Goal: Task Accomplishment & Management: Use online tool/utility

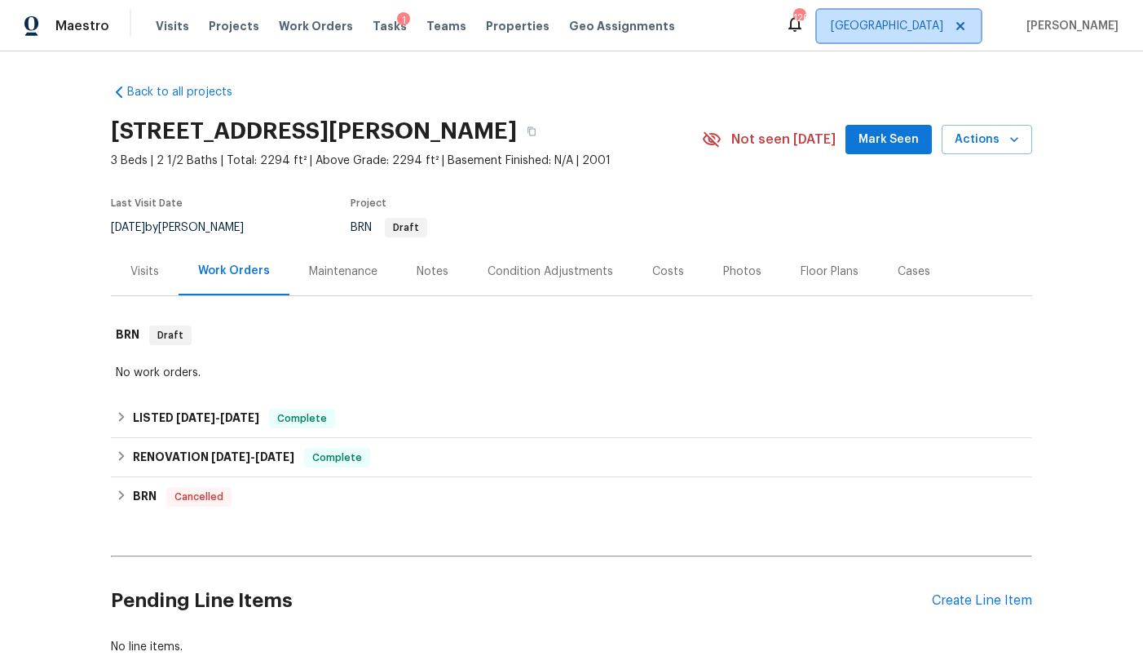
click at [941, 27] on span "[GEOGRAPHIC_DATA]" at bounding box center [887, 26] width 113 height 16
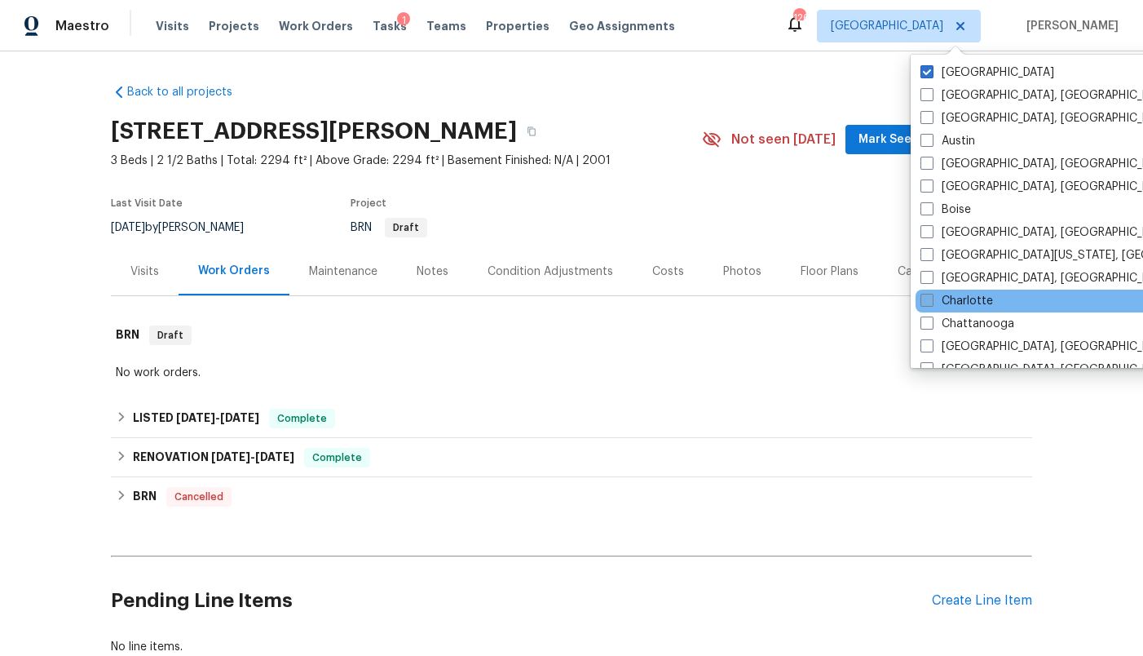
click at [964, 293] on label "Charlotte" at bounding box center [957, 301] width 73 height 16
click at [931, 293] on input "Charlotte" at bounding box center [926, 298] width 11 height 11
checkbox input "true"
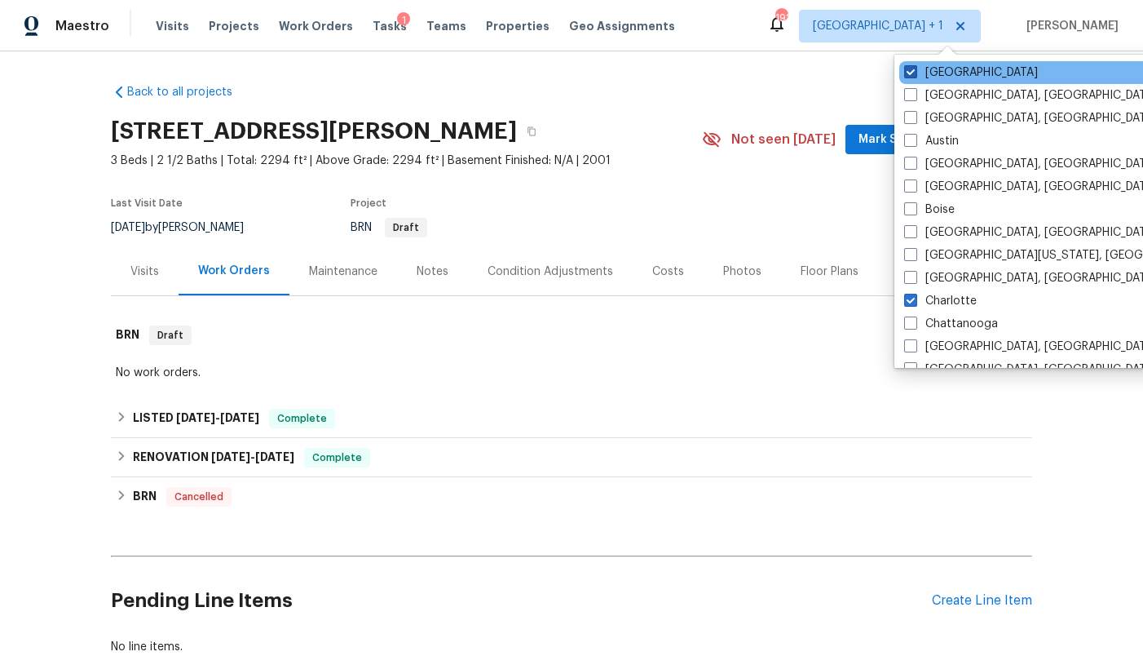
click at [950, 65] on label "[GEOGRAPHIC_DATA]" at bounding box center [971, 72] width 134 height 16
click at [915, 65] on input "[GEOGRAPHIC_DATA]" at bounding box center [909, 69] width 11 height 11
checkbox input "false"
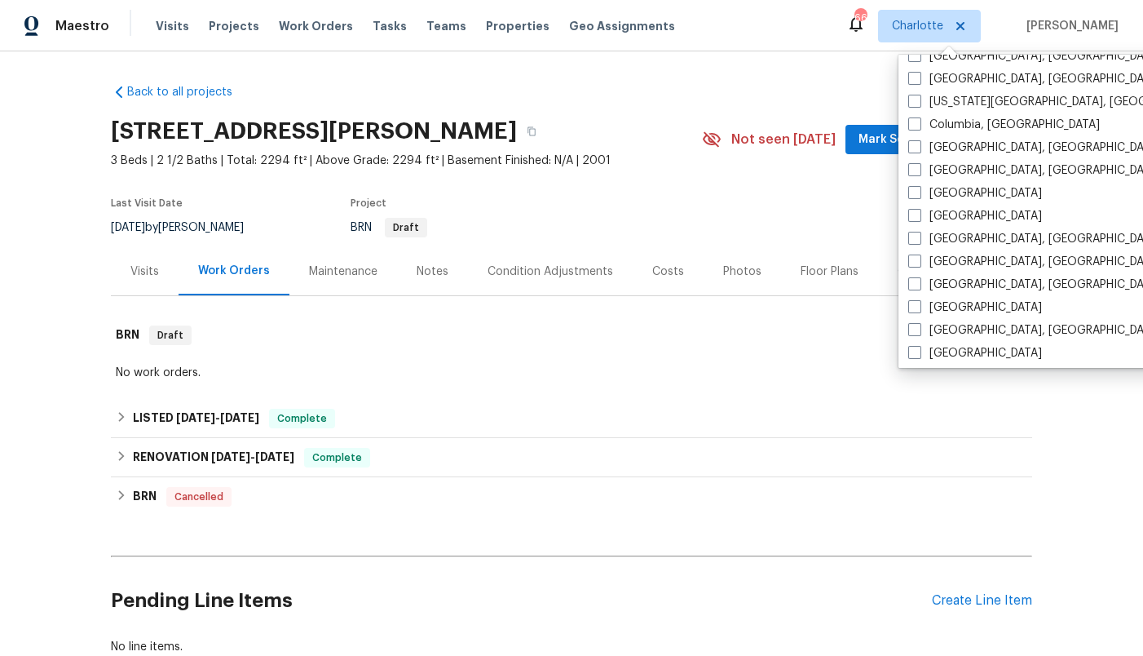
scroll to position [335, 0]
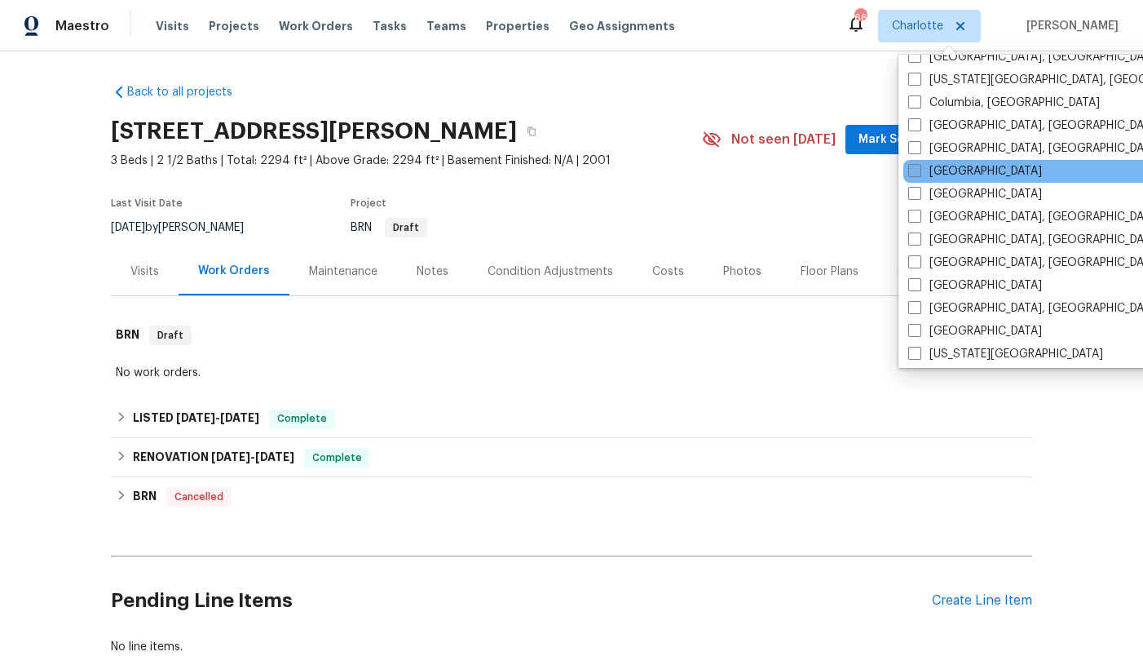
click at [952, 172] on label "[GEOGRAPHIC_DATA]" at bounding box center [975, 171] width 134 height 16
click at [919, 172] on input "[GEOGRAPHIC_DATA]" at bounding box center [913, 168] width 11 height 11
checkbox input "true"
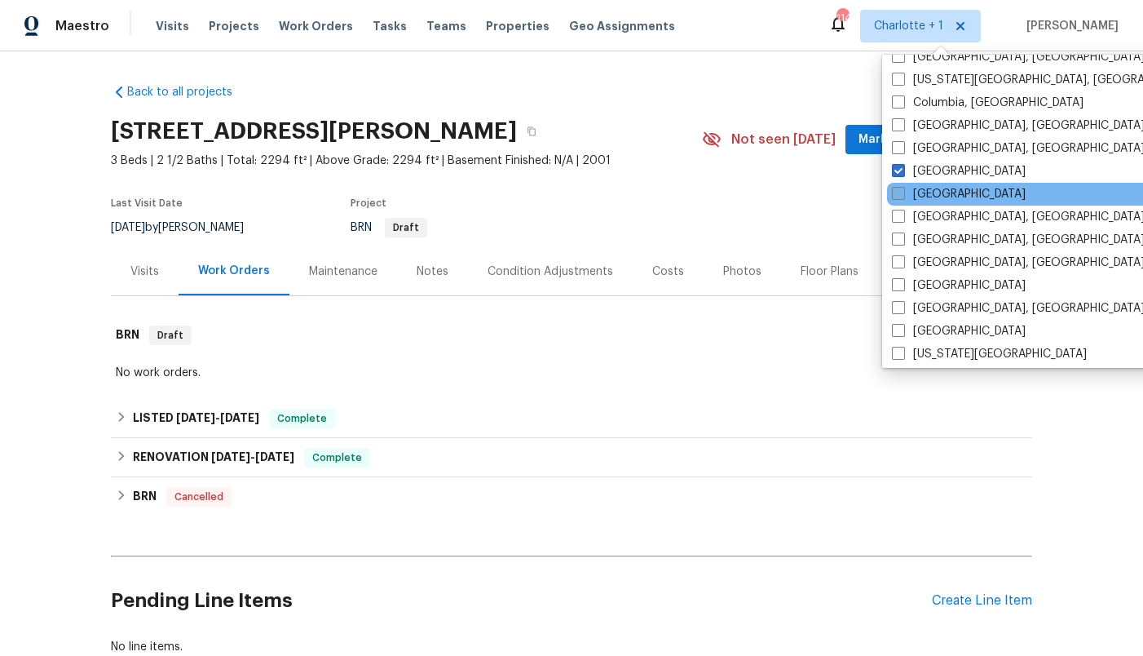
click at [946, 192] on label "[GEOGRAPHIC_DATA]" at bounding box center [959, 194] width 134 height 16
click at [903, 192] on input "[GEOGRAPHIC_DATA]" at bounding box center [897, 191] width 11 height 11
checkbox input "true"
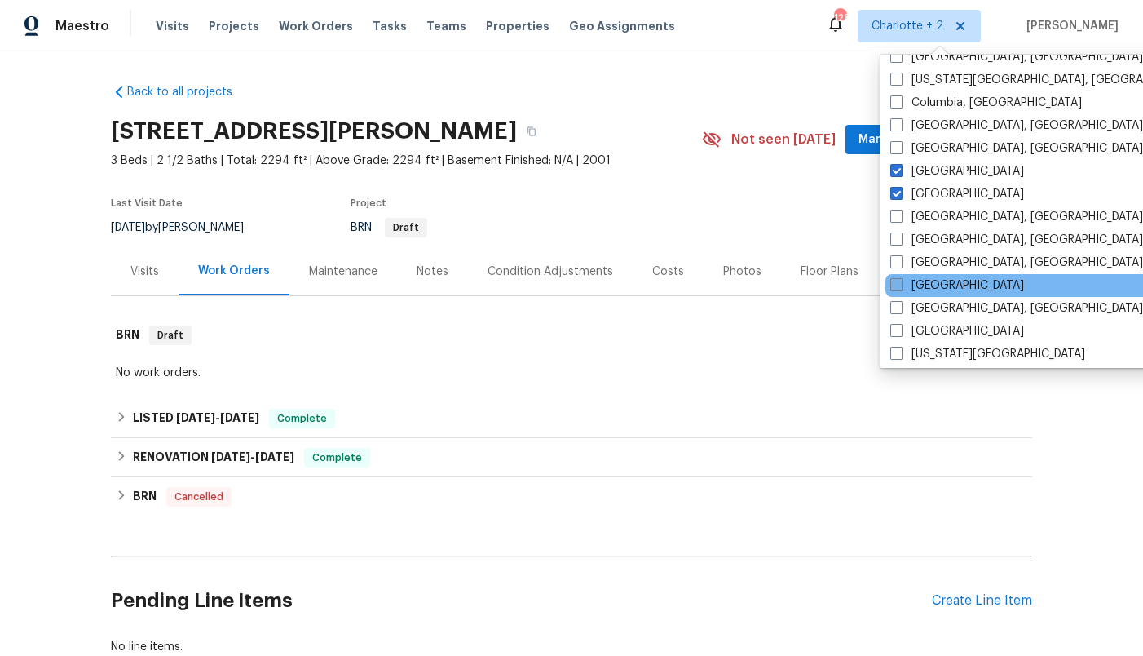
click at [944, 286] on label "[GEOGRAPHIC_DATA]" at bounding box center [957, 285] width 134 height 16
click at [901, 286] on input "[GEOGRAPHIC_DATA]" at bounding box center [895, 282] width 11 height 11
checkbox input "true"
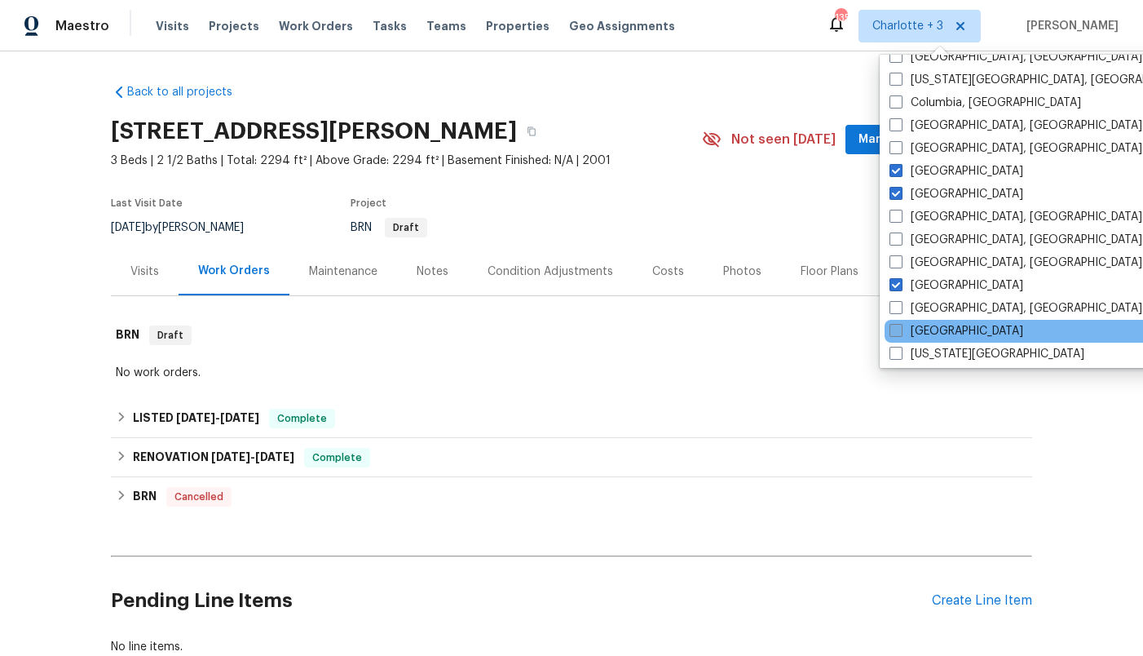
click at [948, 328] on label "[GEOGRAPHIC_DATA]" at bounding box center [957, 331] width 134 height 16
click at [900, 328] on input "[GEOGRAPHIC_DATA]" at bounding box center [895, 328] width 11 height 11
checkbox input "true"
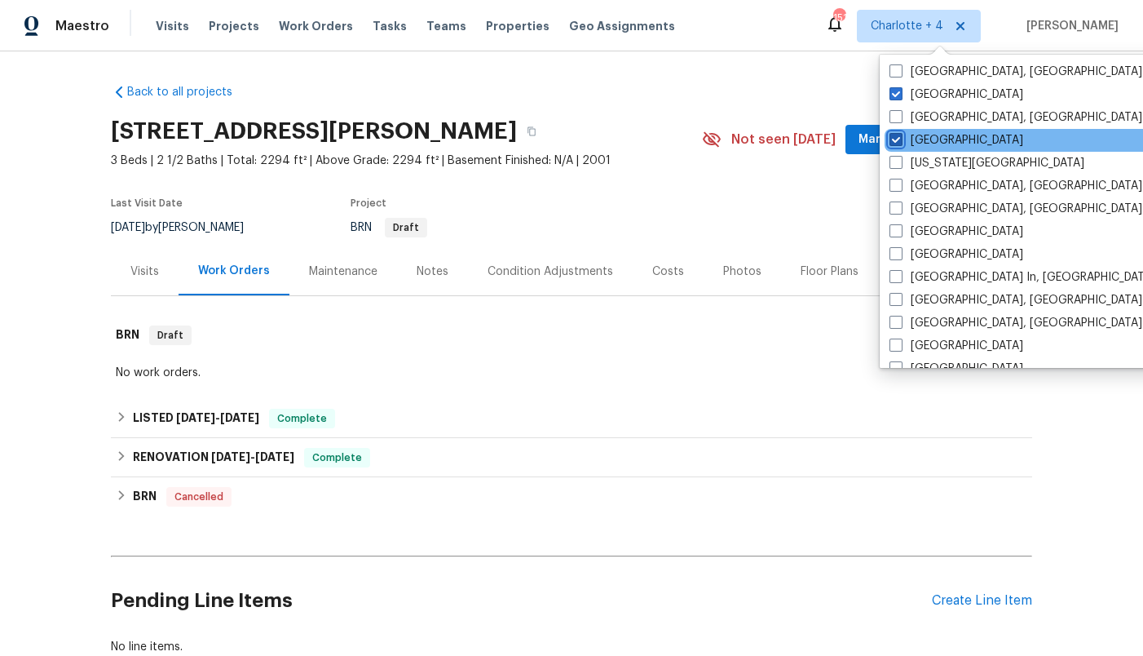
scroll to position [540, 0]
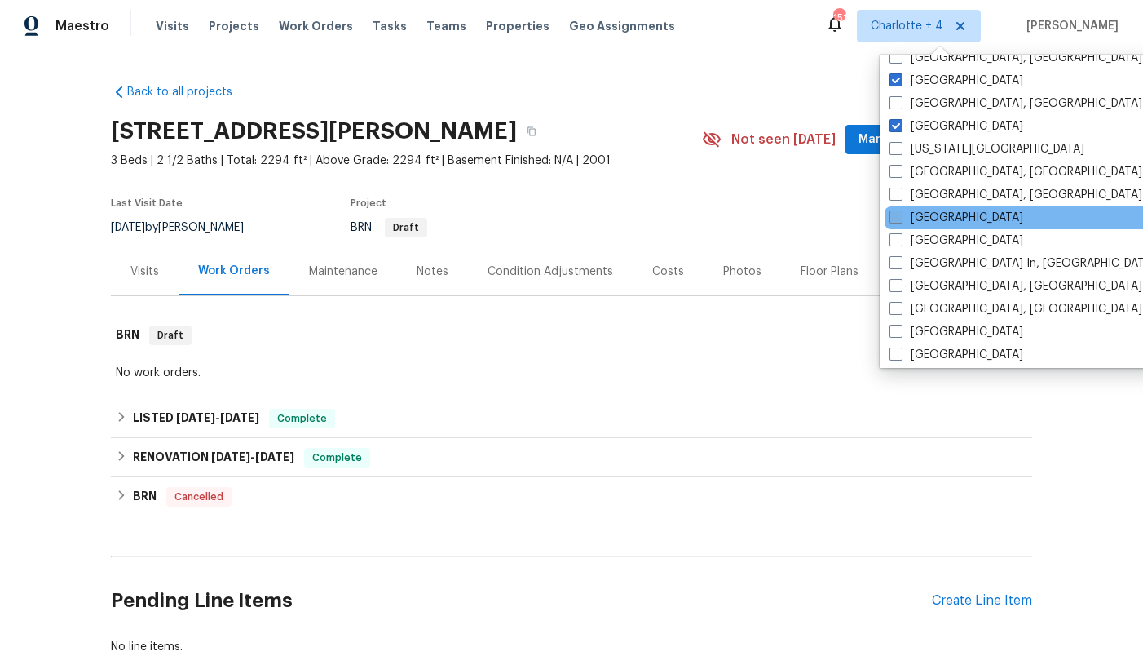
click at [940, 220] on label "[GEOGRAPHIC_DATA]" at bounding box center [957, 218] width 134 height 16
click at [900, 220] on input "[GEOGRAPHIC_DATA]" at bounding box center [895, 215] width 11 height 11
checkbox input "true"
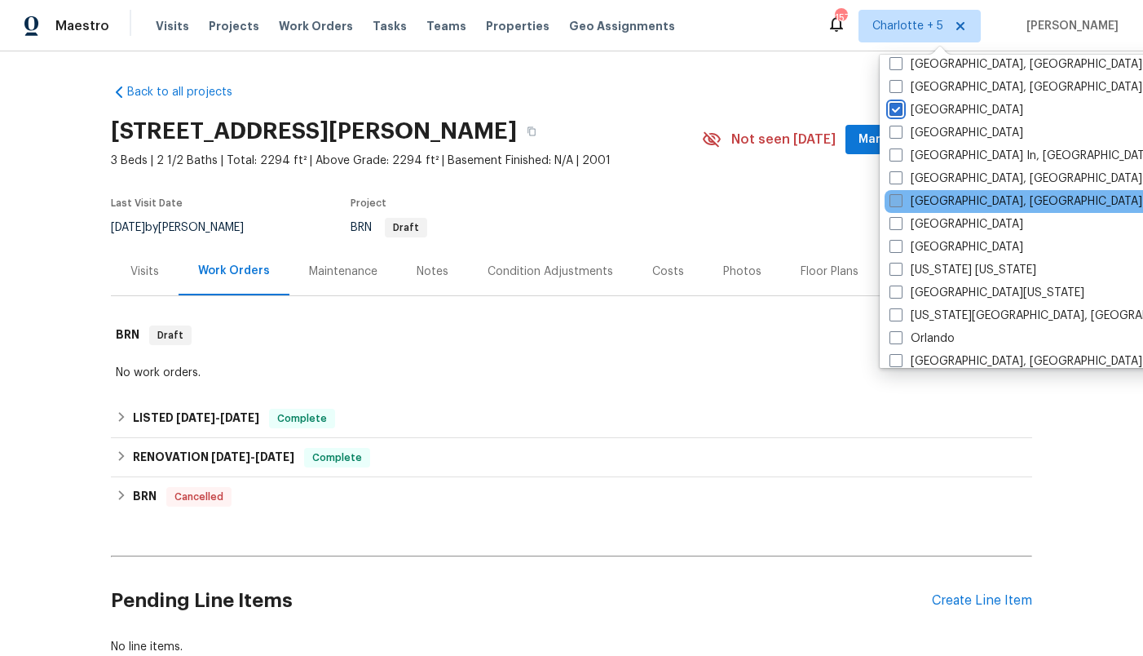
scroll to position [664, 0]
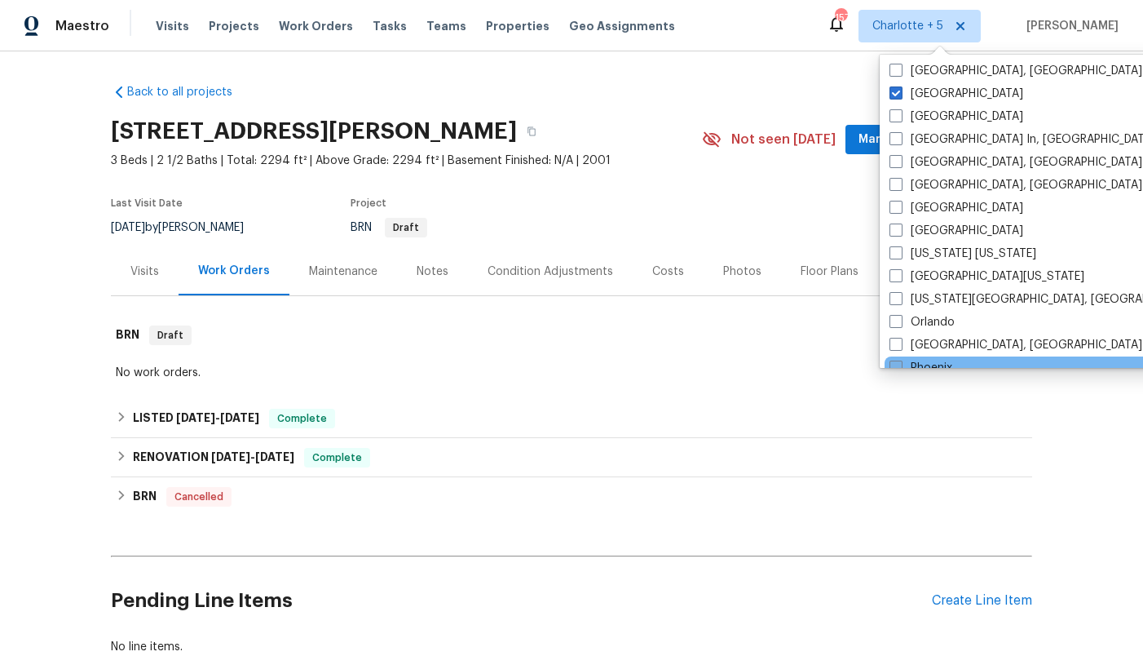
click at [934, 360] on label "Phoenix" at bounding box center [921, 368] width 63 height 16
click at [900, 360] on input "Phoenix" at bounding box center [895, 365] width 11 height 11
checkbox input "true"
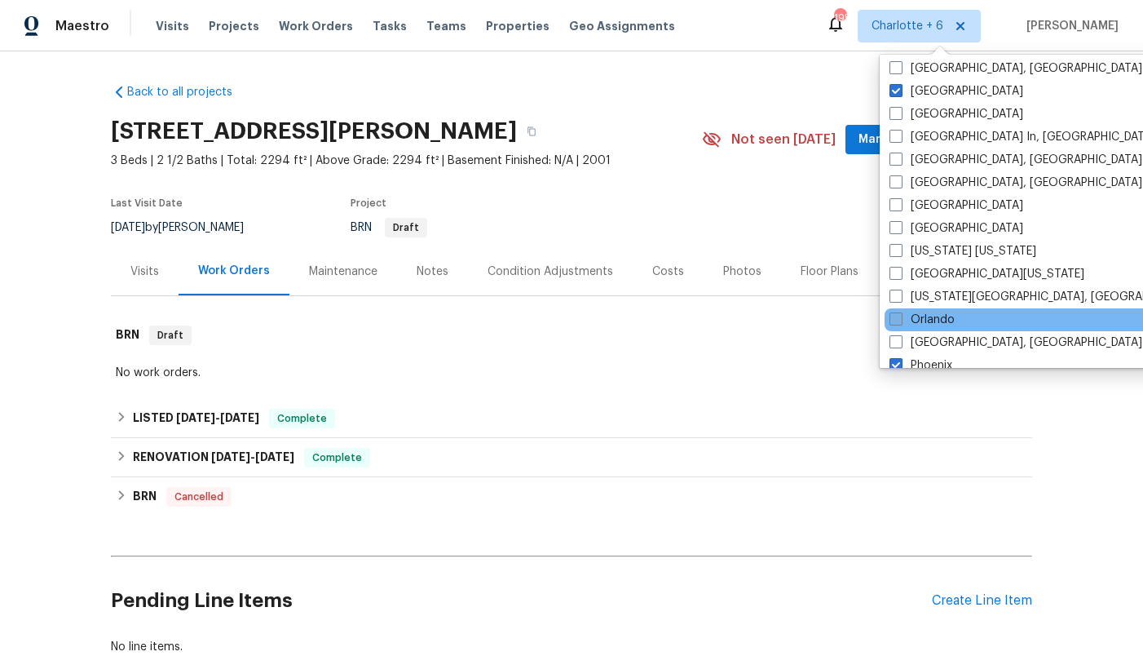
click at [933, 311] on label "Orlando" at bounding box center [922, 319] width 65 height 16
click at [900, 311] on input "Orlando" at bounding box center [895, 316] width 11 height 11
checkbox input "true"
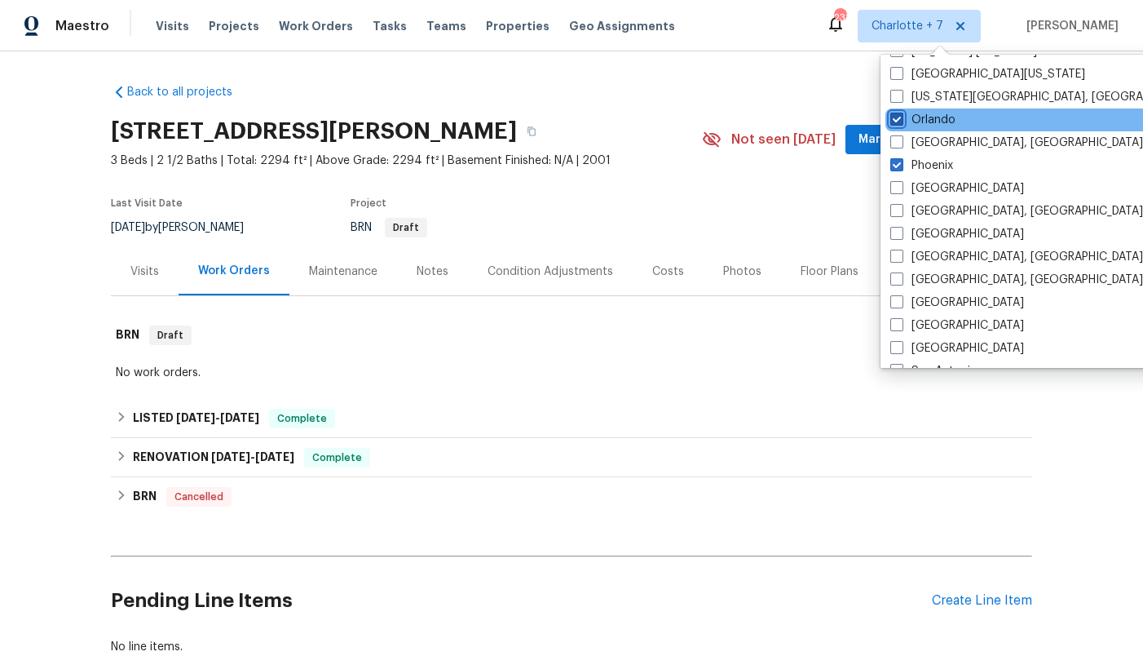
scroll to position [867, 0]
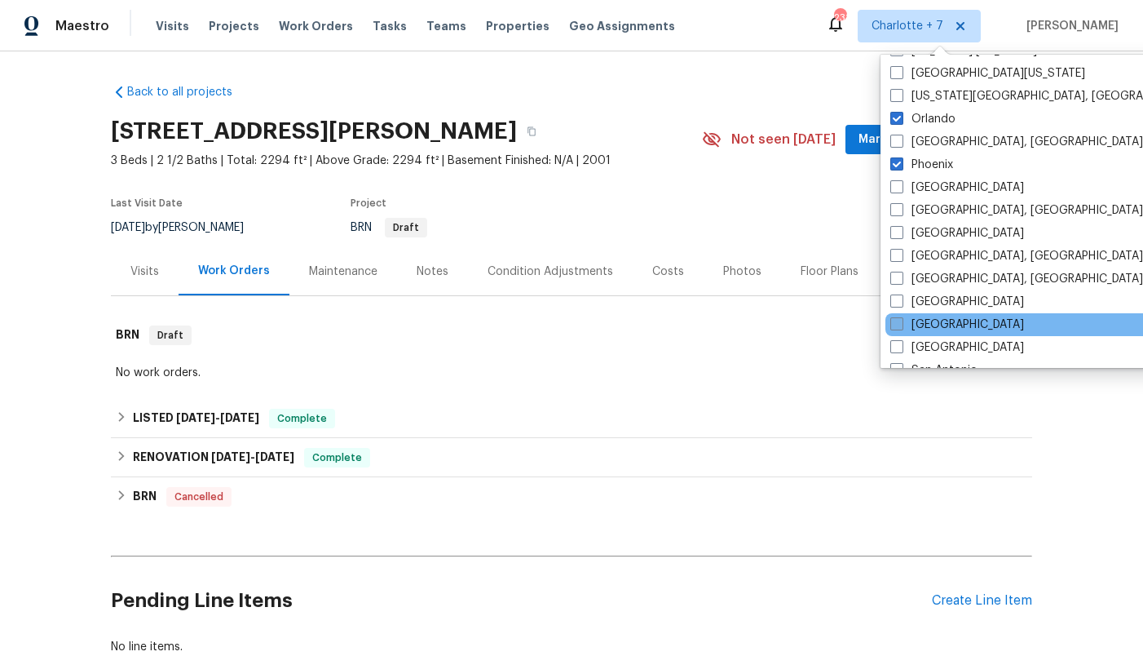
click at [932, 323] on label "[GEOGRAPHIC_DATA]" at bounding box center [957, 324] width 134 height 16
click at [901, 323] on input "[GEOGRAPHIC_DATA]" at bounding box center [895, 321] width 11 height 11
checkbox input "true"
click at [373, 29] on span "Tasks" at bounding box center [390, 25] width 34 height 11
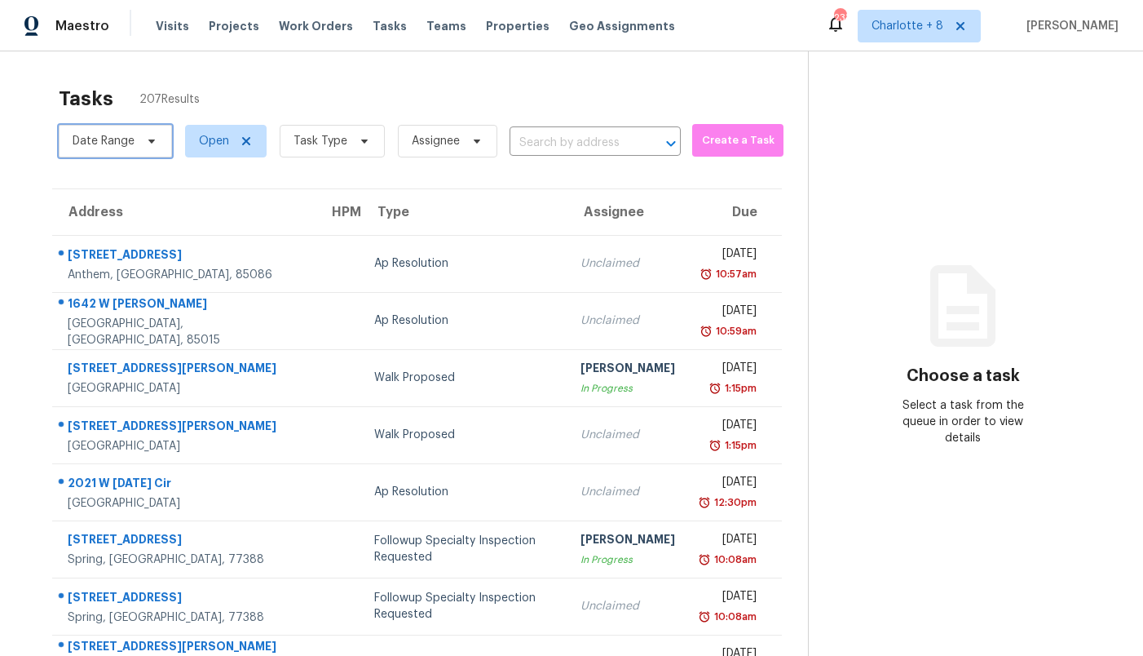
click at [121, 139] on span "Date Range" at bounding box center [104, 141] width 62 height 16
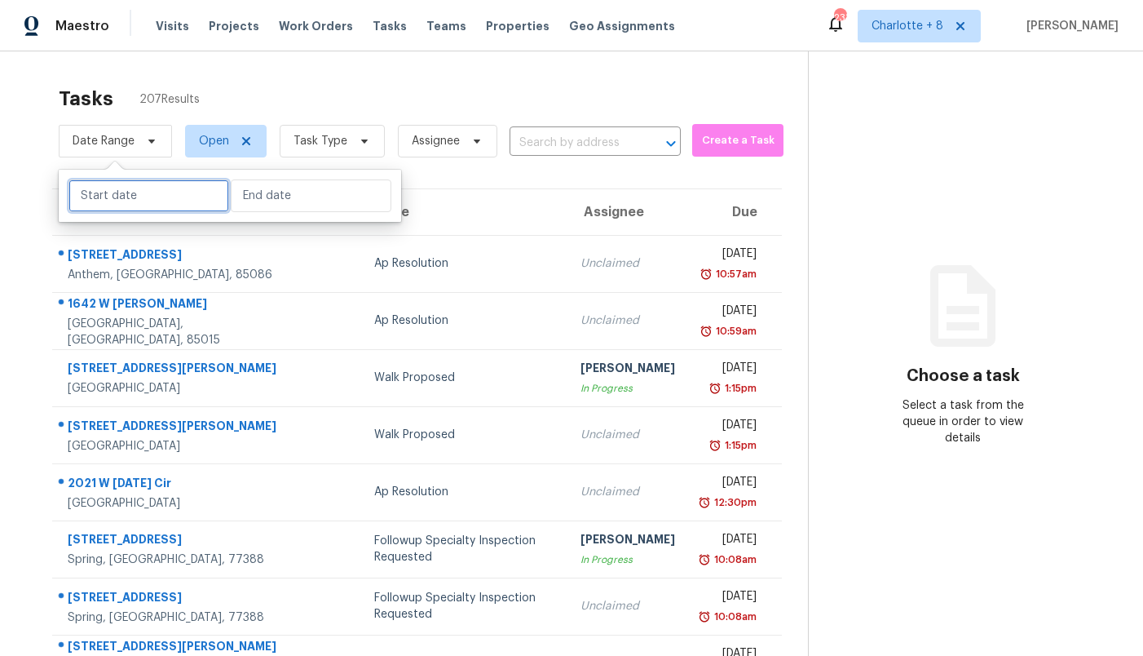
click at [138, 199] on input "text" at bounding box center [148, 195] width 161 height 33
select select "8"
select select "2025"
select select "9"
select select "2025"
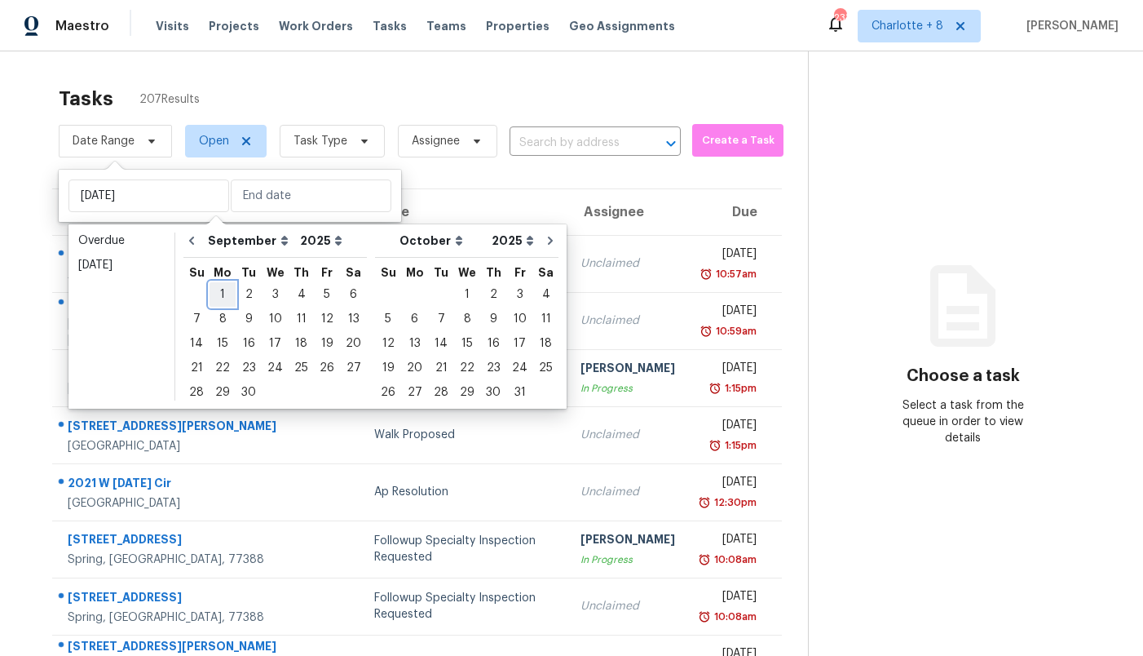
click at [222, 285] on div "1" at bounding box center [223, 294] width 26 height 23
type input "[DATE]"
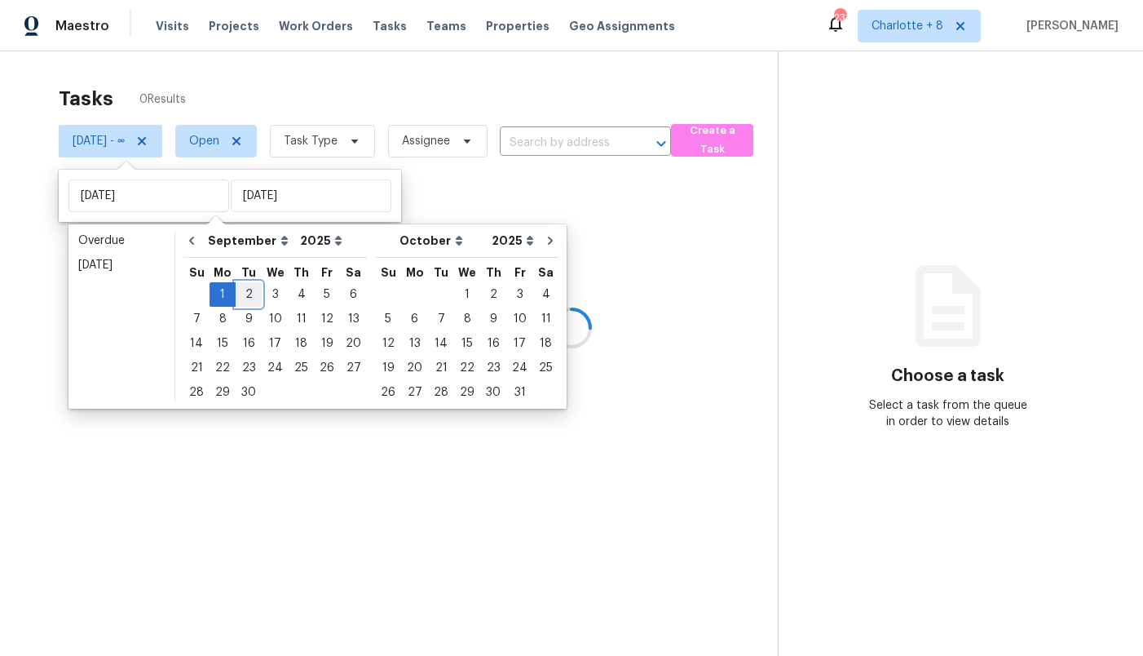
click at [247, 291] on div "2" at bounding box center [249, 294] width 26 height 23
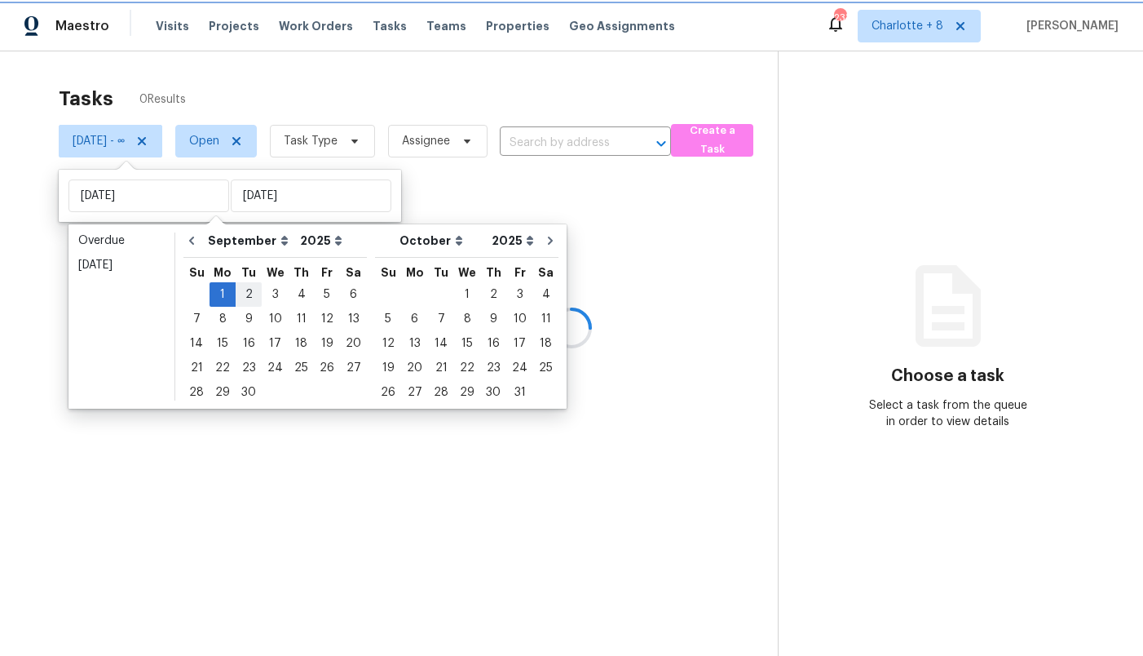
type input "[DATE]"
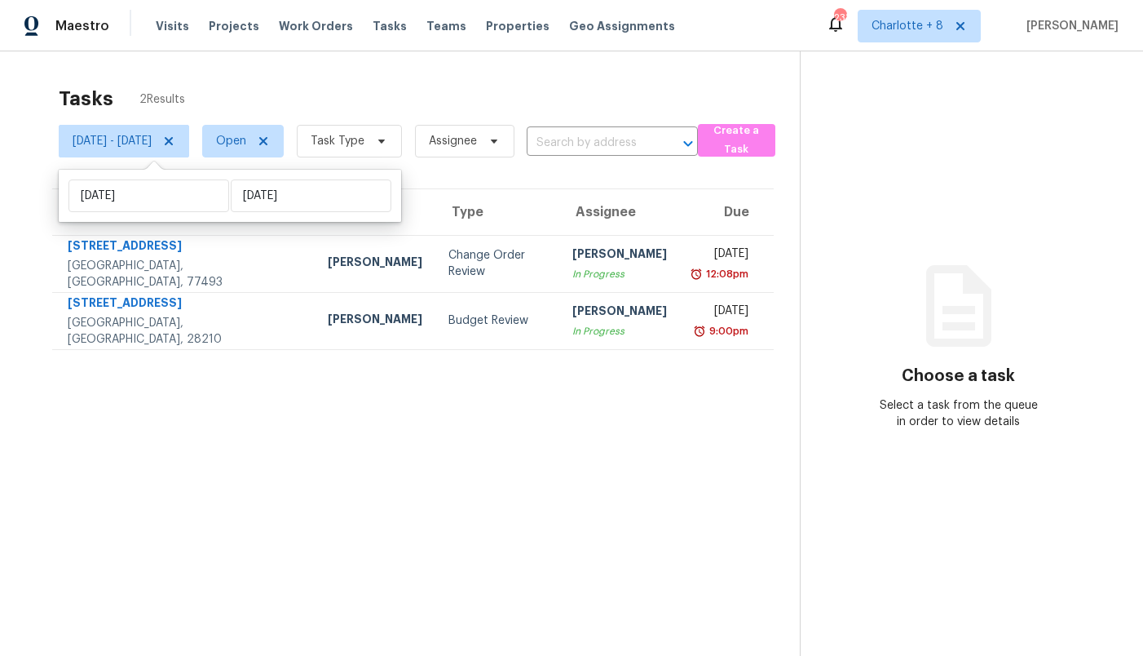
click at [377, 98] on div "Tasks 2 Results" at bounding box center [429, 98] width 741 height 42
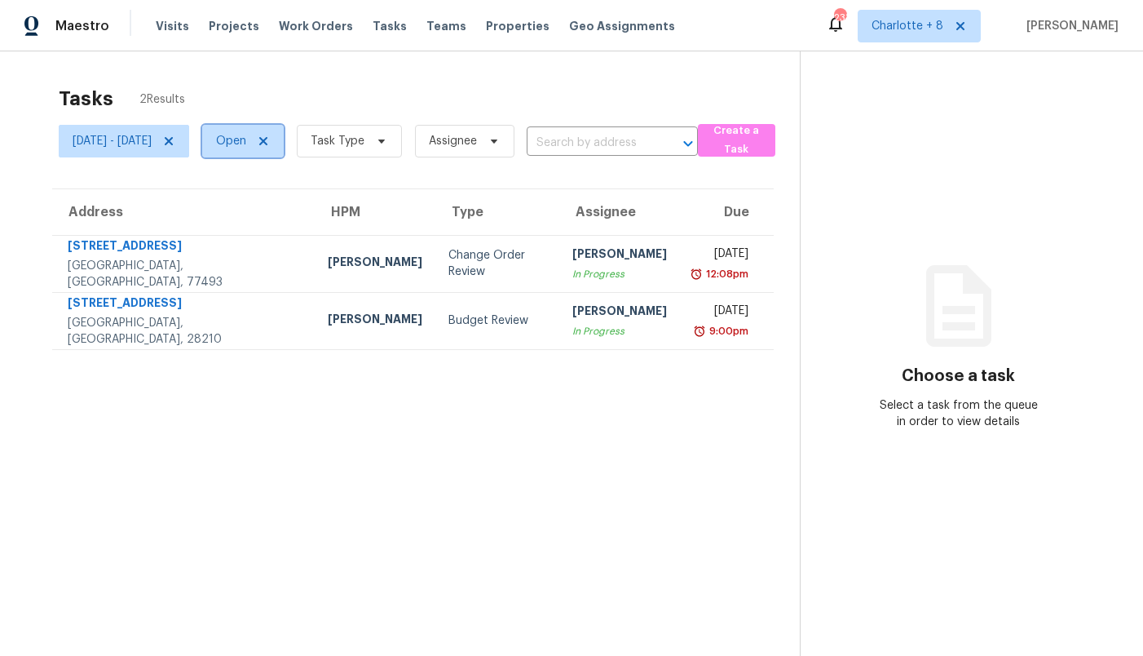
click at [246, 146] on span "Open" at bounding box center [231, 141] width 30 height 16
click at [302, 205] on label "Closed" at bounding box center [301, 210] width 59 height 16
click at [282, 205] on input "Closed" at bounding box center [277, 207] width 11 height 11
checkbox input "true"
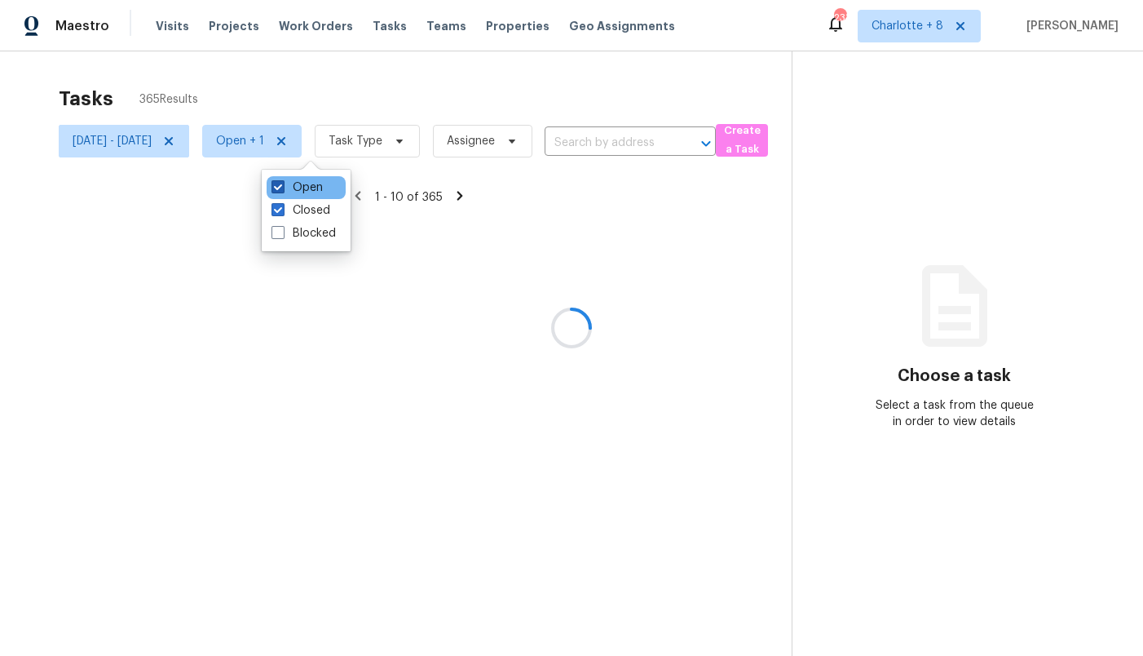
click at [302, 181] on label "Open" at bounding box center [297, 187] width 51 height 16
click at [282, 181] on input "Open" at bounding box center [277, 184] width 11 height 11
checkbox input "false"
click at [372, 139] on span "Task Type" at bounding box center [345, 141] width 54 height 16
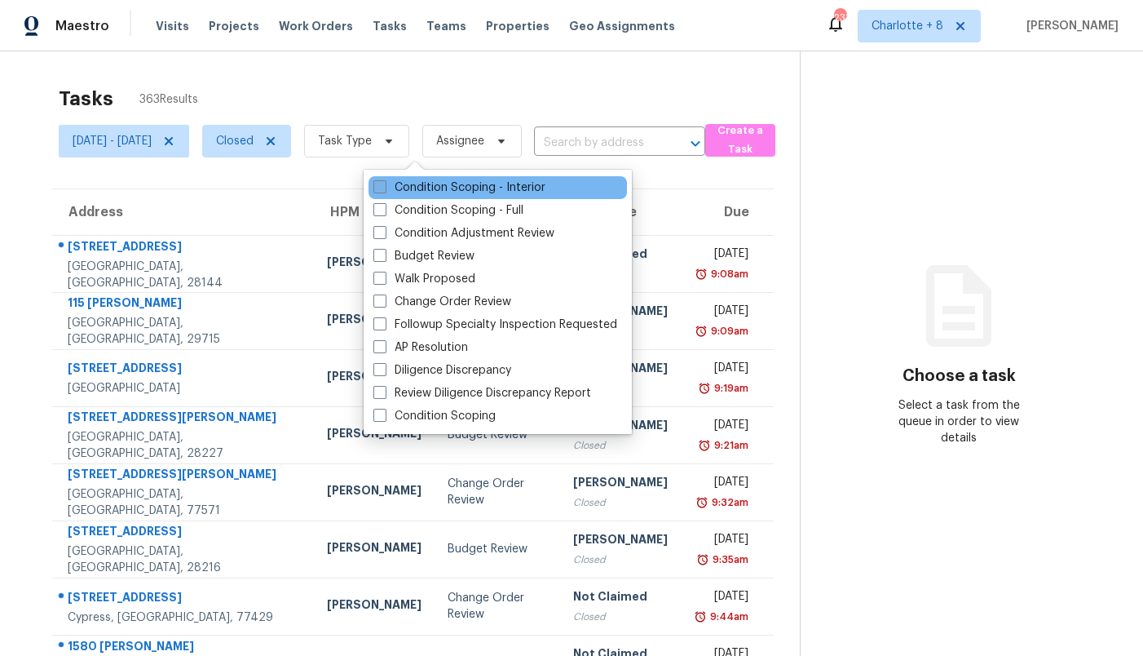
click at [400, 188] on label "Condition Scoping - Interior" at bounding box center [459, 187] width 172 height 16
click at [384, 188] on input "Condition Scoping - Interior" at bounding box center [378, 184] width 11 height 11
checkbox input "true"
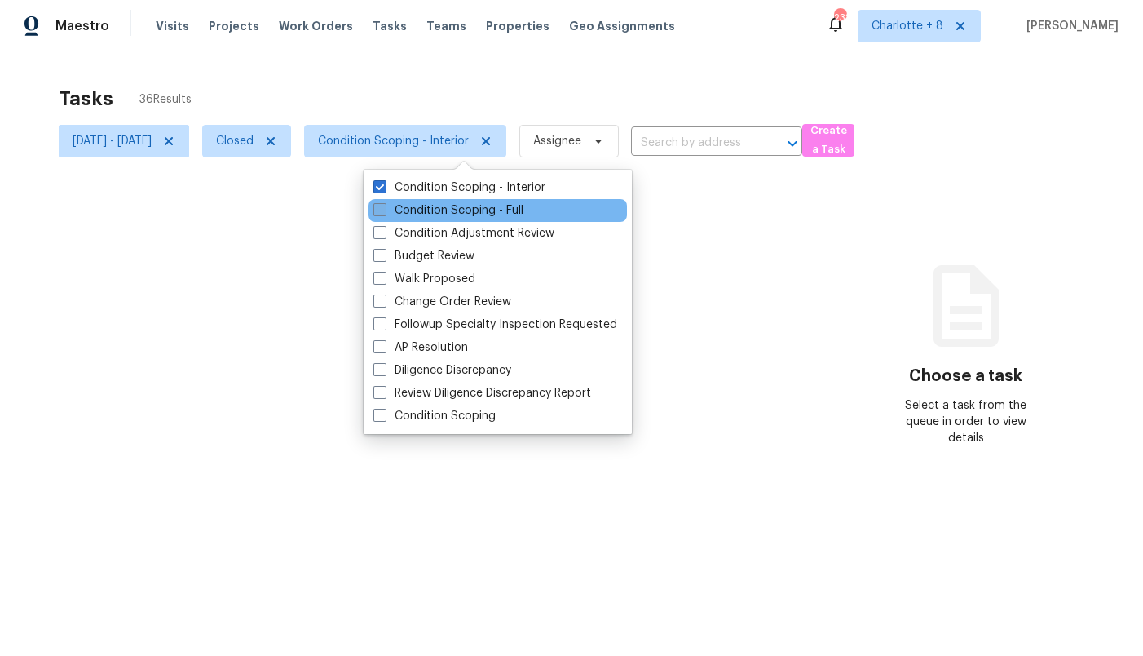
click at [400, 211] on label "Condition Scoping - Full" at bounding box center [448, 210] width 150 height 16
click at [384, 211] on input "Condition Scoping - Full" at bounding box center [378, 207] width 11 height 11
checkbox input "true"
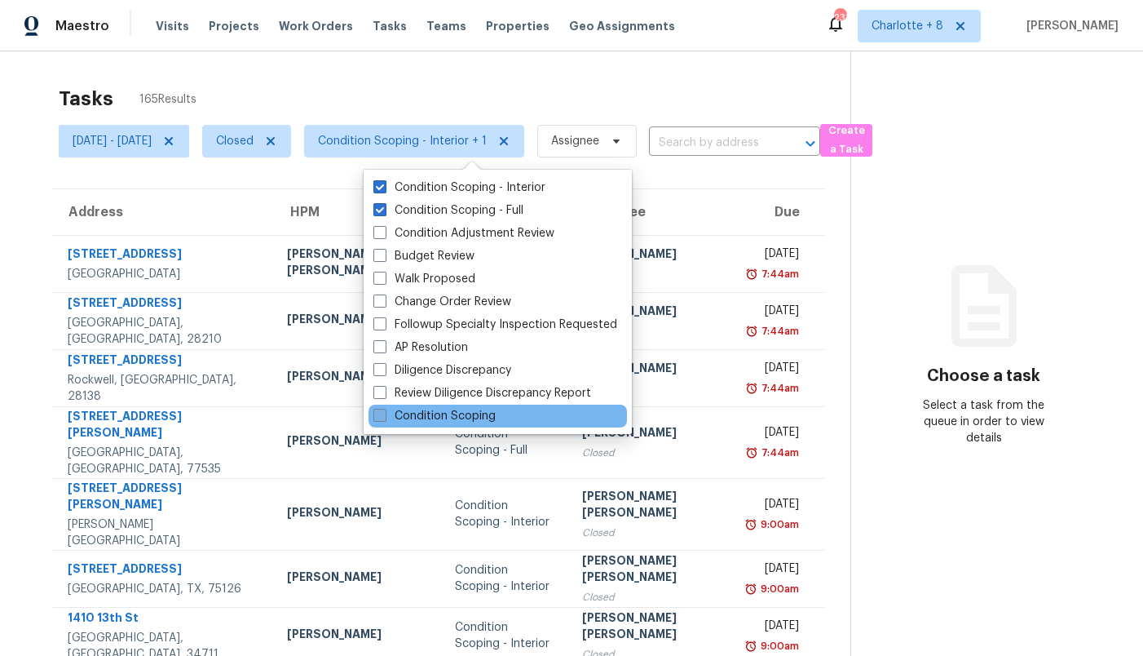
click at [410, 419] on label "Condition Scoping" at bounding box center [434, 416] width 122 height 16
click at [384, 418] on input "Condition Scoping" at bounding box center [378, 413] width 11 height 11
checkbox input "true"
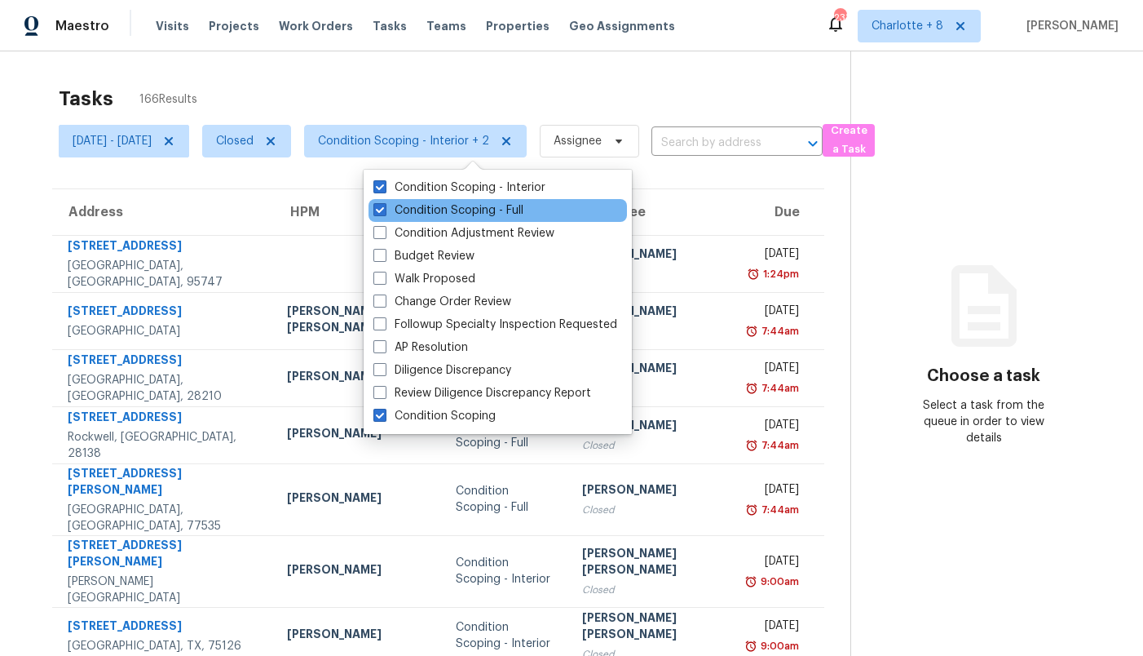
click at [372, 213] on div "Condition Scoping - Full" at bounding box center [498, 210] width 258 height 23
click at [377, 213] on span at bounding box center [379, 209] width 13 height 13
click at [377, 213] on input "Condition Scoping - Full" at bounding box center [378, 207] width 11 height 11
checkbox input "false"
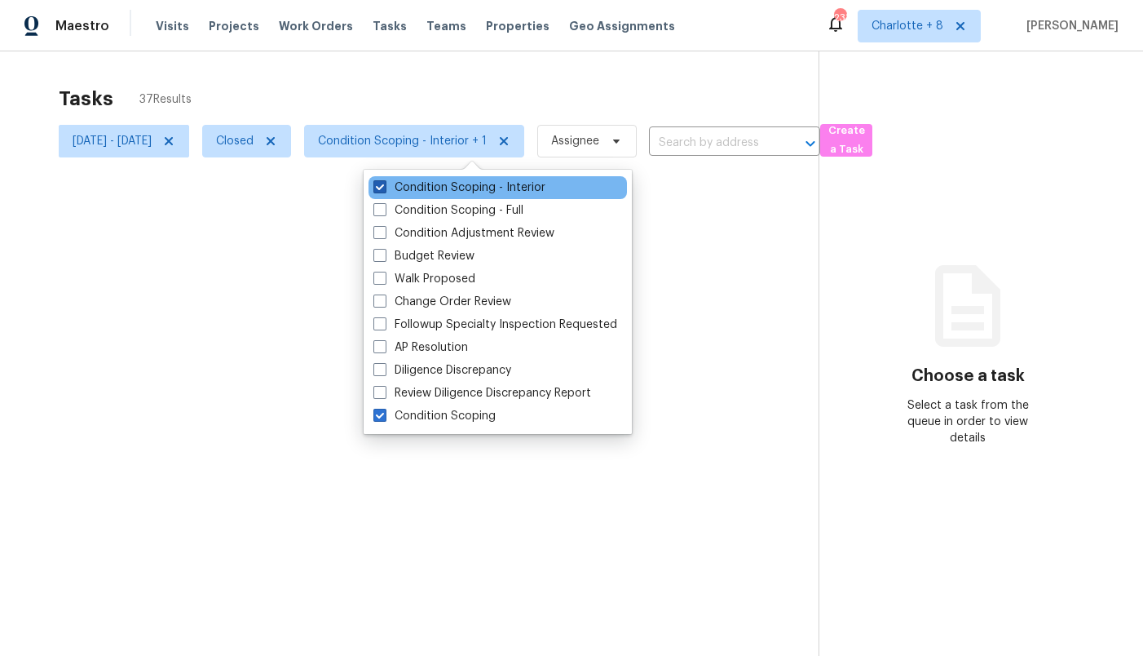
click at [376, 183] on span at bounding box center [379, 186] width 13 height 13
click at [376, 183] on input "Condition Scoping - Interior" at bounding box center [378, 184] width 11 height 11
checkbox input "false"
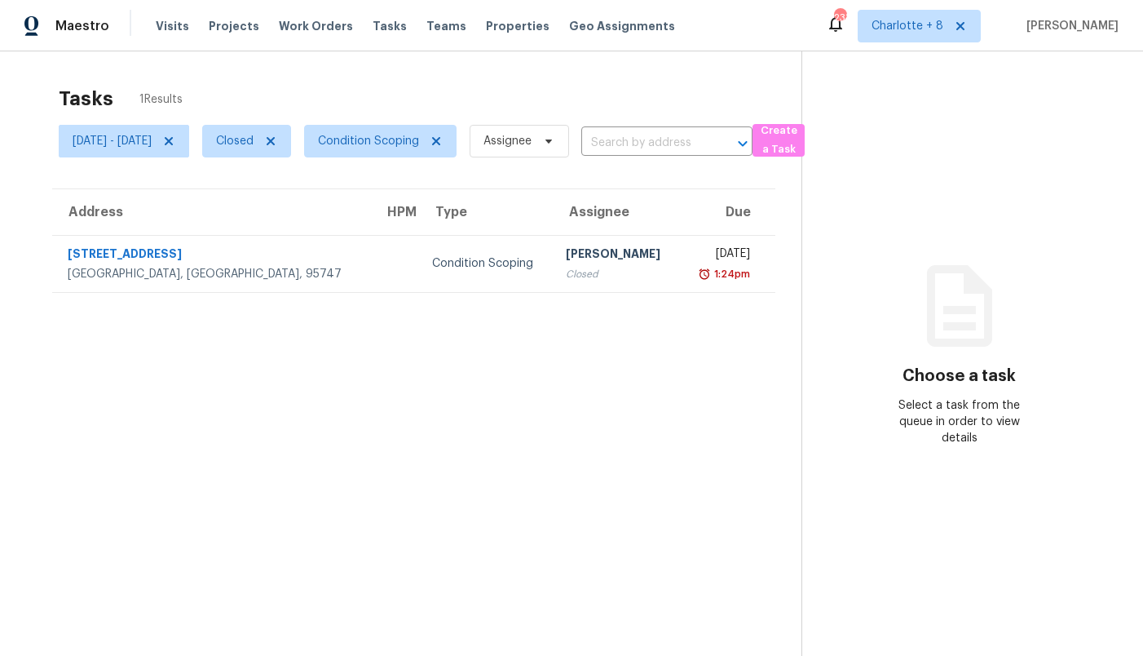
click at [371, 210] on th "HPM" at bounding box center [395, 212] width 48 height 46
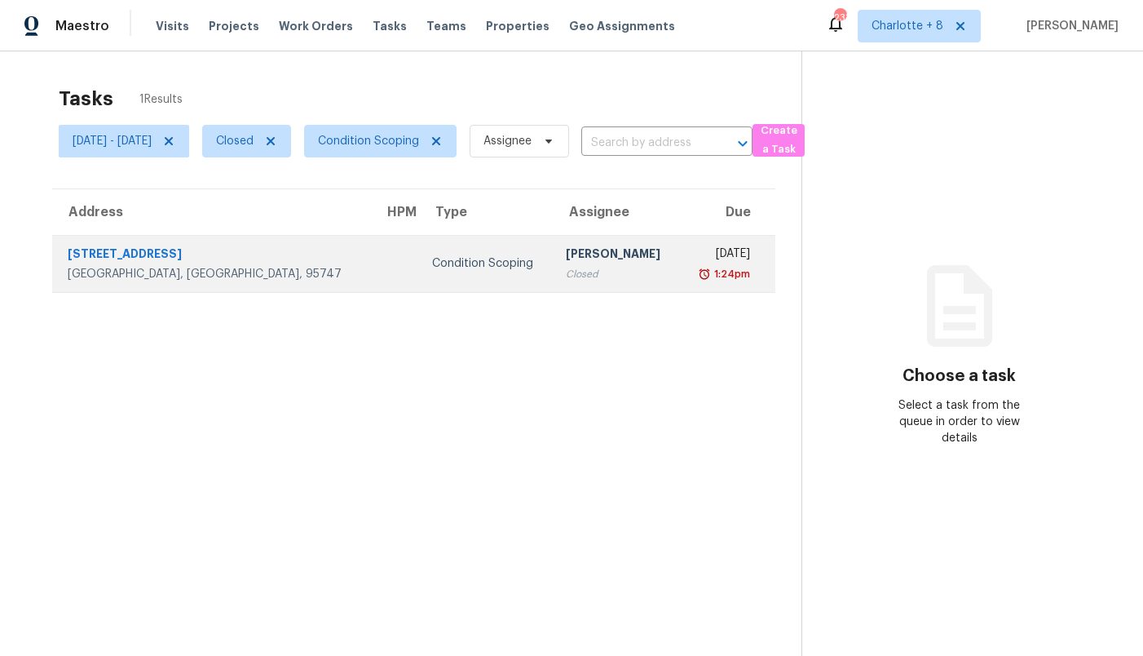
click at [371, 260] on td at bounding box center [395, 263] width 48 height 57
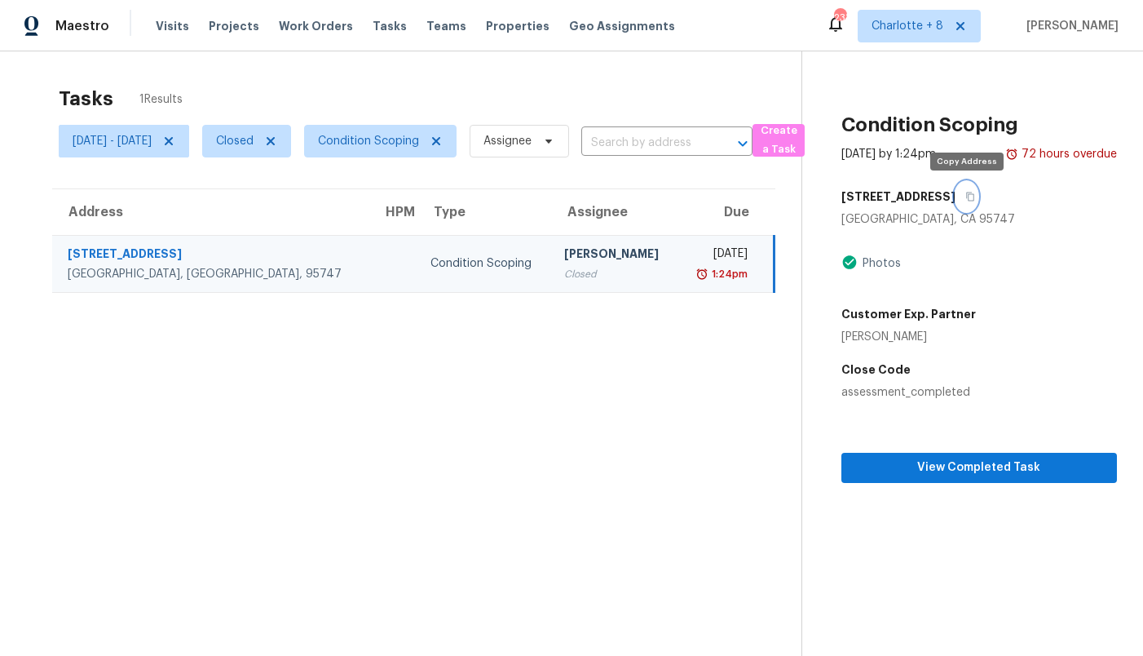
click at [965, 198] on icon "button" at bounding box center [970, 197] width 10 height 10
click at [397, 140] on span "Condition Scoping" at bounding box center [368, 141] width 101 height 16
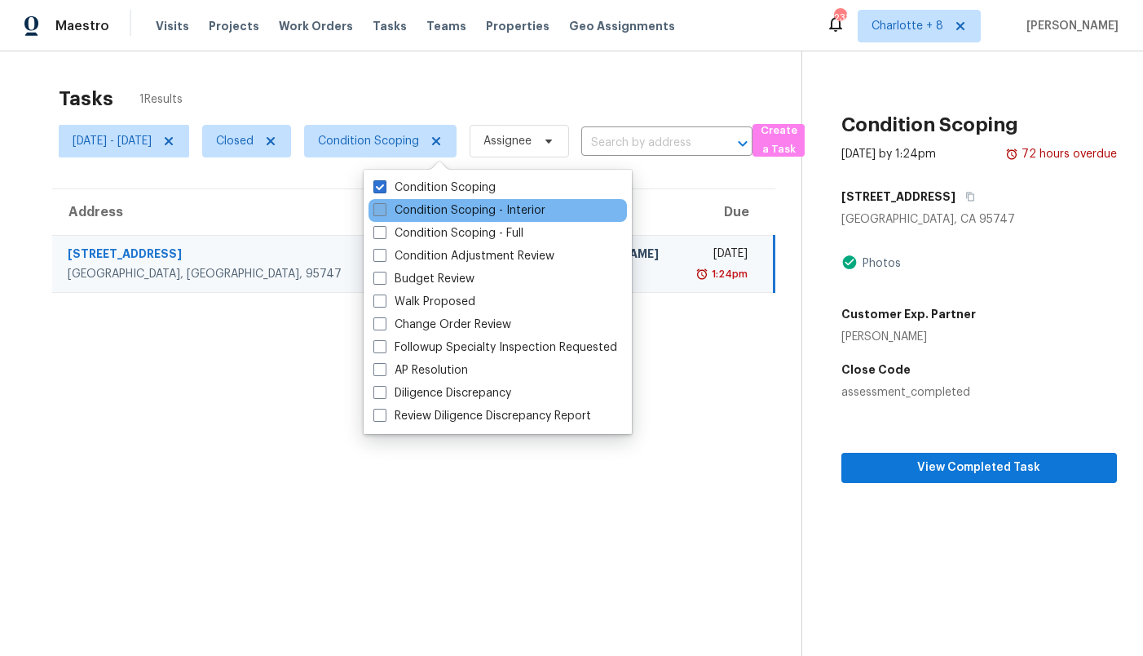
click at [399, 211] on label "Condition Scoping - Interior" at bounding box center [459, 210] width 172 height 16
click at [384, 211] on input "Condition Scoping - Interior" at bounding box center [378, 207] width 11 height 11
checkbox input "true"
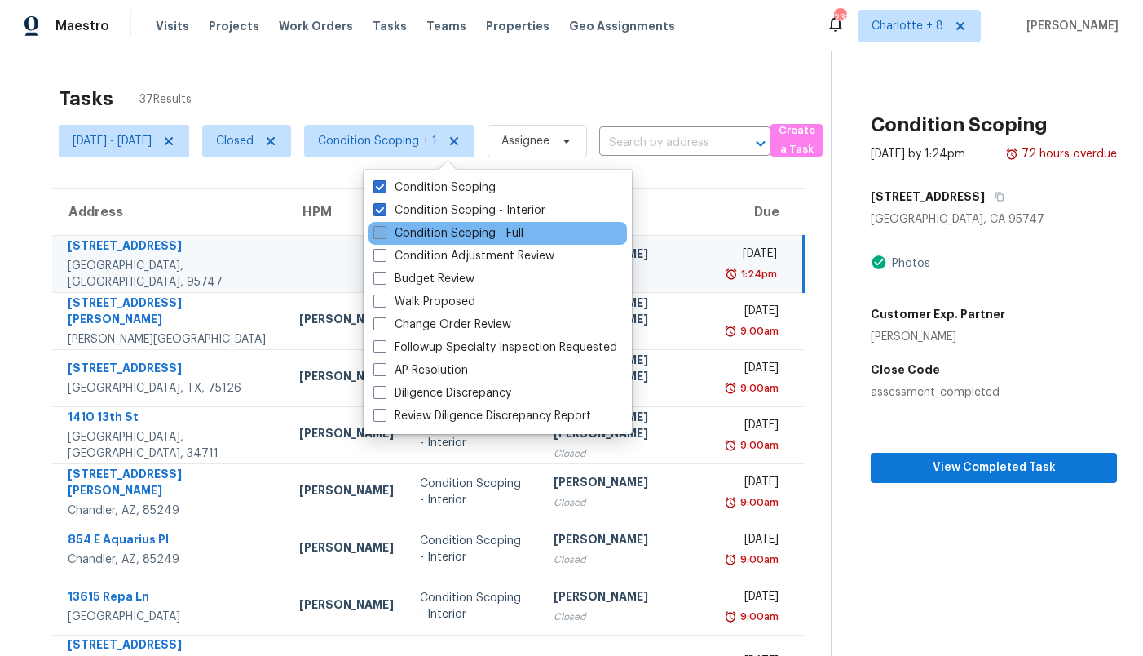
click at [392, 234] on label "Condition Scoping - Full" at bounding box center [448, 233] width 150 height 16
click at [384, 234] on input "Condition Scoping - Full" at bounding box center [378, 230] width 11 height 11
checkbox input "true"
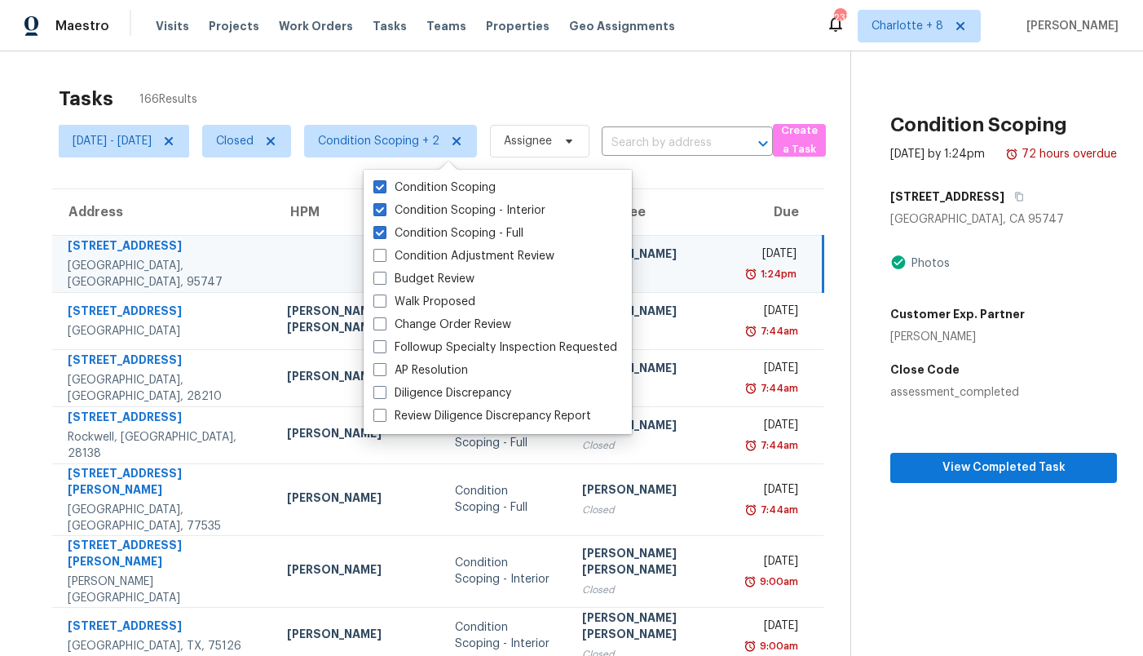
click at [233, 186] on section "Tasks 166 Results [DATE] - [DATE] Closed Condition Scoping + 2 Assignee ​ Creat…" at bounding box center [438, 478] width 824 height 802
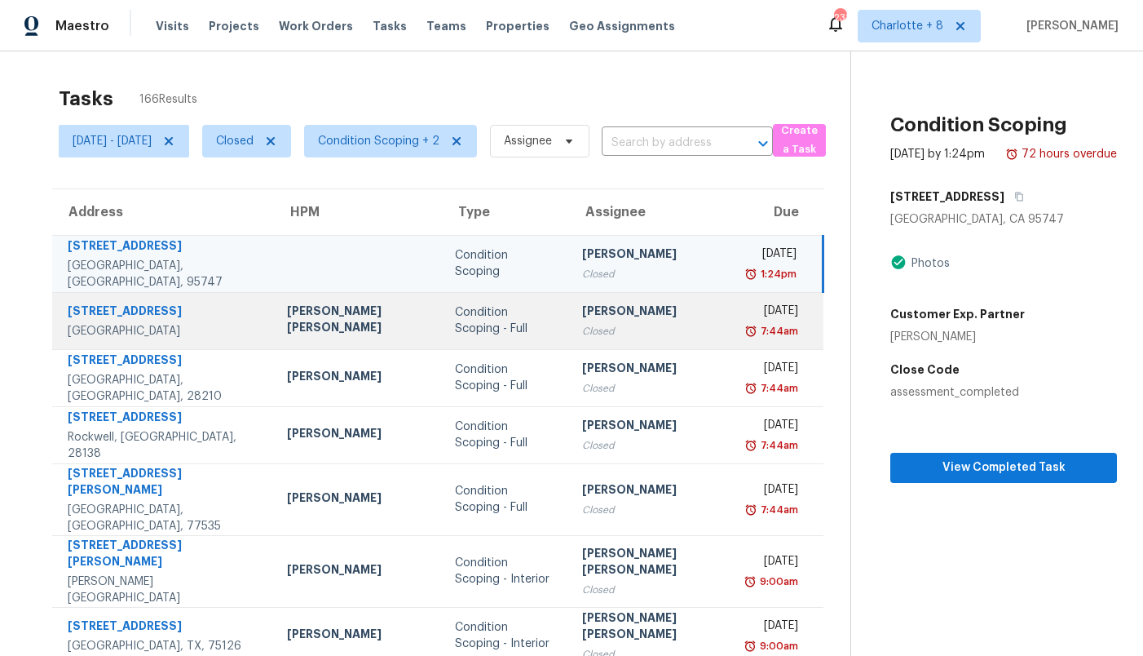
click at [199, 326] on td "[STREET_ADDRESS]" at bounding box center [163, 320] width 222 height 57
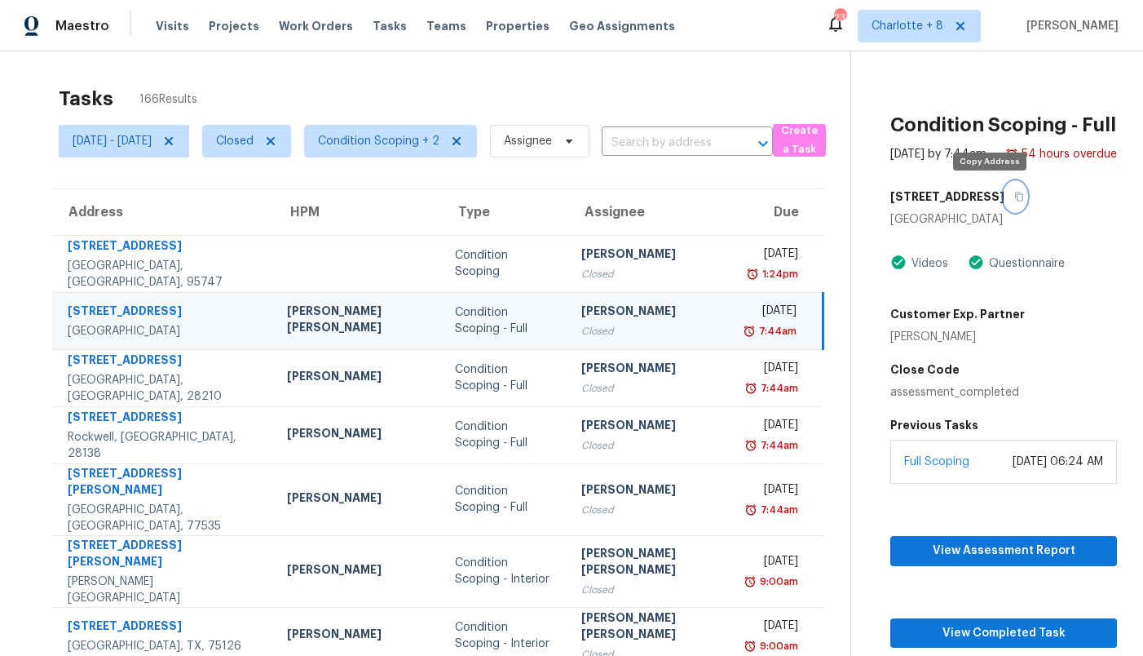
click at [1014, 195] on icon "button" at bounding box center [1019, 197] width 10 height 10
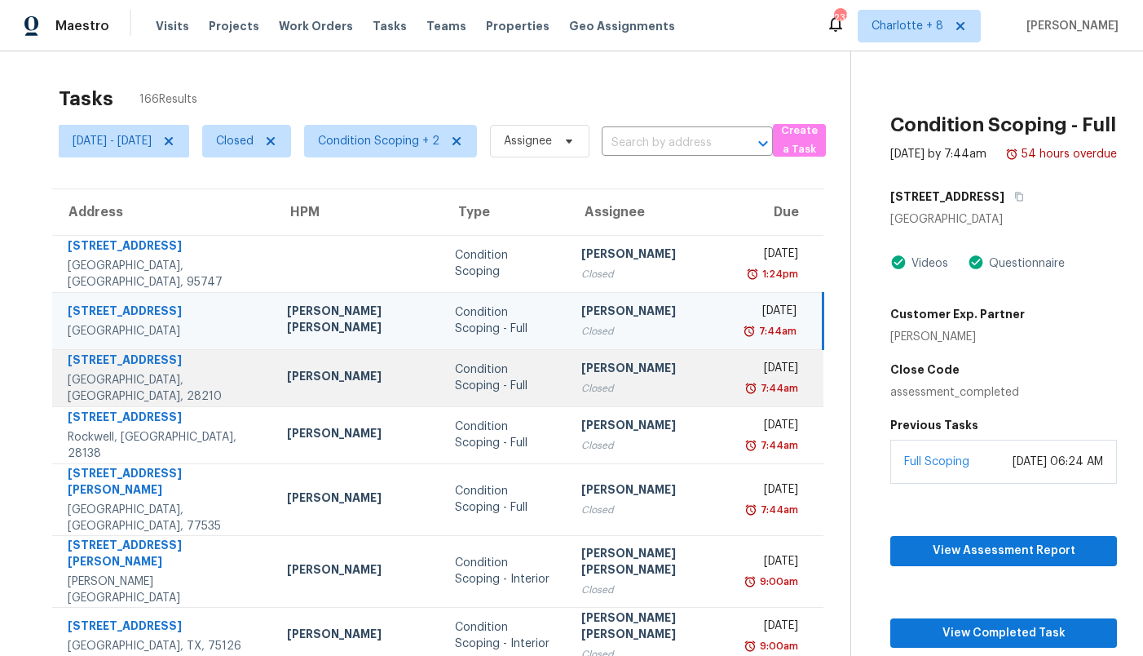
click at [448, 388] on td "Condition Scoping - Full" at bounding box center [505, 377] width 127 height 57
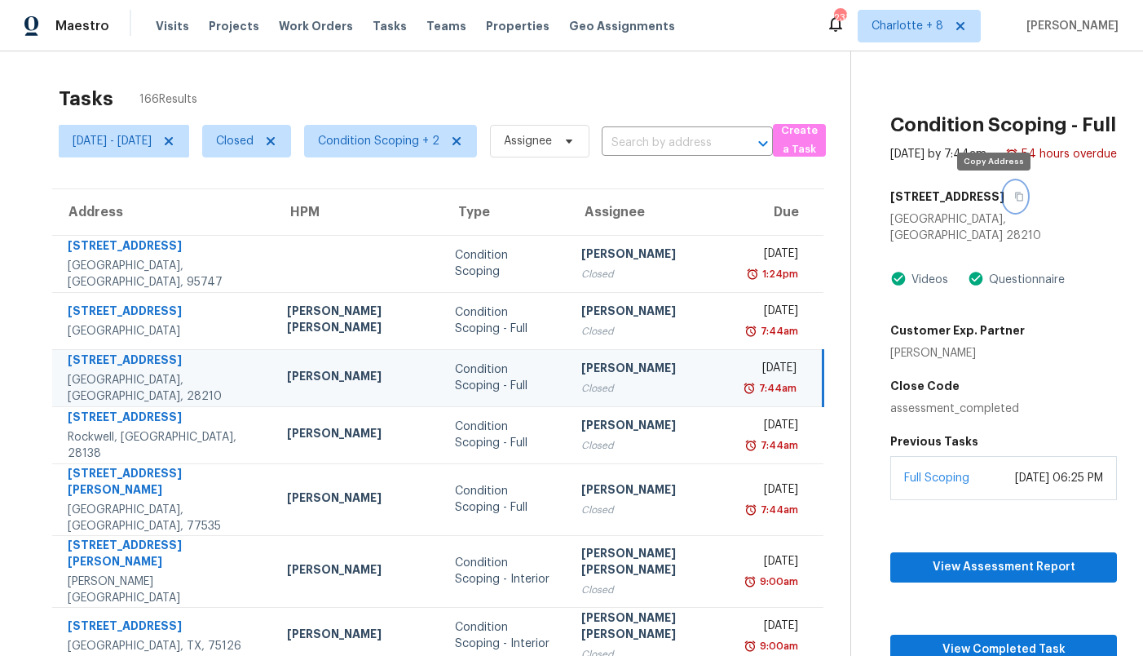
click at [1014, 192] on icon "button" at bounding box center [1019, 197] width 10 height 10
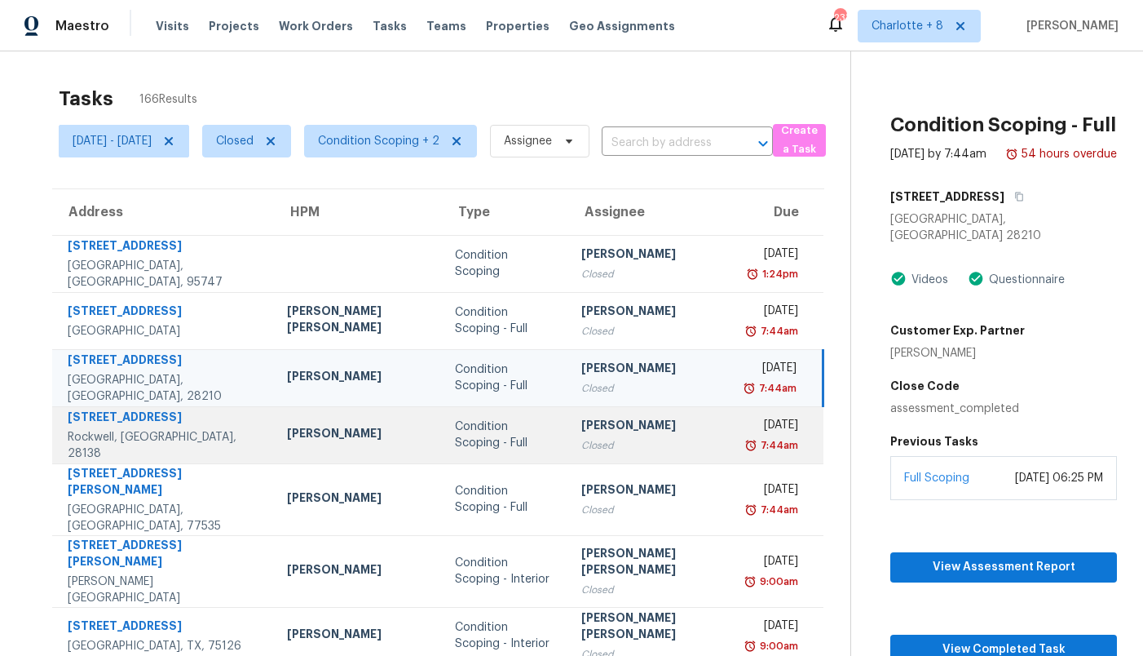
click at [475, 443] on td "Condition Scoping - Full" at bounding box center [505, 434] width 127 height 57
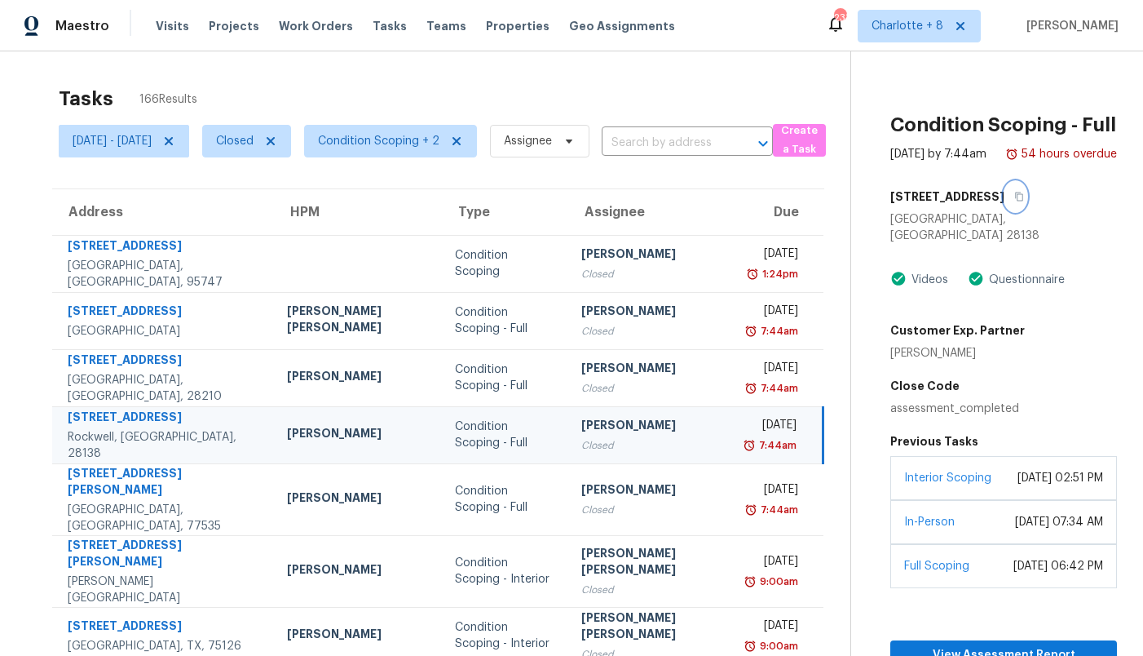
click at [1014, 196] on icon "button" at bounding box center [1019, 197] width 10 height 10
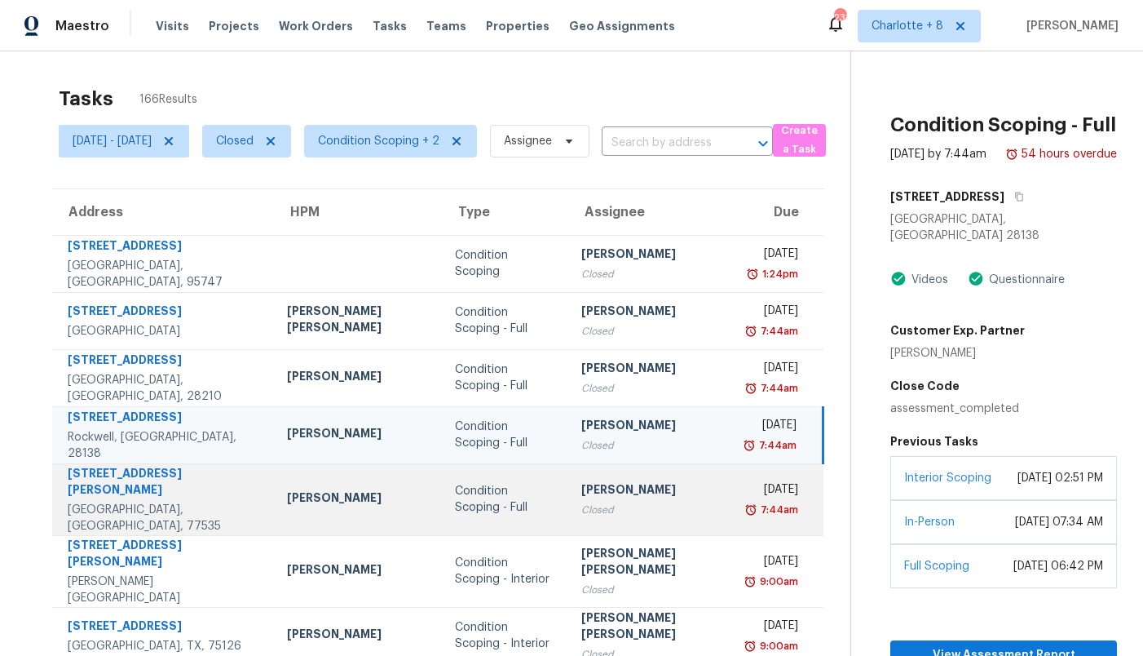
click at [455, 496] on div "Condition Scoping - Full" at bounding box center [505, 499] width 101 height 33
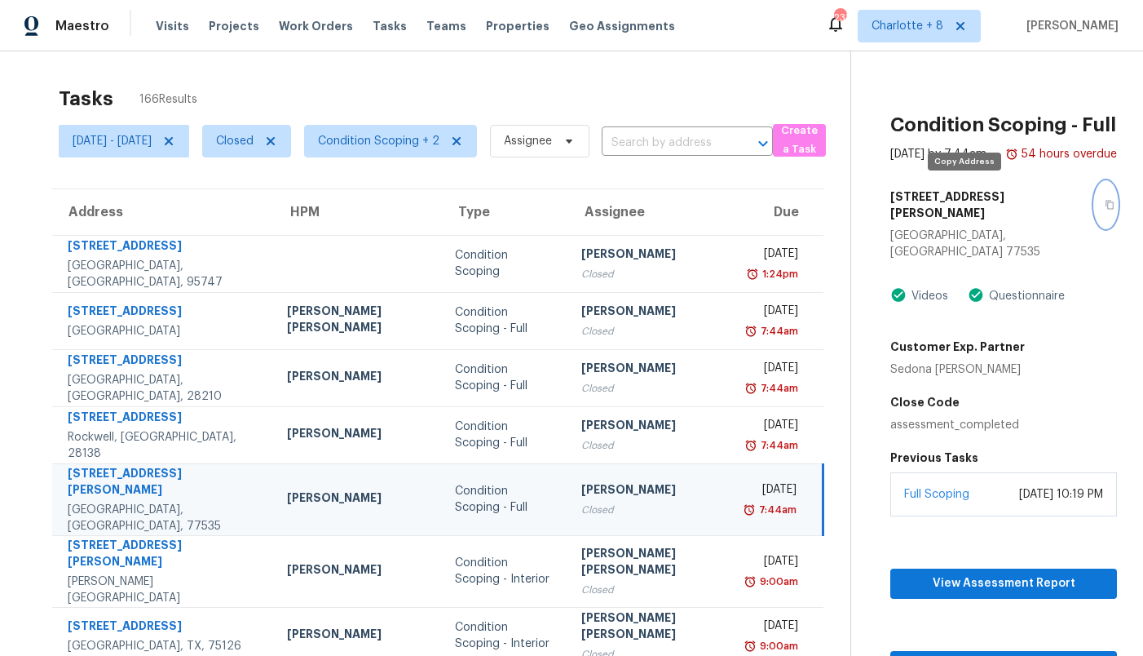
click at [1106, 201] on icon "button" at bounding box center [1110, 205] width 8 height 9
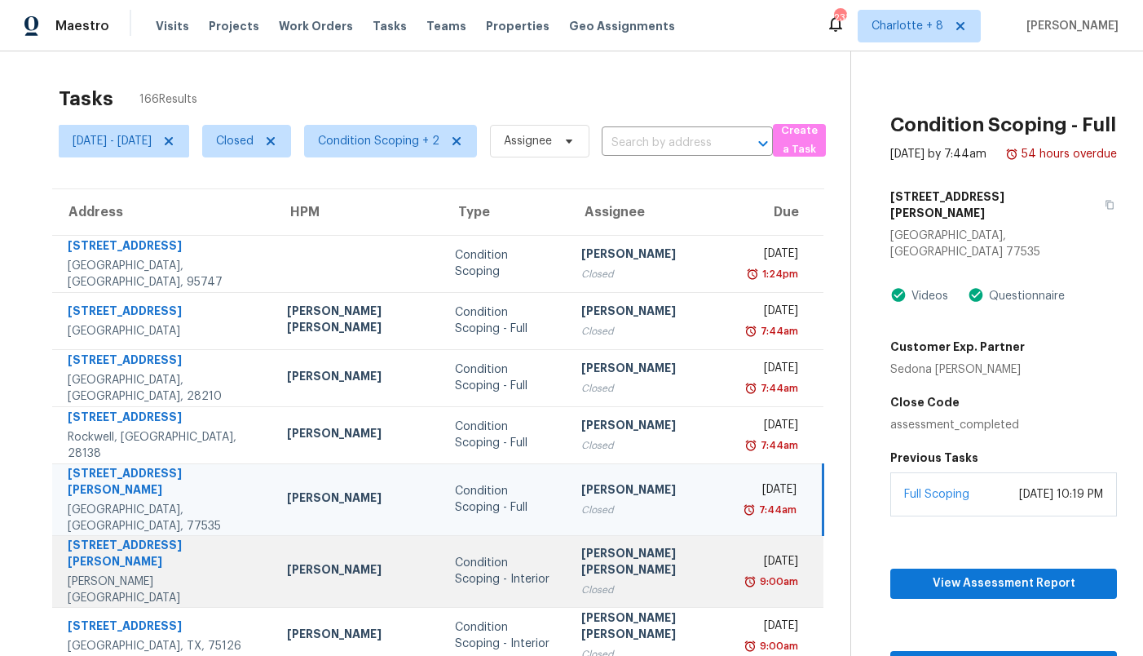
click at [348, 568] on td "[PERSON_NAME]" at bounding box center [358, 571] width 168 height 72
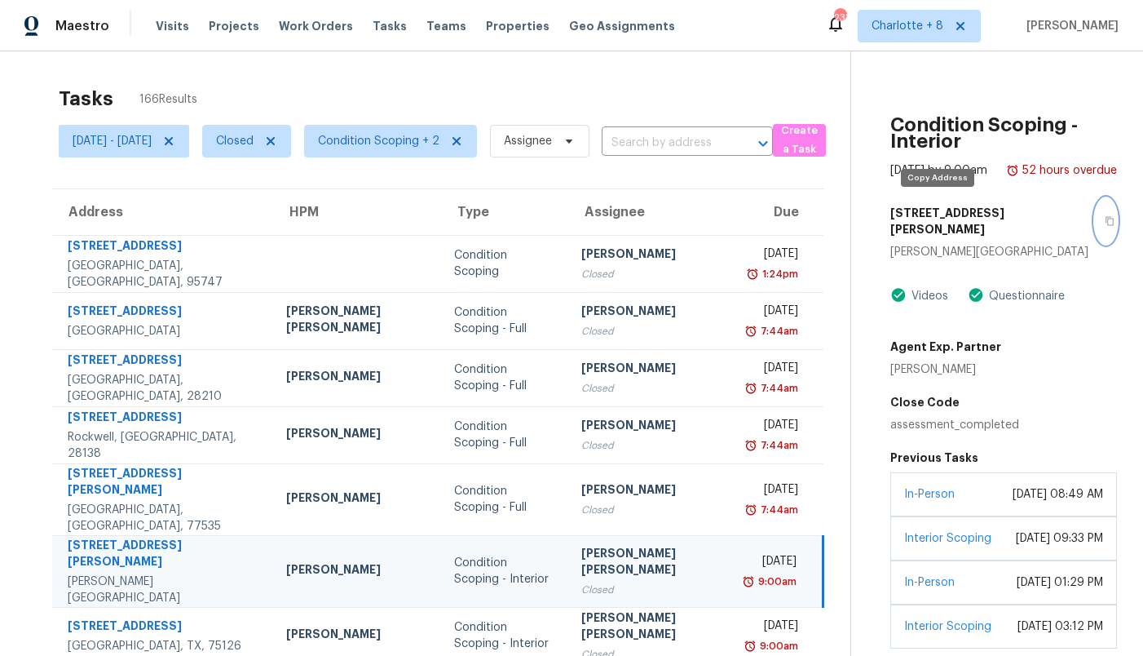
click at [1105, 216] on icon "button" at bounding box center [1110, 221] width 10 height 10
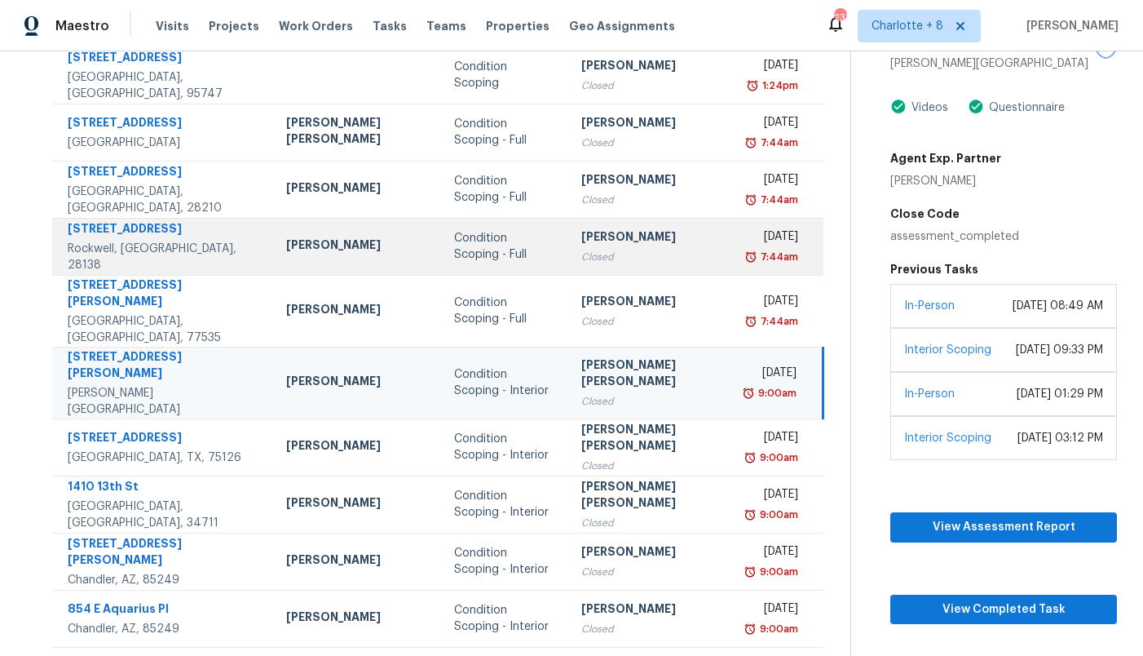
scroll to position [193, 0]
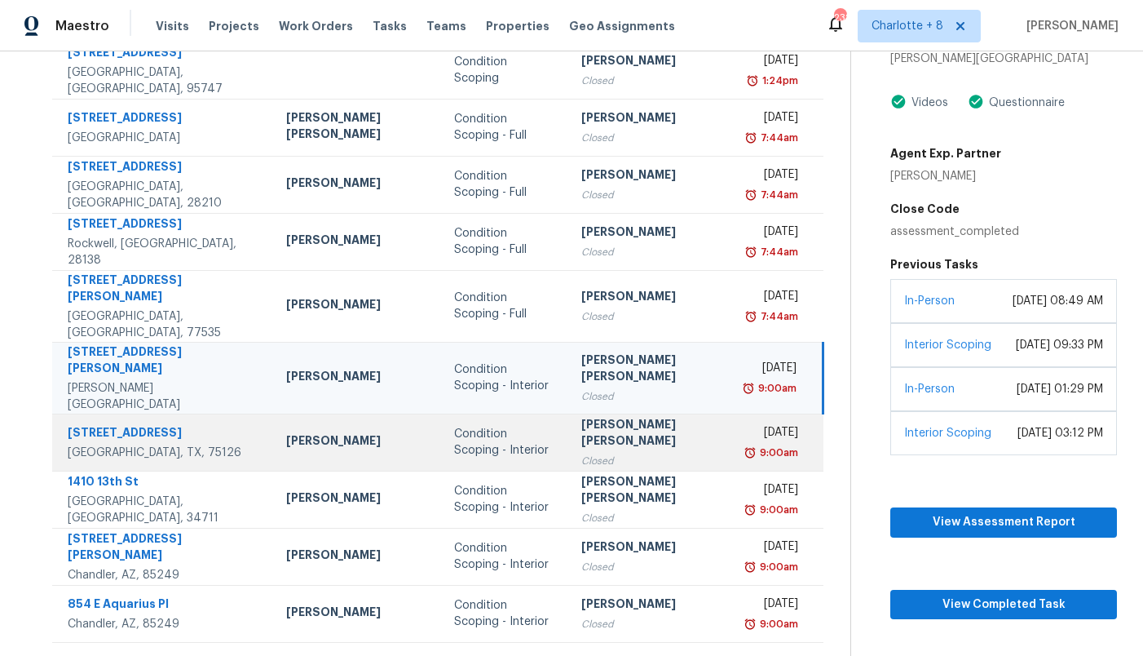
click at [568, 423] on td "[PERSON_NAME] [PERSON_NAME] Closed" at bounding box center [652, 441] width 168 height 57
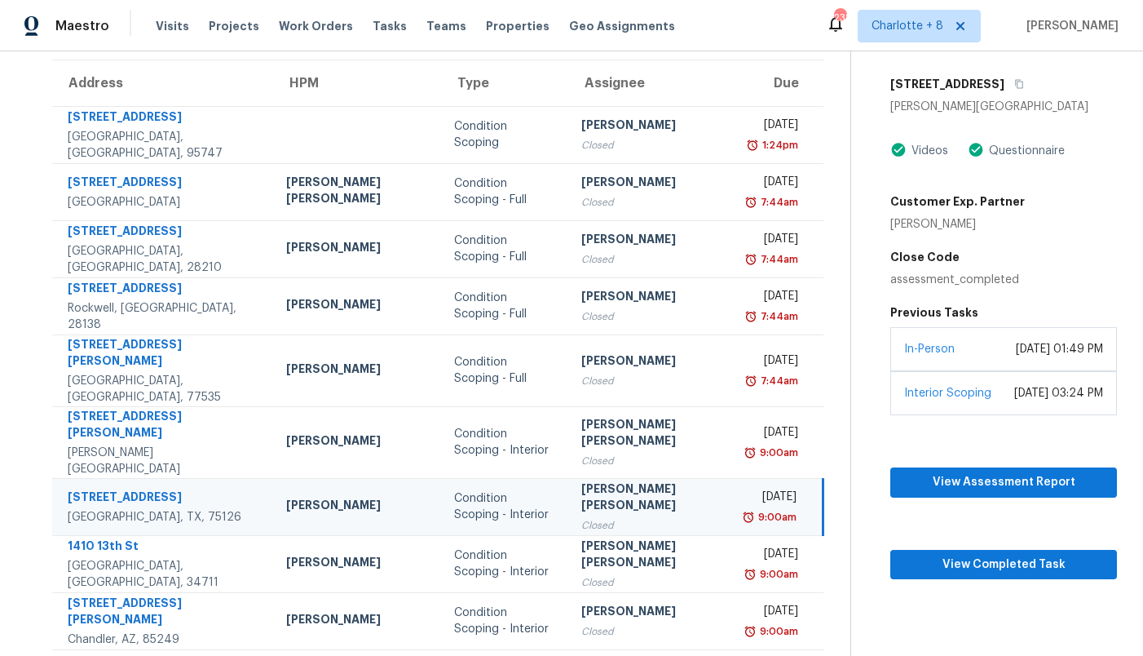
scroll to position [127, 0]
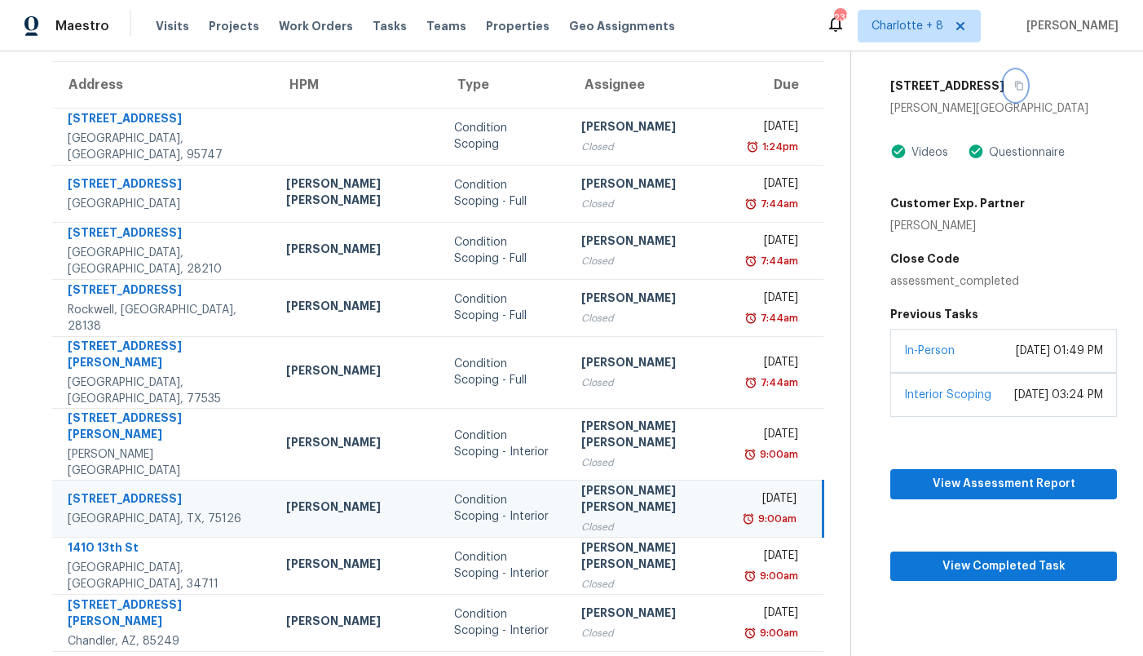
click at [1014, 85] on icon "button" at bounding box center [1019, 86] width 10 height 10
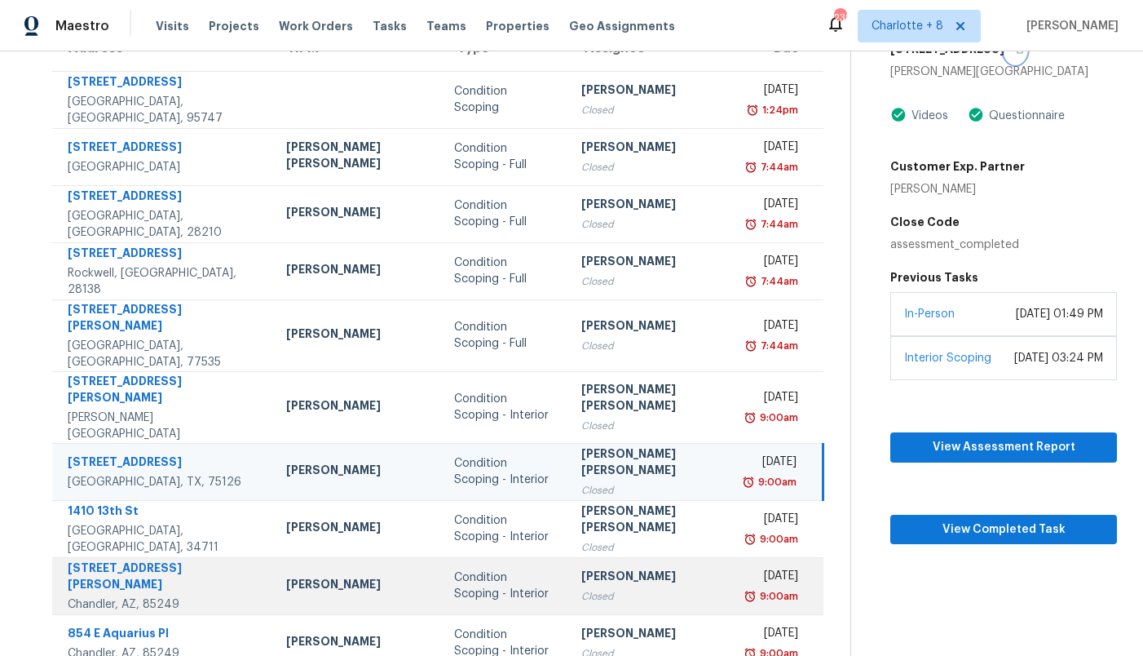
scroll to position [193, 0]
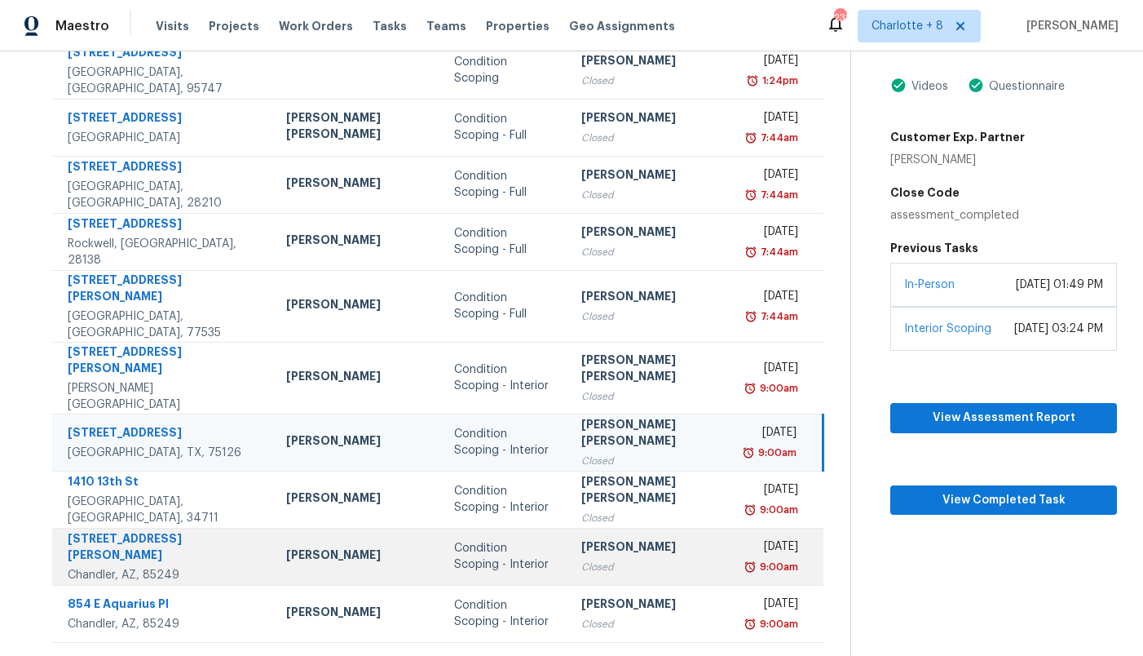
click at [454, 540] on div "Condition Scoping - Interior" at bounding box center [504, 556] width 100 height 33
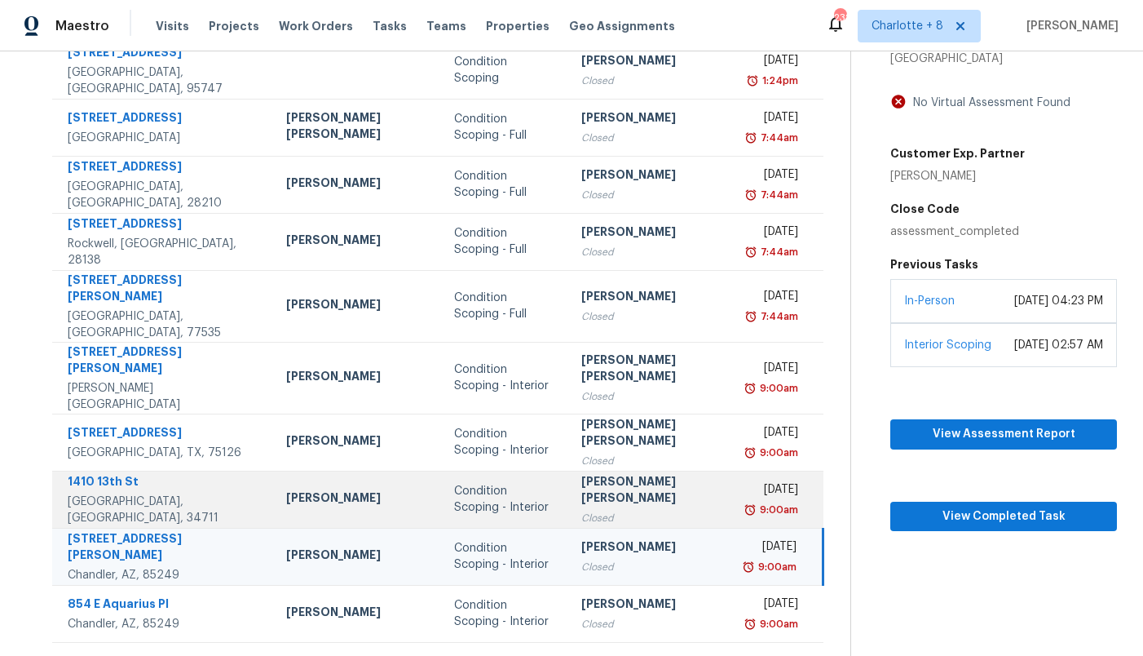
click at [454, 483] on div "Condition Scoping - Interior" at bounding box center [504, 499] width 100 height 33
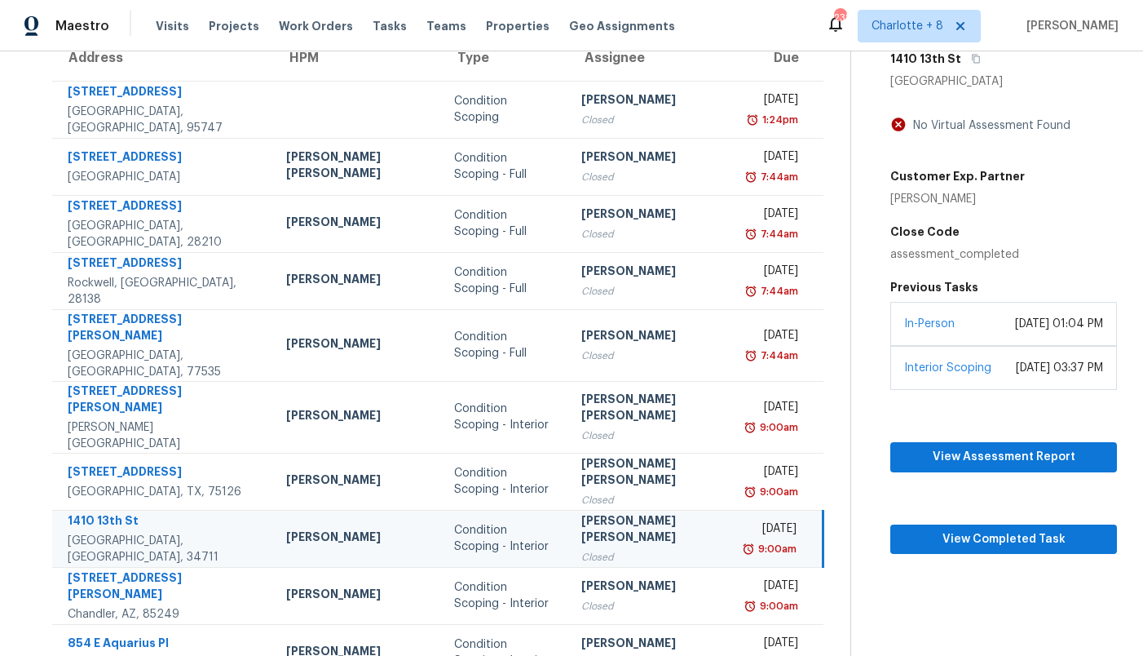
scroll to position [152, 0]
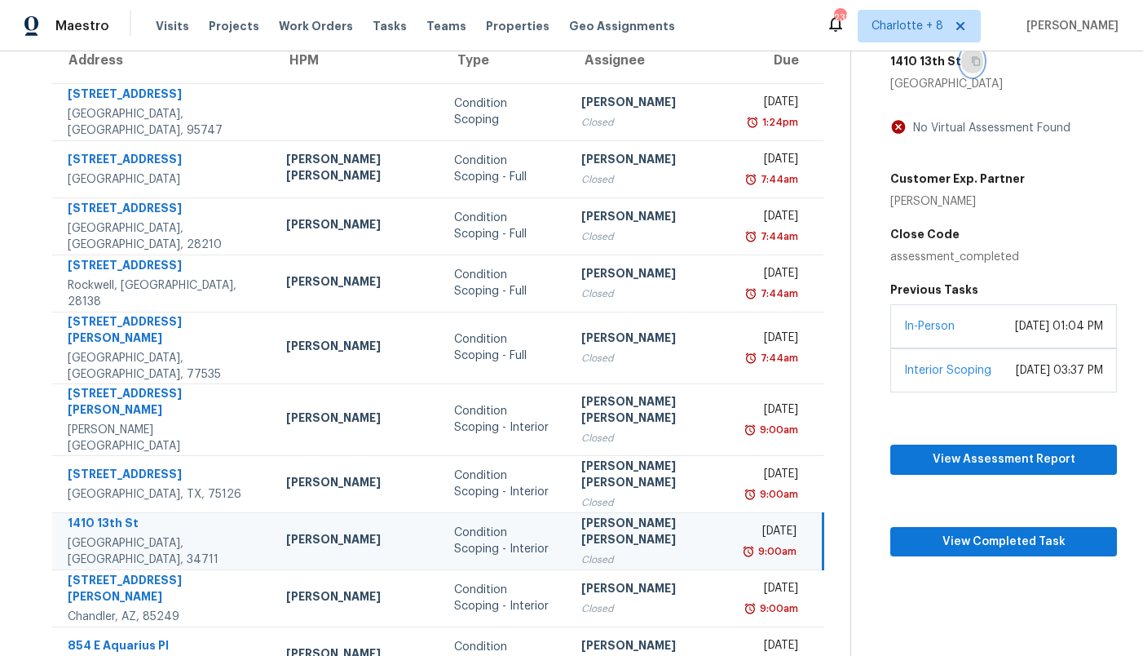
click at [971, 64] on icon "button" at bounding box center [976, 61] width 10 height 10
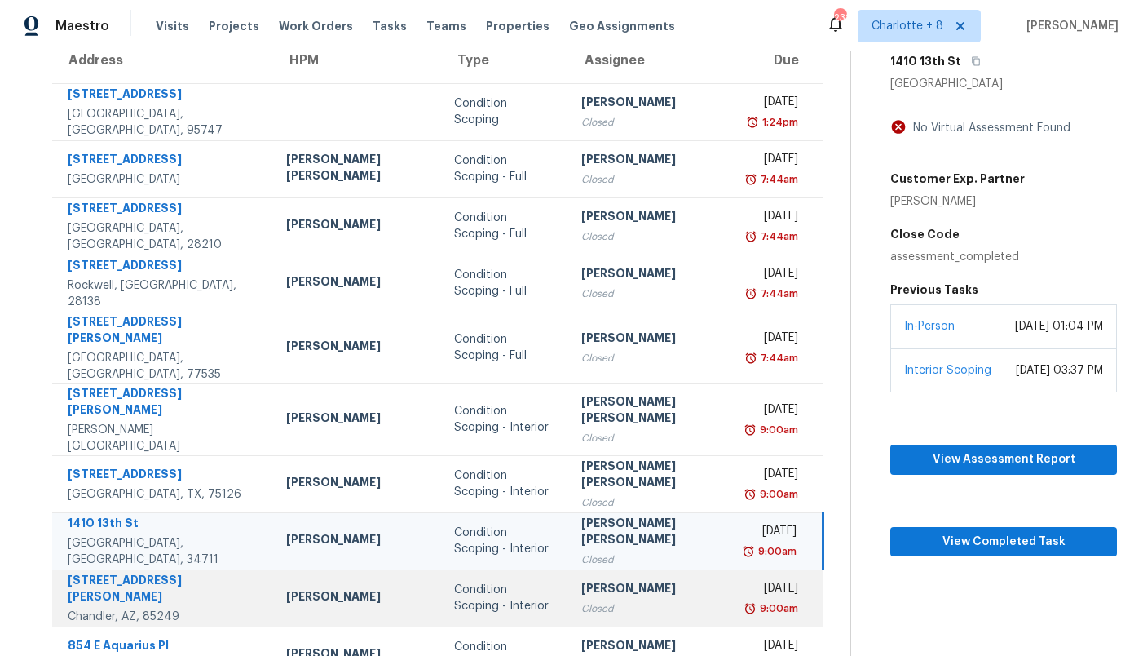
click at [475, 581] on div "Condition Scoping - Interior" at bounding box center [504, 597] width 100 height 33
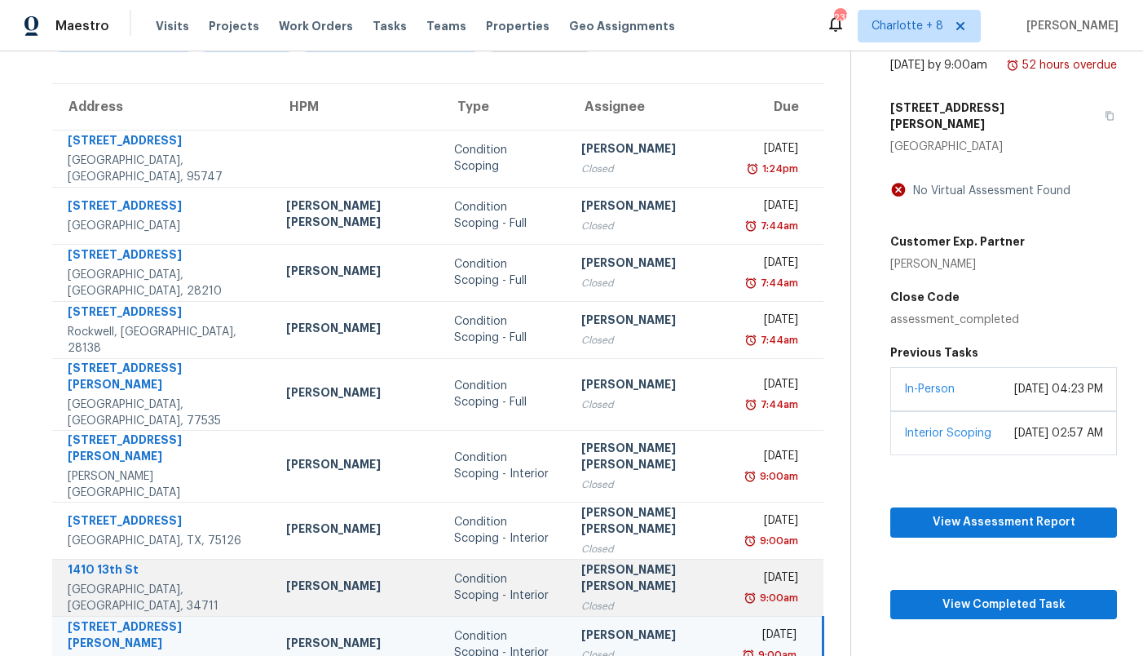
scroll to position [103, 0]
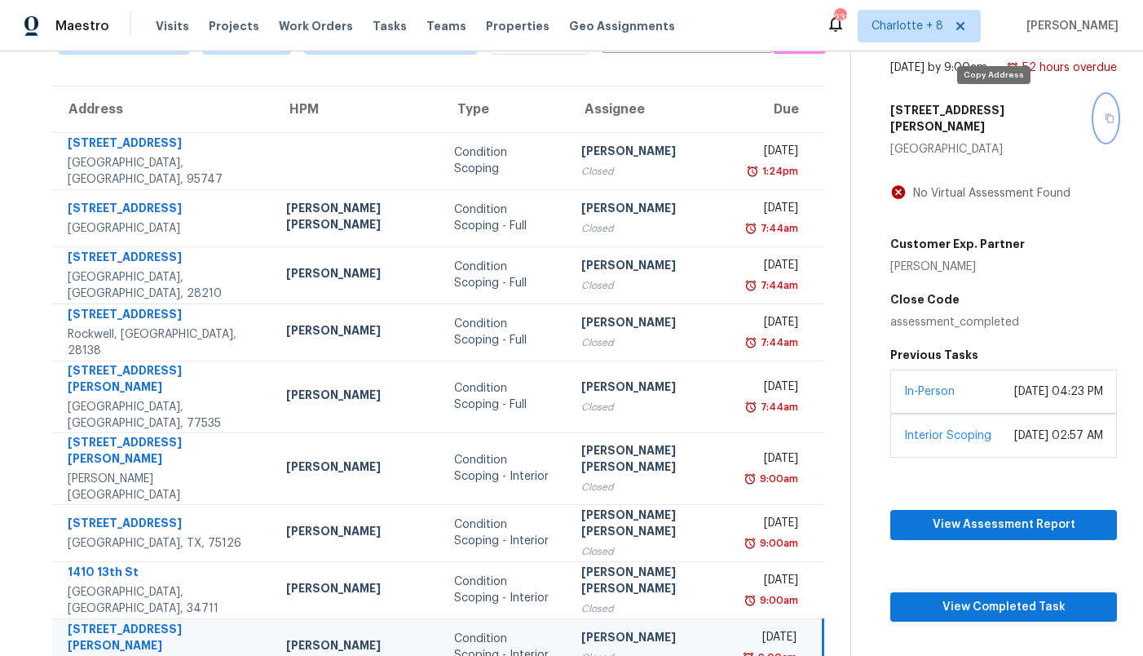
click at [1105, 113] on icon "button" at bounding box center [1110, 118] width 10 height 10
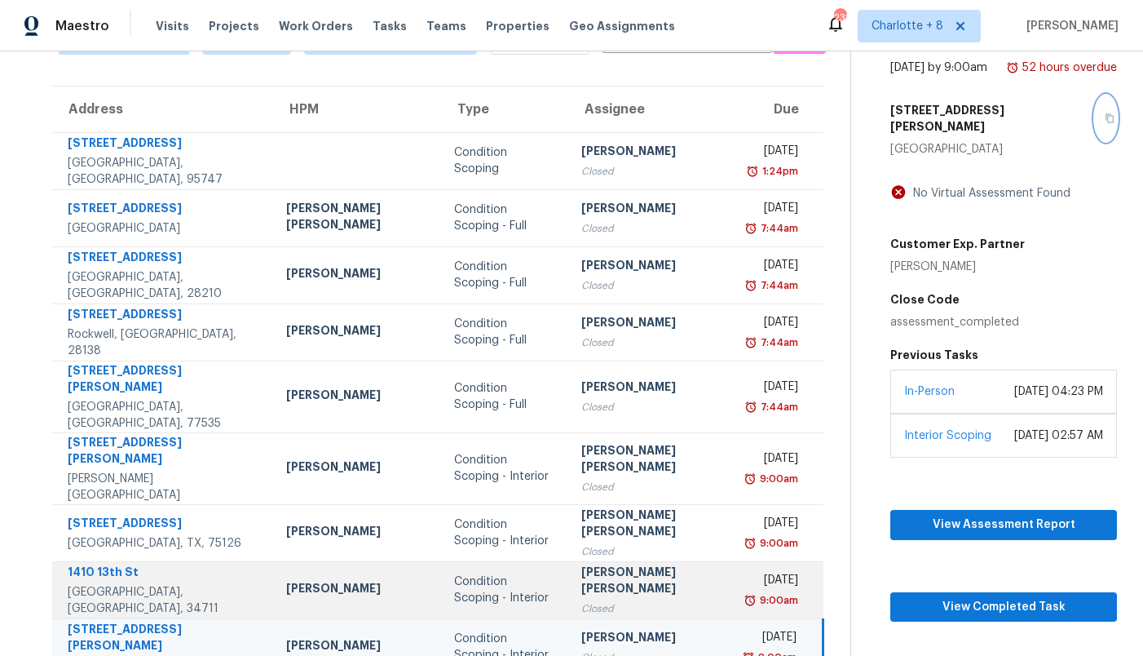
scroll to position [193, 0]
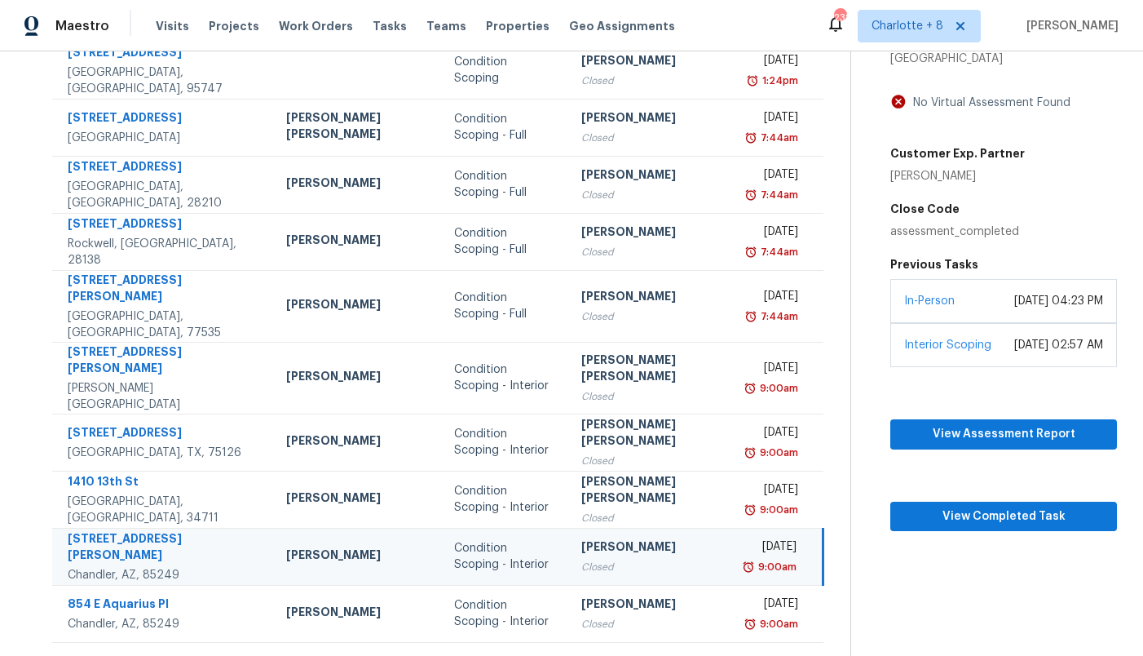
click at [486, 655] on icon at bounding box center [489, 662] width 6 height 9
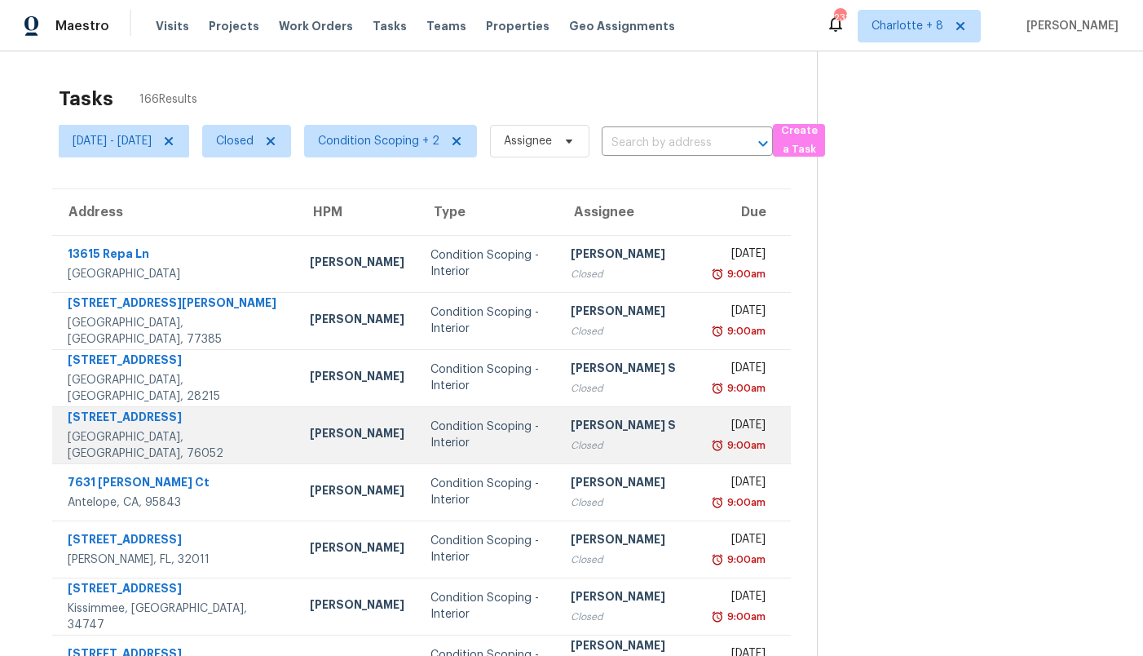
scroll to position [17, 0]
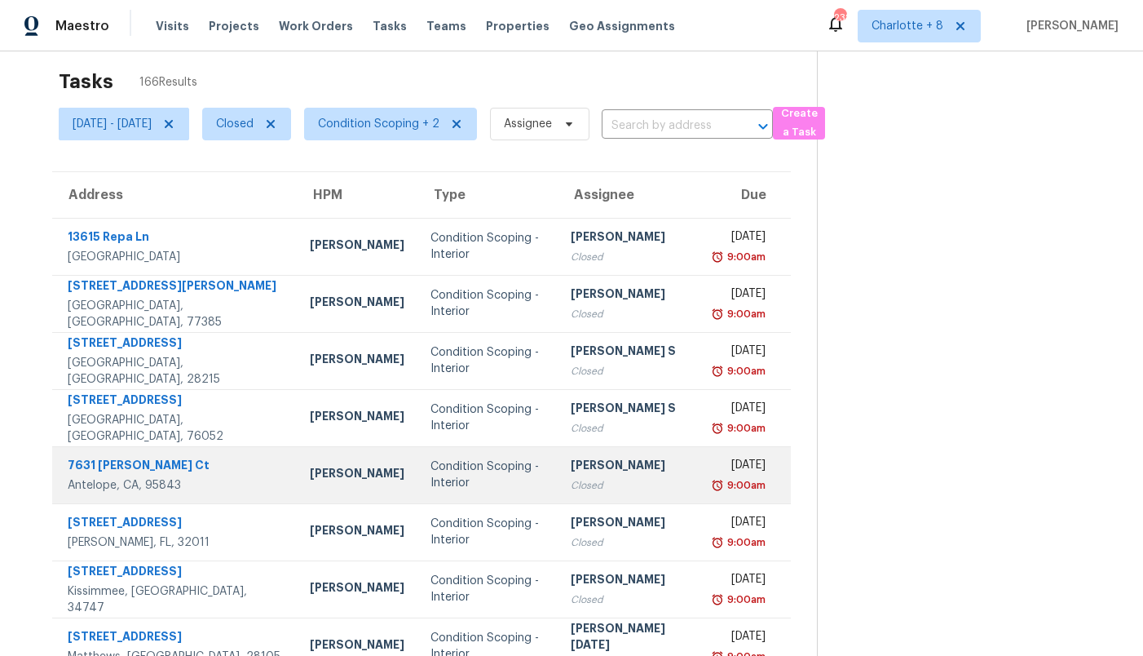
click at [445, 475] on div "Condition Scoping - Interior" at bounding box center [488, 474] width 115 height 33
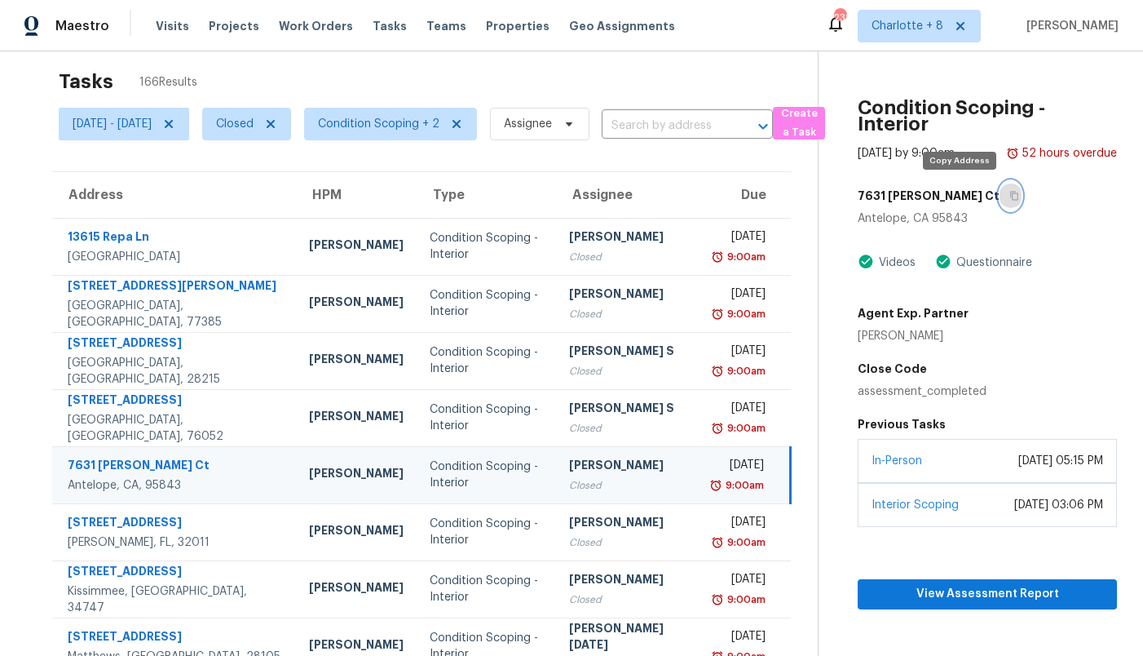
click at [1009, 192] on icon "button" at bounding box center [1014, 196] width 10 height 10
click at [450, 136] on span "Condition Scoping + 2" at bounding box center [390, 124] width 173 height 33
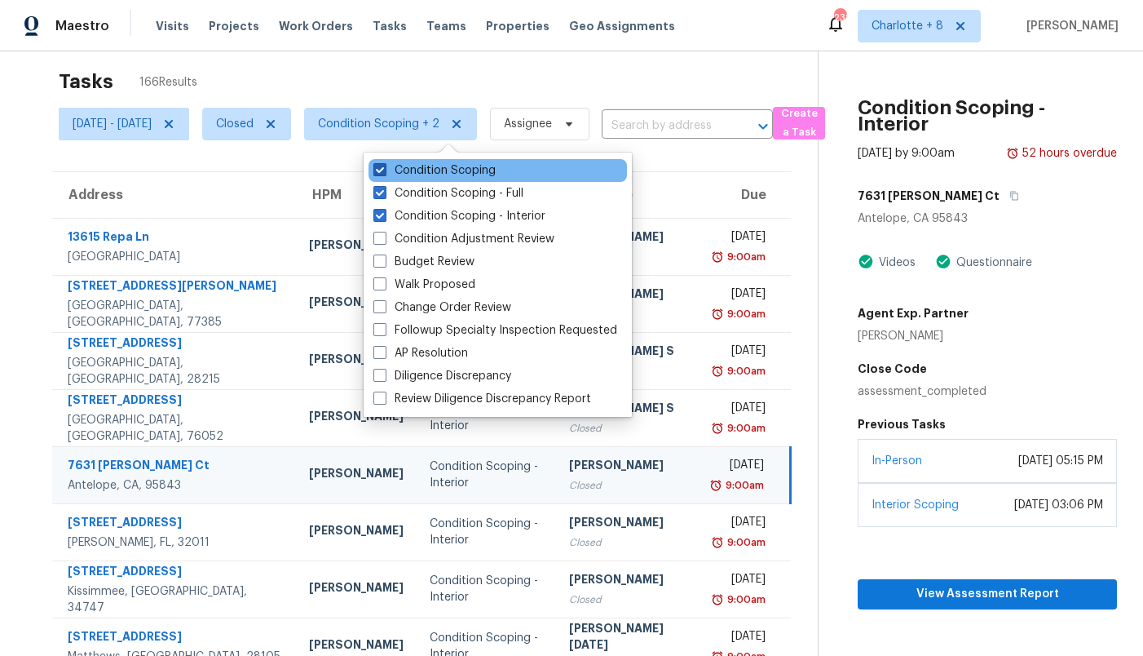
click at [435, 166] on label "Condition Scoping" at bounding box center [434, 170] width 122 height 16
click at [384, 166] on input "Condition Scoping" at bounding box center [378, 167] width 11 height 11
checkbox input "false"
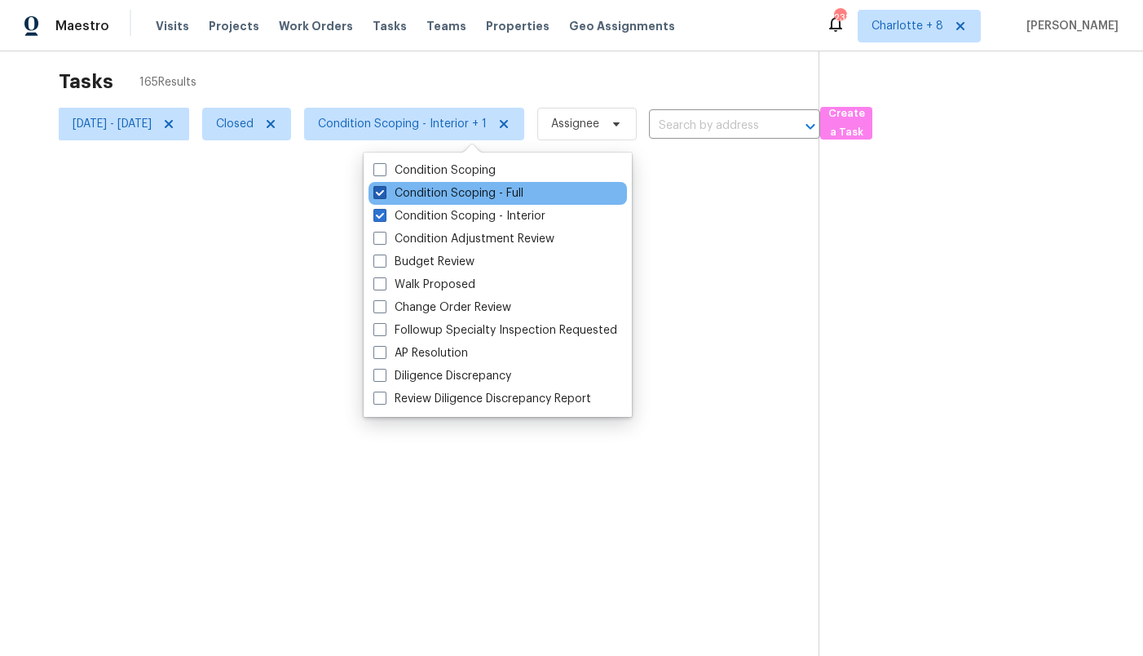
click at [435, 185] on label "Condition Scoping - Full" at bounding box center [448, 193] width 150 height 16
click at [384, 185] on input "Condition Scoping - Full" at bounding box center [378, 190] width 11 height 11
checkbox input "false"
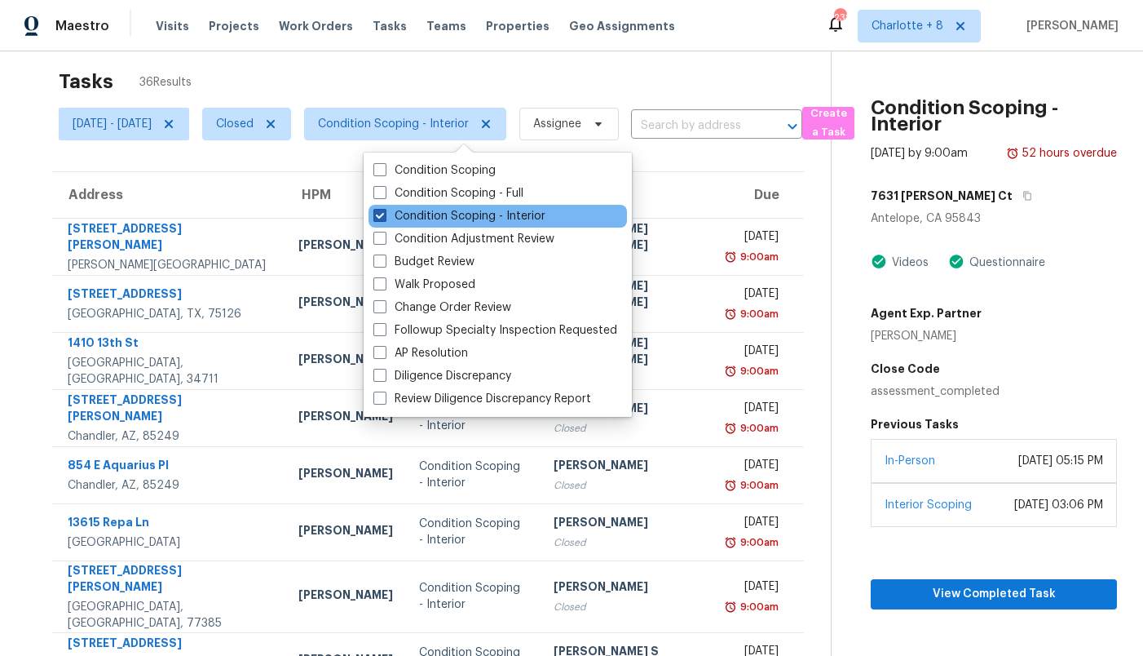
click at [437, 210] on label "Condition Scoping - Interior" at bounding box center [459, 216] width 172 height 16
click at [384, 210] on input "Condition Scoping - Interior" at bounding box center [378, 213] width 11 height 11
checkbox input "false"
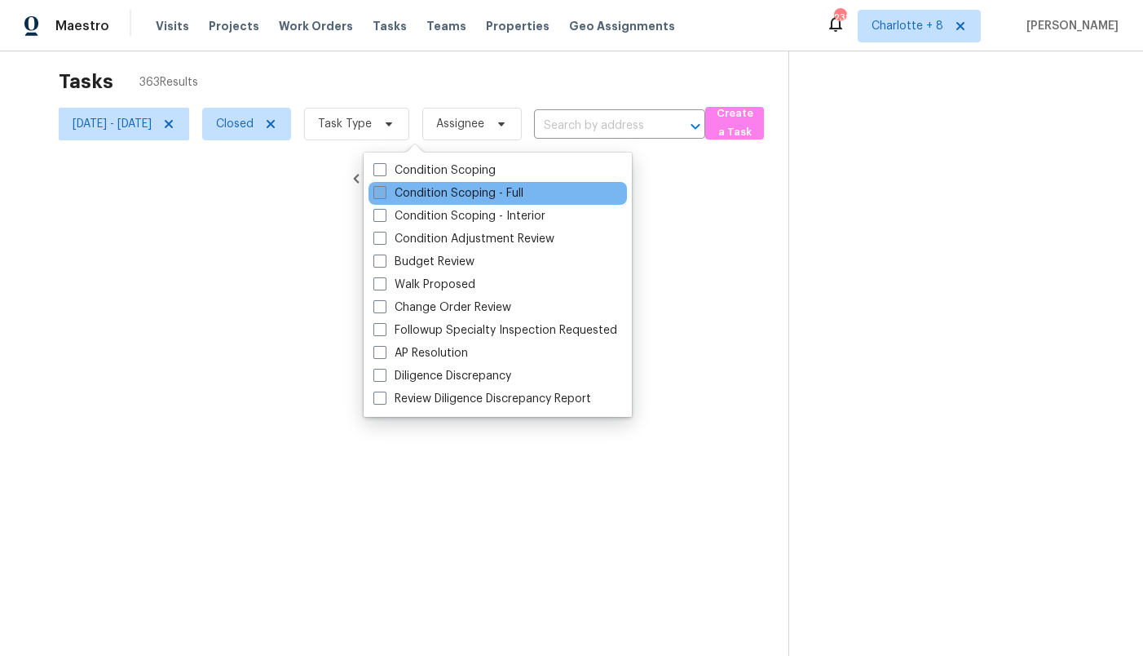
click at [436, 195] on label "Condition Scoping - Full" at bounding box center [448, 193] width 150 height 16
click at [384, 195] on input "Condition Scoping - Full" at bounding box center [378, 190] width 11 height 11
checkbox input "true"
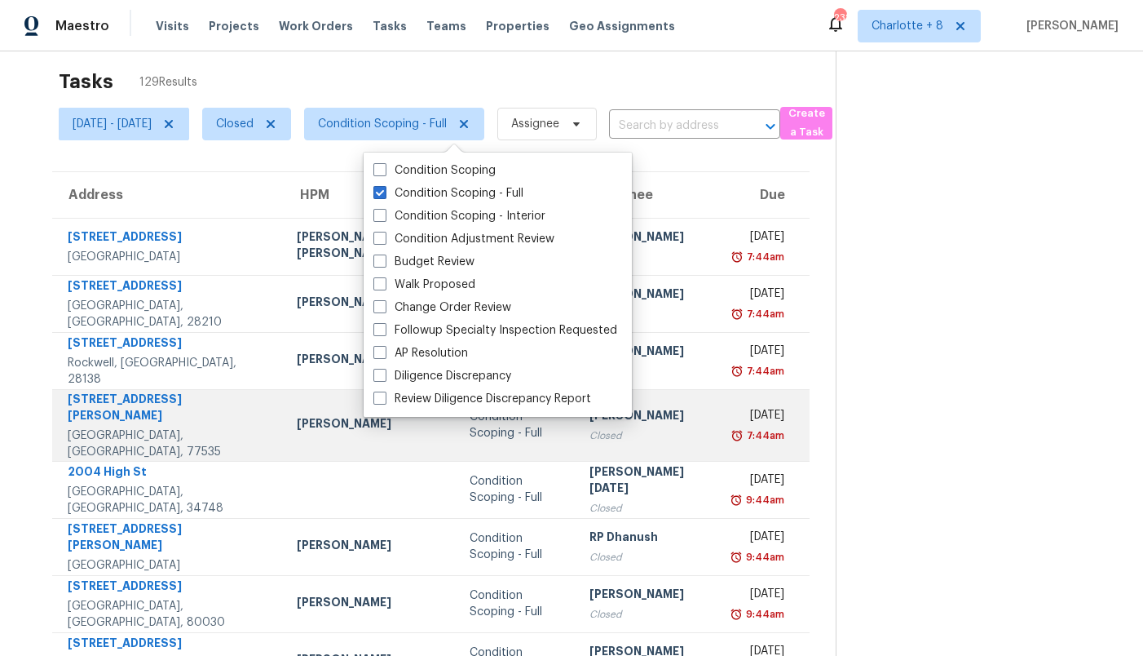
click at [291, 391] on td "[PERSON_NAME]" at bounding box center [370, 425] width 173 height 72
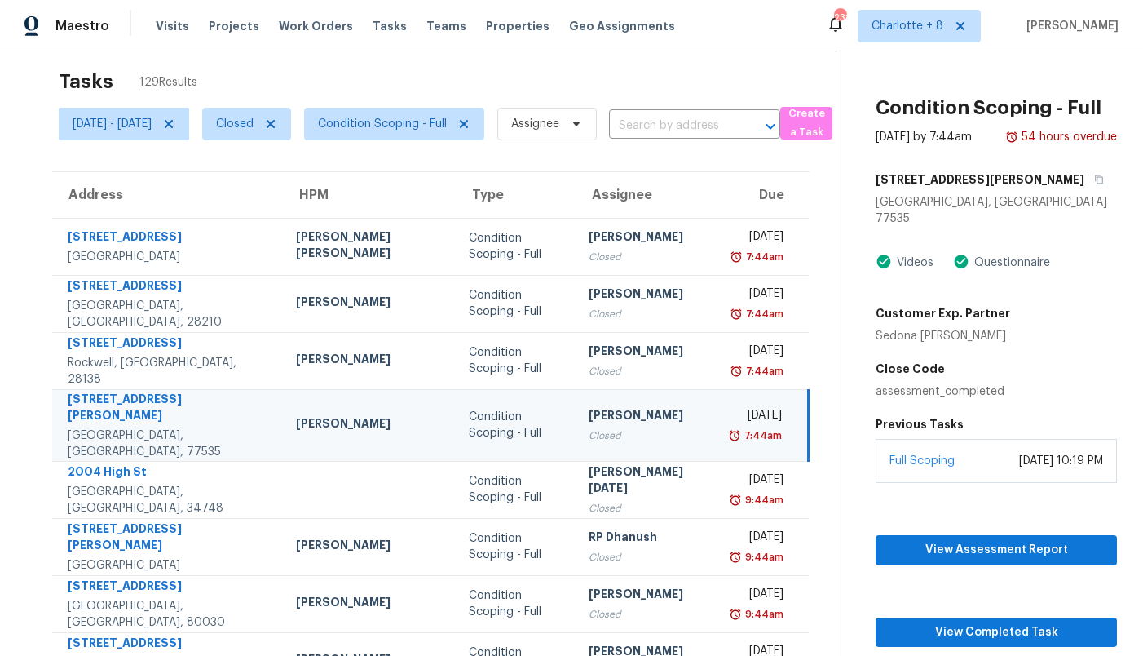
scroll to position [193, 0]
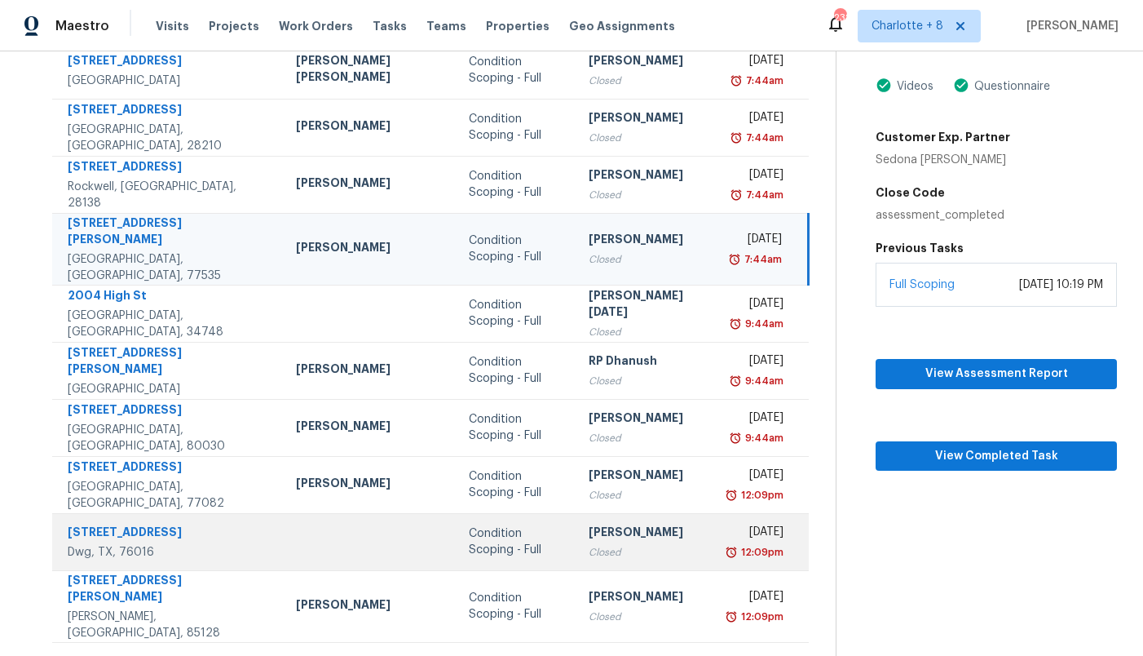
click at [283, 532] on td at bounding box center [369, 541] width 173 height 57
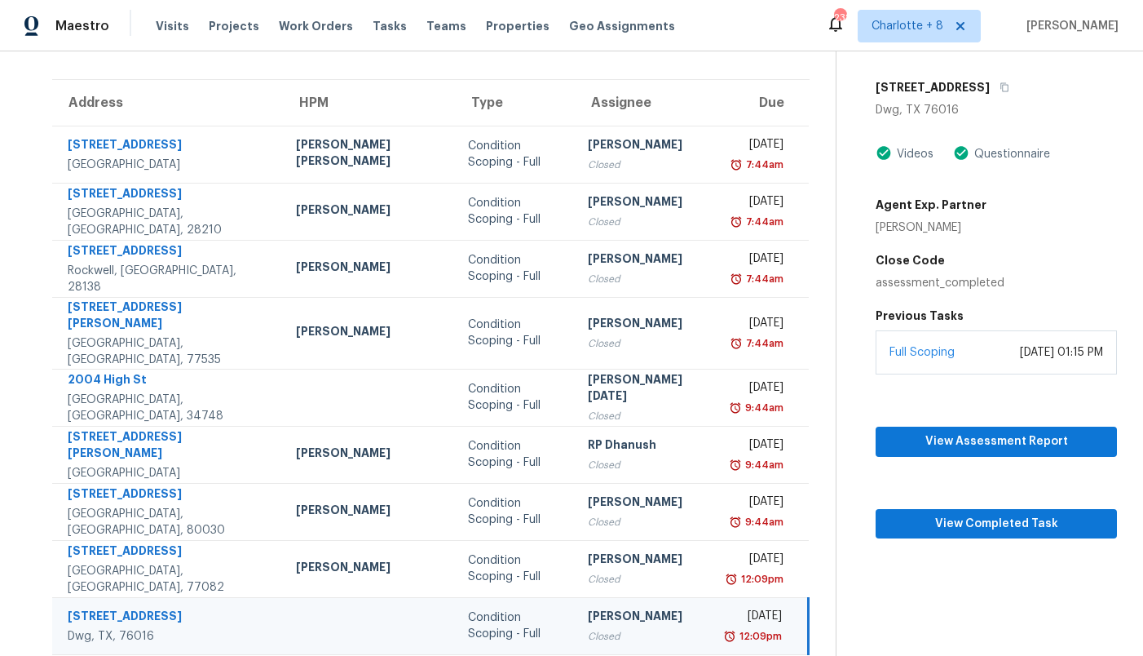
scroll to position [101, 0]
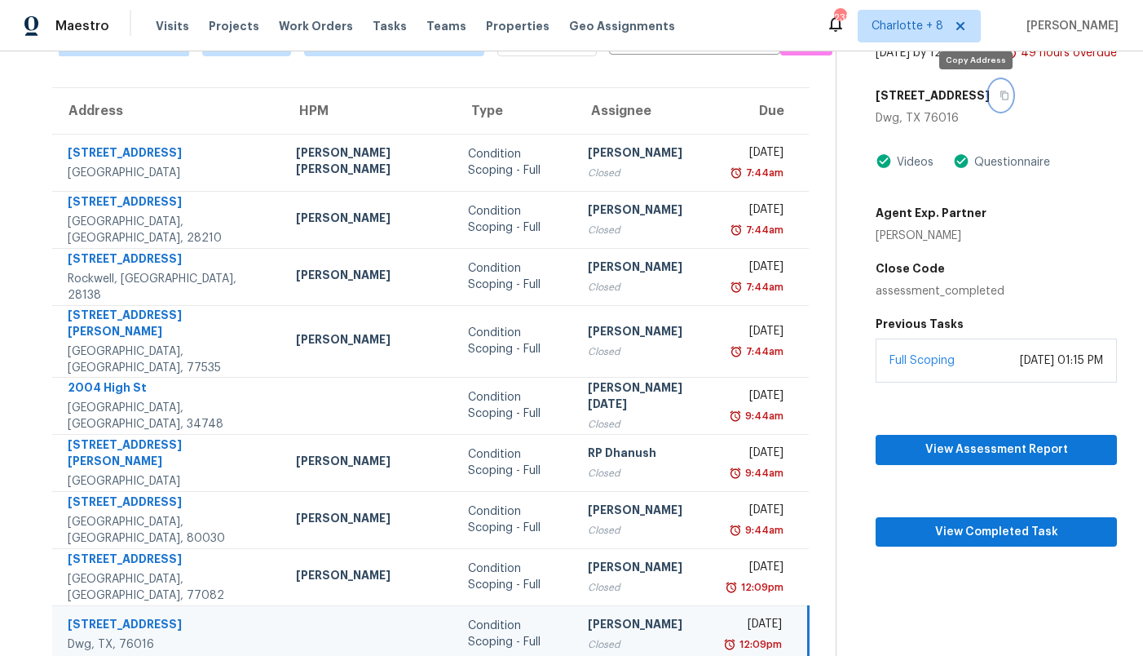
click at [1001, 93] on icon "button" at bounding box center [1005, 95] width 8 height 9
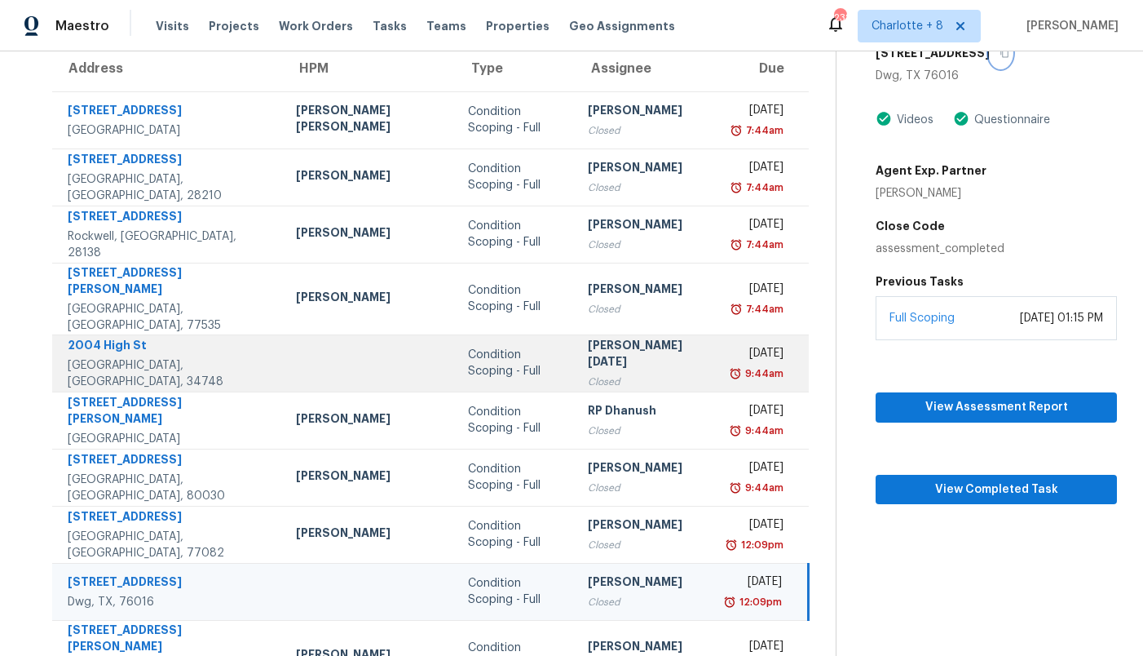
scroll to position [193, 0]
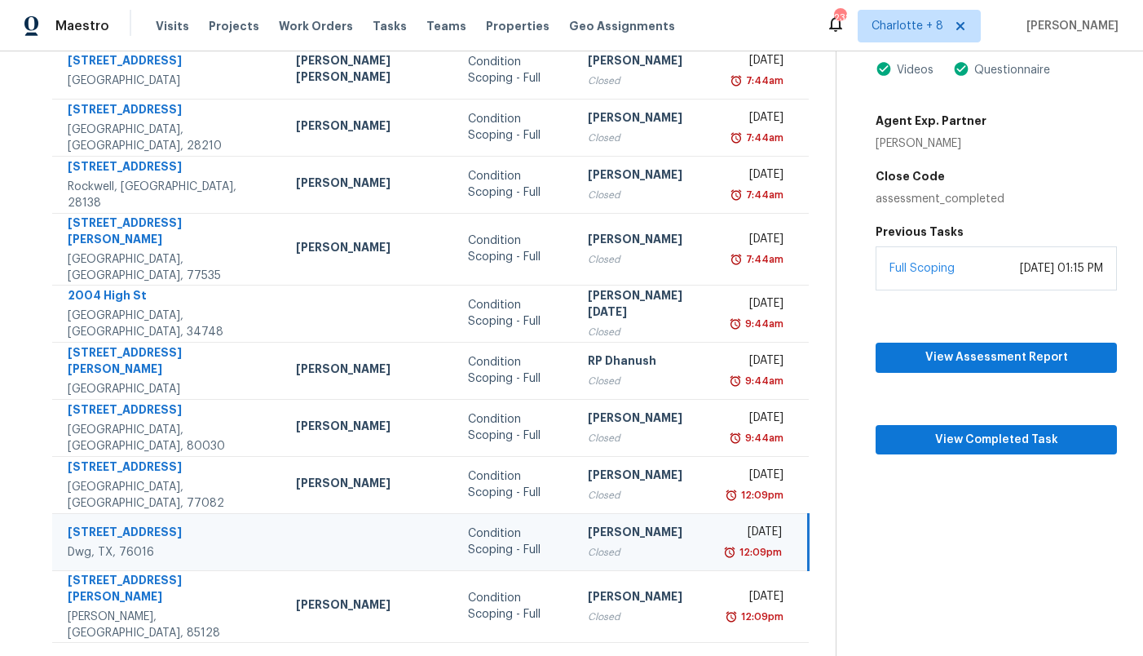
click at [479, 655] on icon at bounding box center [482, 662] width 6 height 9
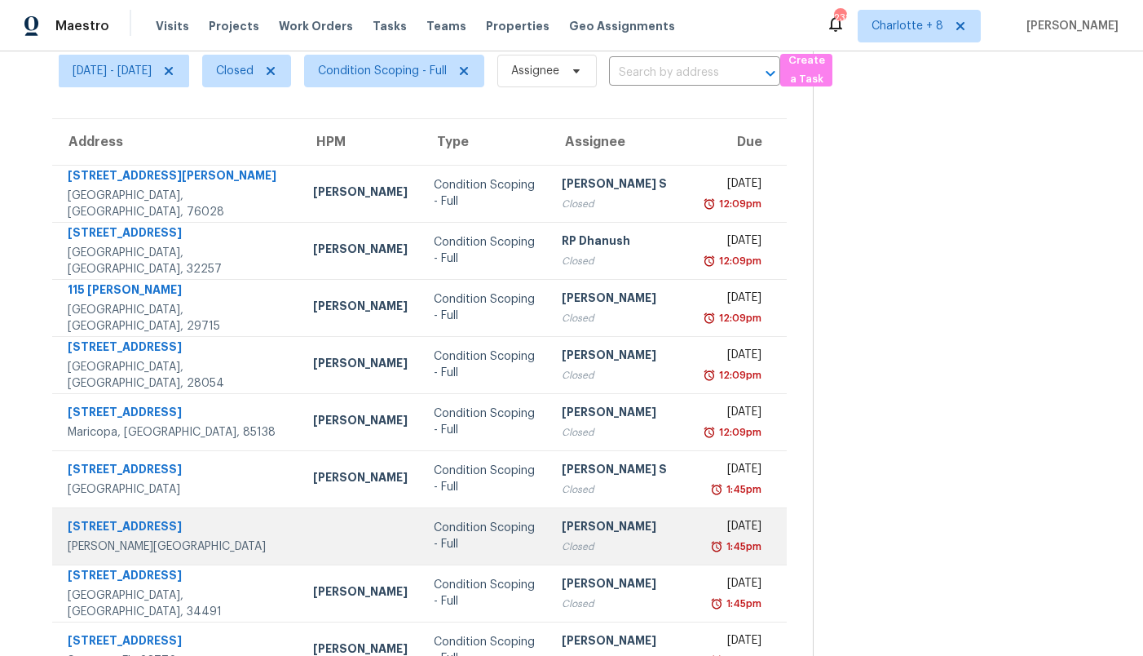
scroll to position [40, 0]
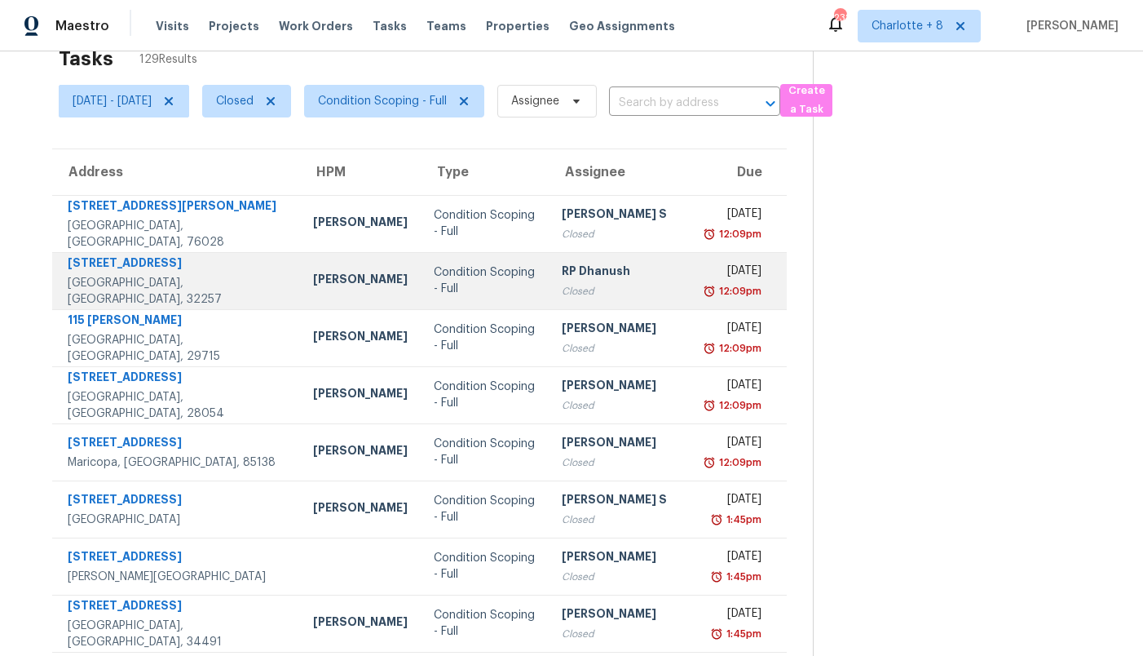
click at [325, 285] on div "[PERSON_NAME]" at bounding box center [360, 281] width 95 height 20
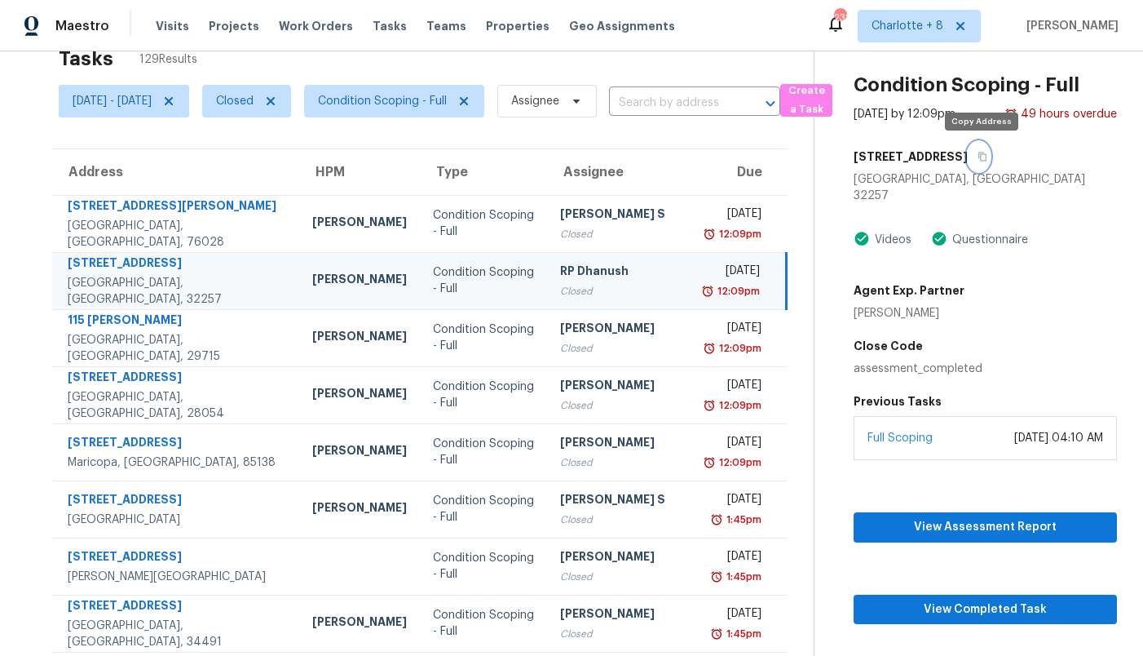
click at [984, 154] on icon "button" at bounding box center [983, 157] width 10 height 10
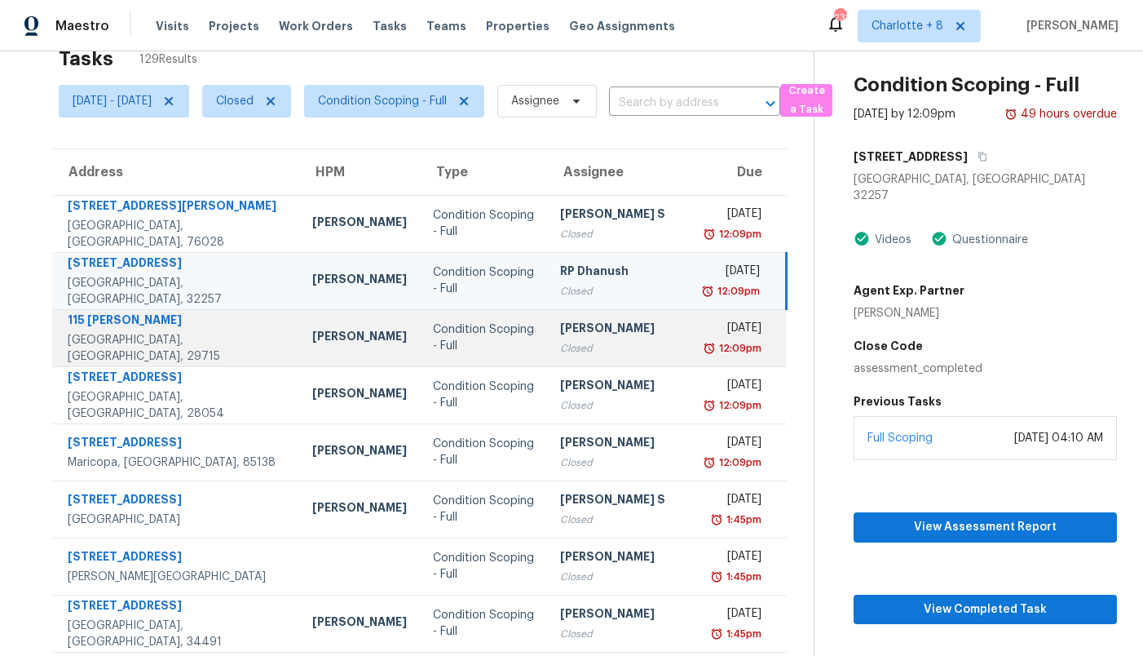
click at [420, 353] on td "Condition Scoping - Full" at bounding box center [484, 337] width 128 height 57
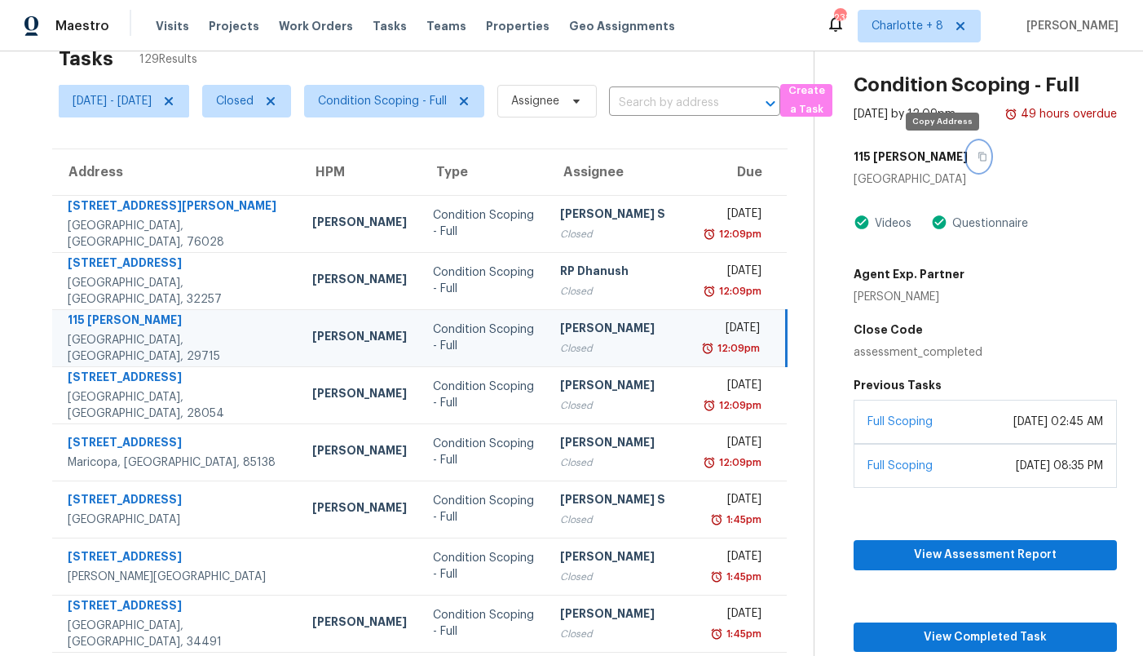
click at [978, 152] on icon "button" at bounding box center [982, 156] width 8 height 9
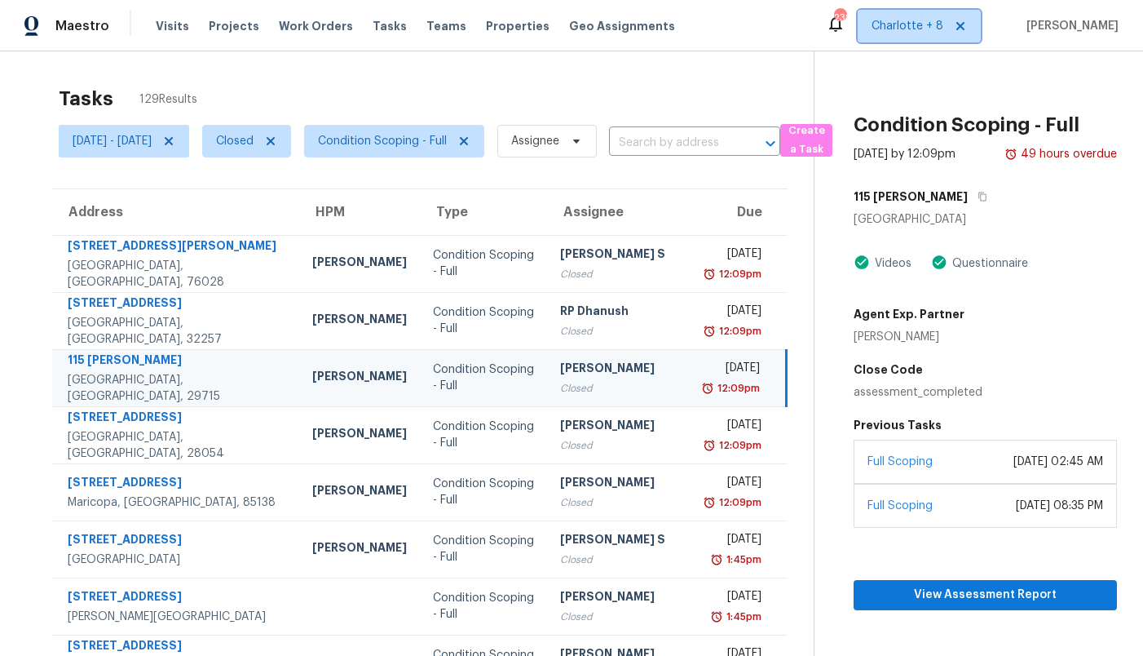
click at [917, 29] on span "Charlotte + 8" at bounding box center [908, 26] width 72 height 16
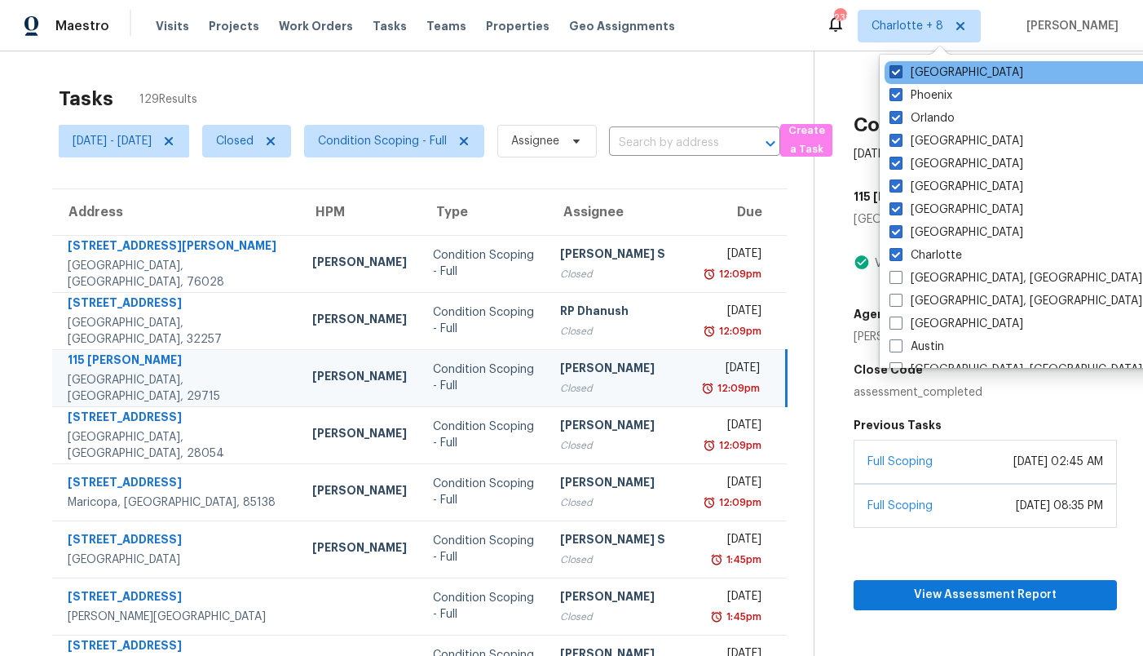
click at [899, 72] on span at bounding box center [896, 71] width 13 height 13
click at [899, 72] on input "[GEOGRAPHIC_DATA]" at bounding box center [895, 69] width 11 height 11
checkbox input "false"
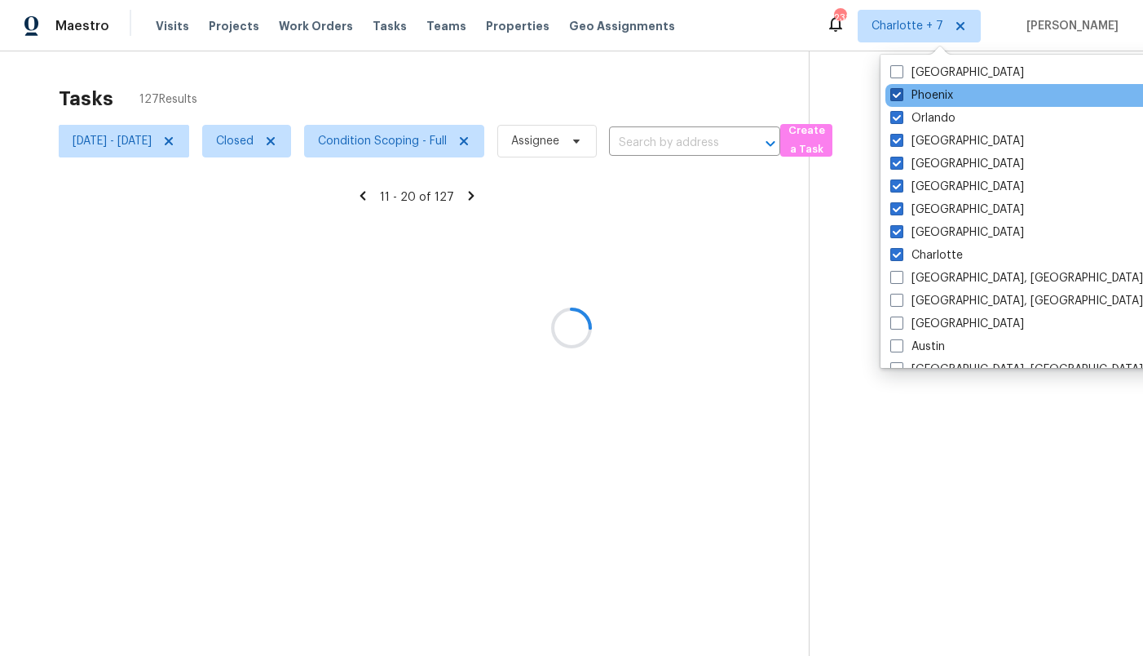
click at [899, 91] on span at bounding box center [896, 94] width 13 height 13
click at [899, 91] on input "Phoenix" at bounding box center [895, 92] width 11 height 11
checkbox input "false"
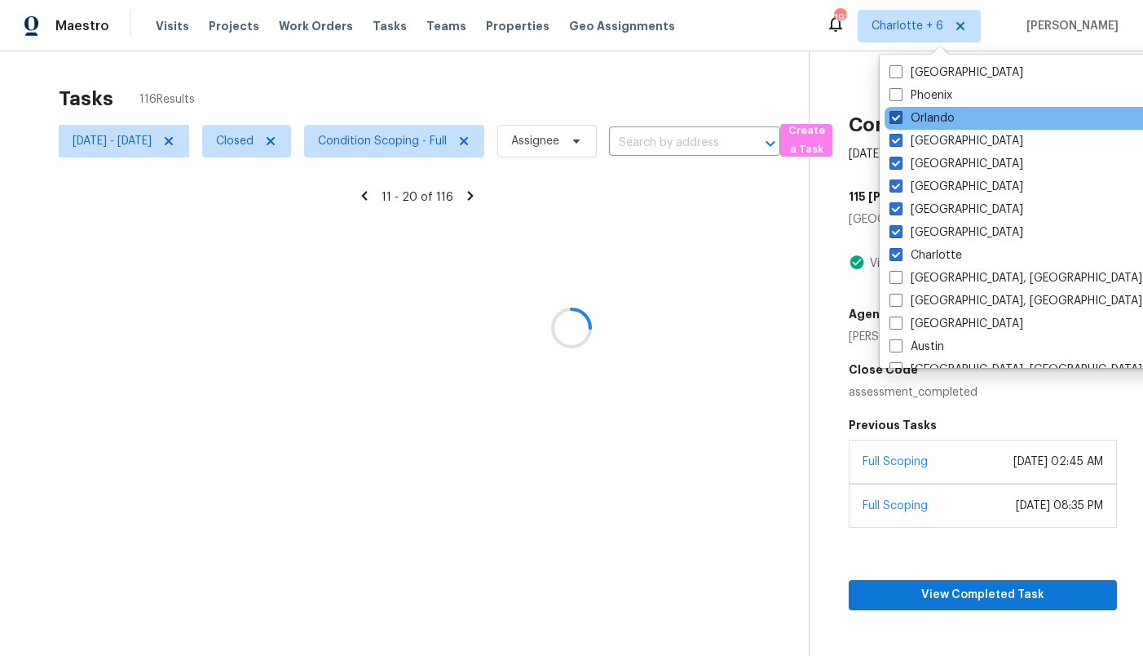
click at [894, 123] on span at bounding box center [896, 117] width 13 height 13
click at [894, 121] on input "Orlando" at bounding box center [895, 115] width 11 height 11
checkbox input "false"
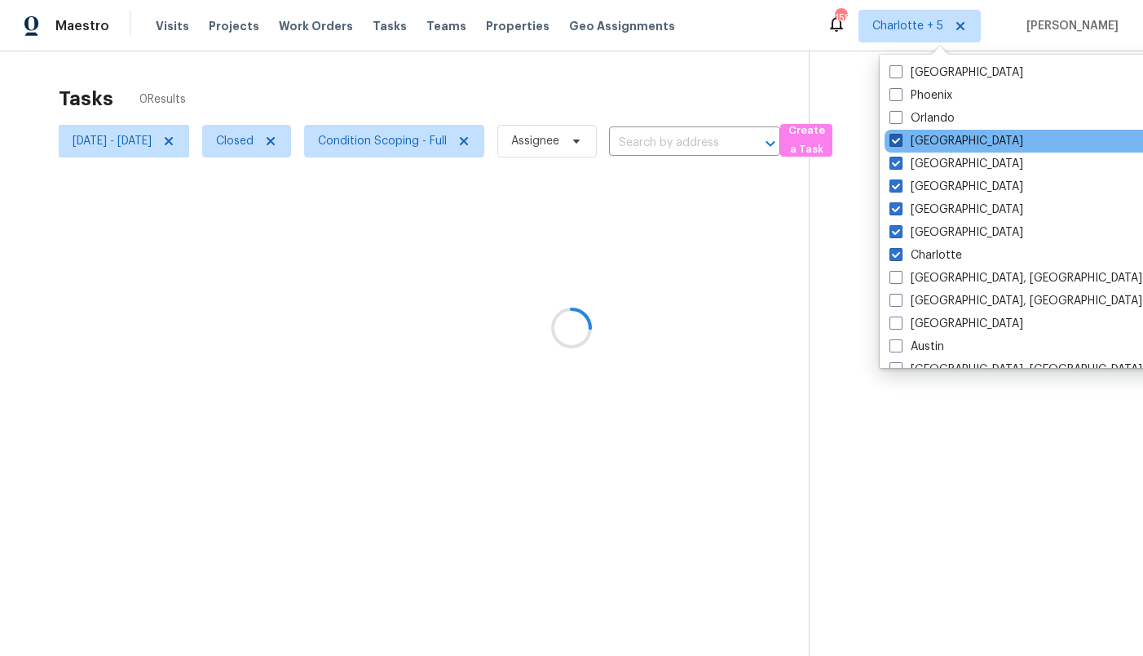
click at [894, 142] on span at bounding box center [896, 140] width 13 height 13
click at [894, 142] on input "[GEOGRAPHIC_DATA]" at bounding box center [895, 138] width 11 height 11
checkbox input "false"
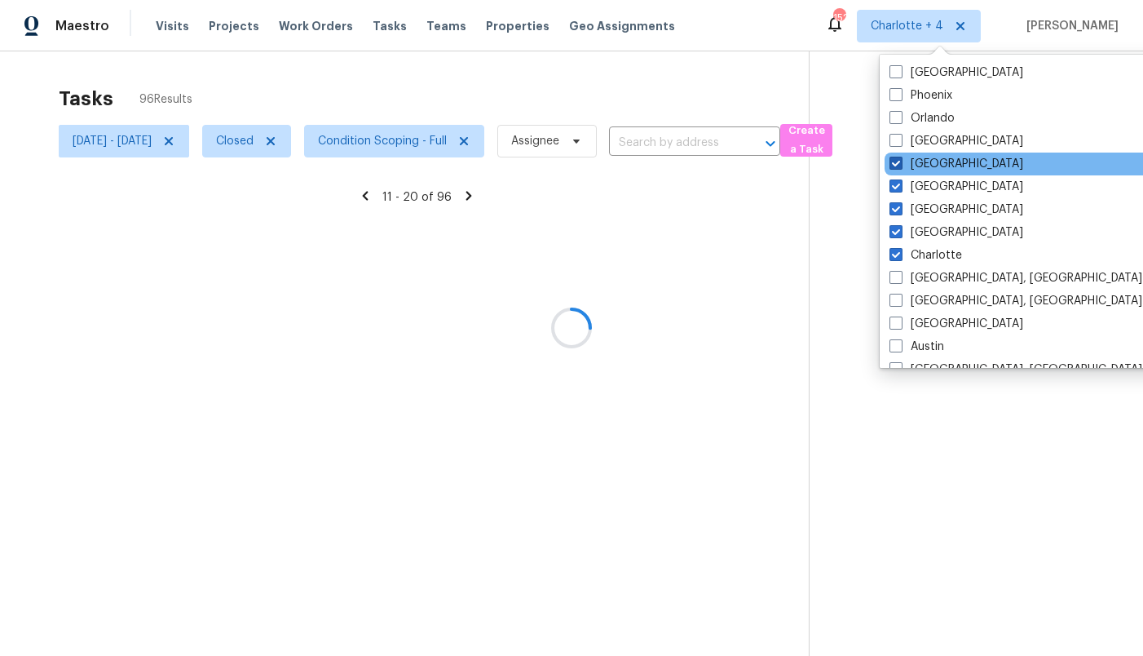
click at [894, 156] on label "[GEOGRAPHIC_DATA]" at bounding box center [957, 164] width 134 height 16
click at [894, 156] on input "[GEOGRAPHIC_DATA]" at bounding box center [895, 161] width 11 height 11
checkbox input "false"
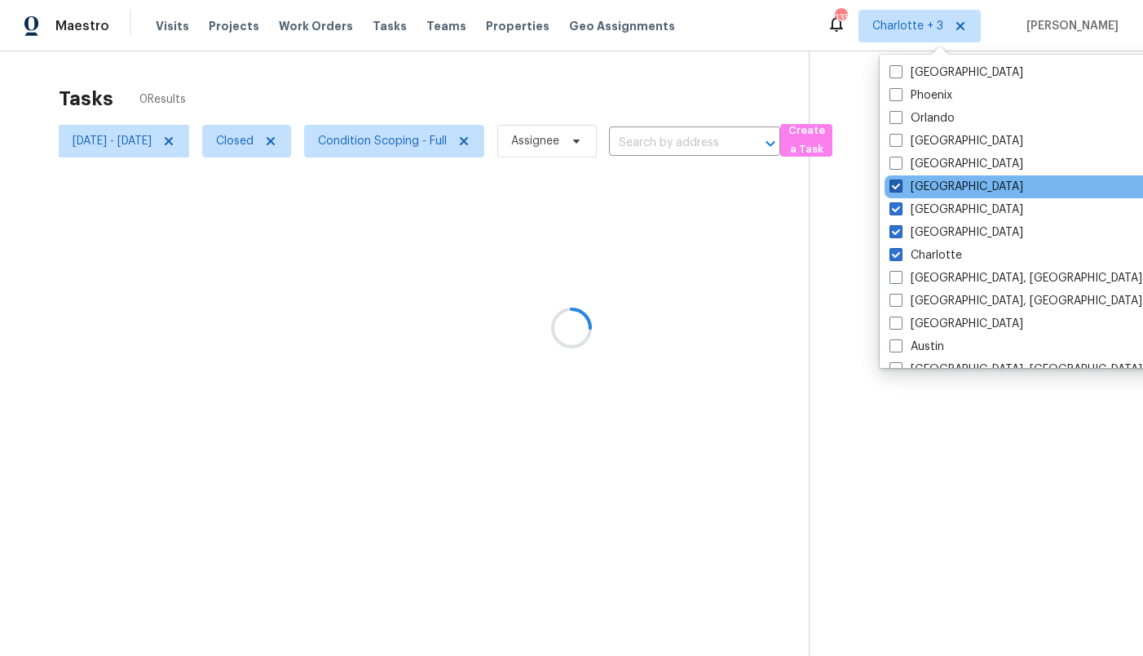
click at [897, 186] on span at bounding box center [896, 185] width 13 height 13
click at [897, 186] on input "[GEOGRAPHIC_DATA]" at bounding box center [895, 184] width 11 height 11
checkbox input "false"
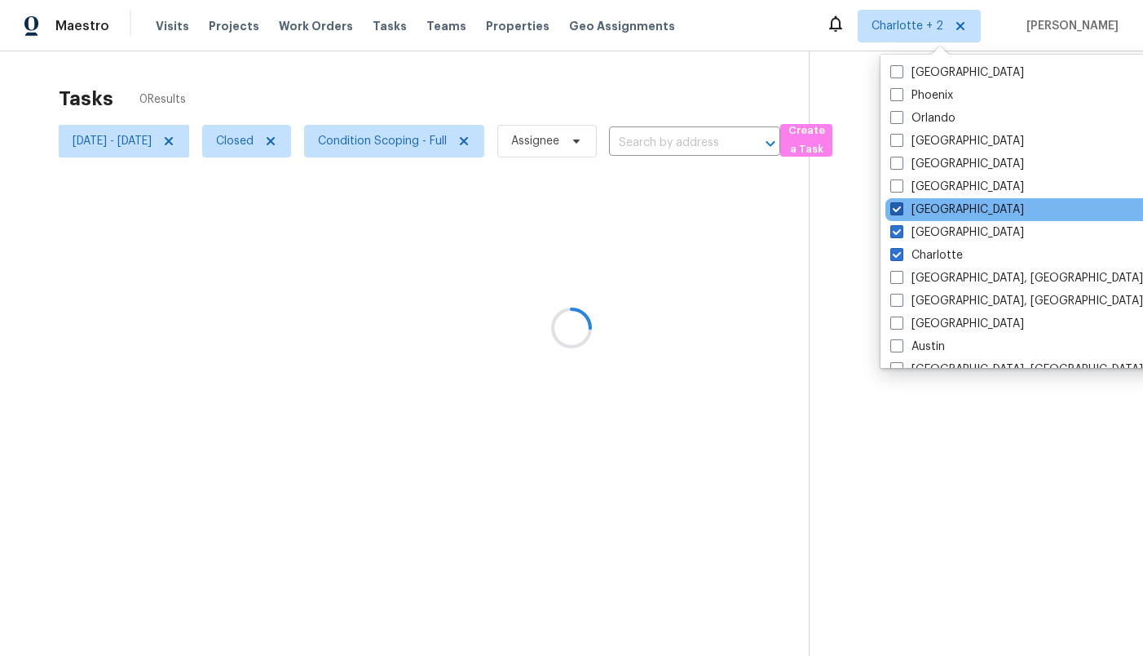
click at [897, 211] on span at bounding box center [896, 208] width 13 height 13
click at [897, 211] on input "[GEOGRAPHIC_DATA]" at bounding box center [895, 206] width 11 height 11
checkbox input "false"
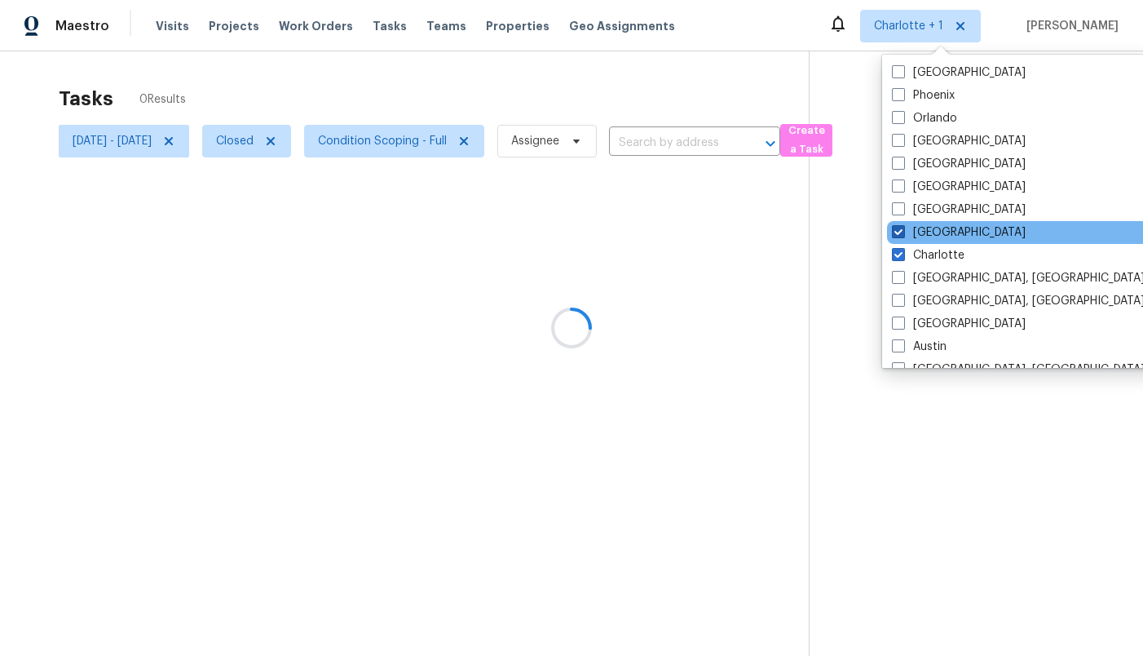
click at [899, 232] on span at bounding box center [898, 231] width 13 height 13
click at [899, 232] on input "[GEOGRAPHIC_DATA]" at bounding box center [897, 229] width 11 height 11
checkbox input "false"
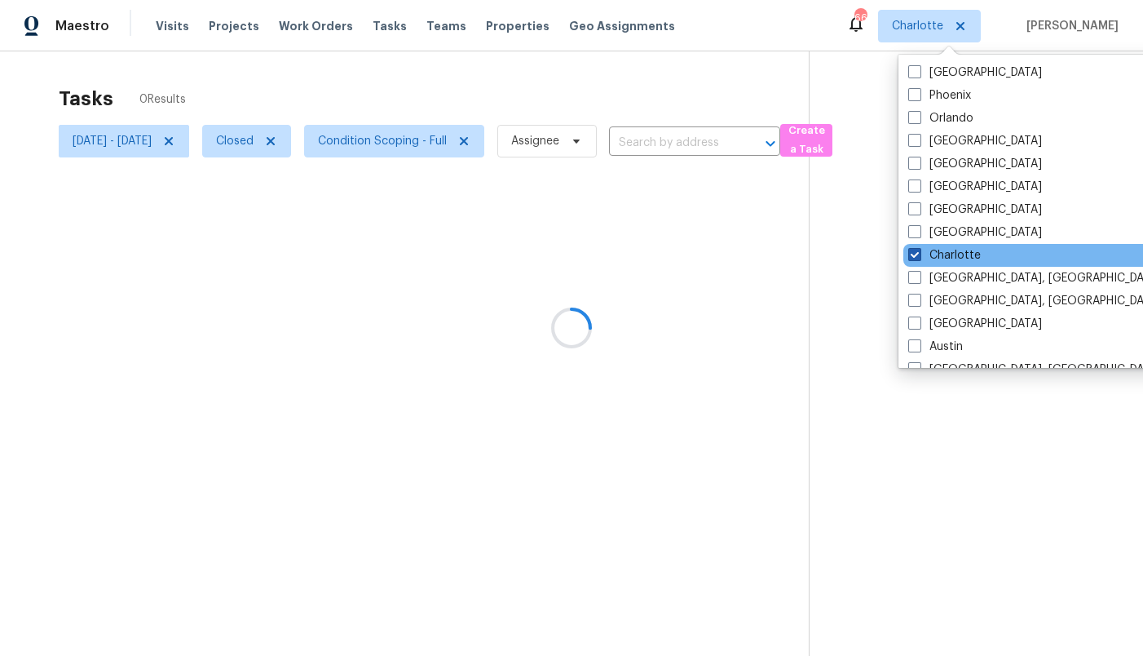
click at [916, 249] on span at bounding box center [914, 254] width 13 height 13
click at [916, 249] on input "Charlotte" at bounding box center [913, 252] width 11 height 11
checkbox input "false"
checkbox input "true"
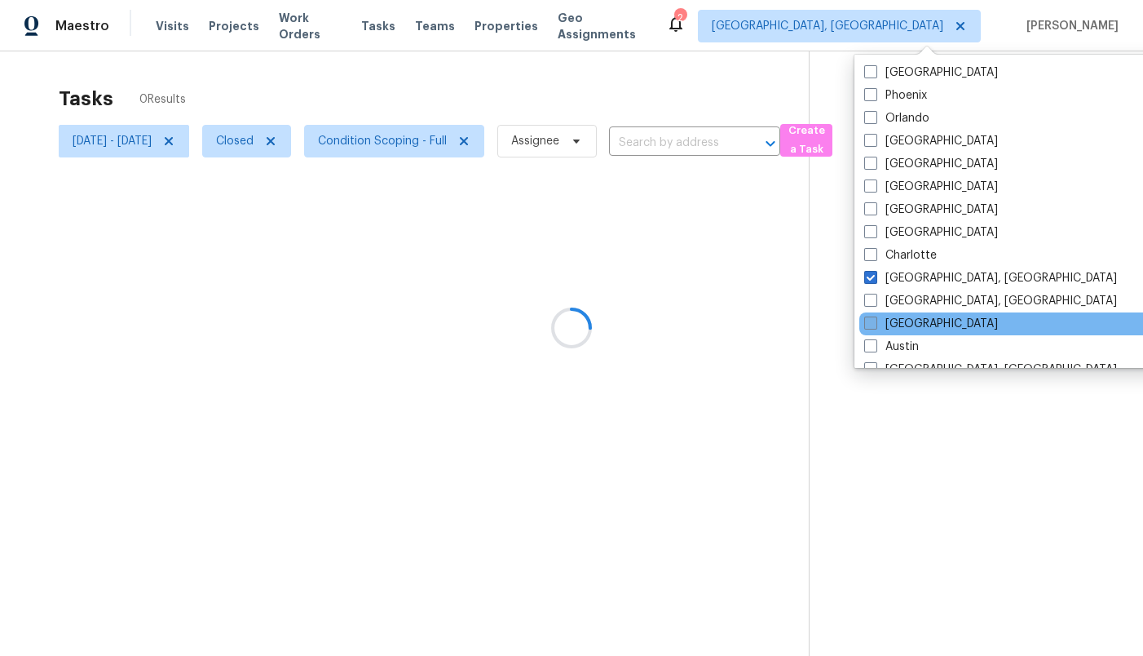
click at [905, 327] on label "[GEOGRAPHIC_DATA]" at bounding box center [931, 324] width 134 height 16
click at [875, 326] on input "[GEOGRAPHIC_DATA]" at bounding box center [869, 321] width 11 height 11
checkbox input "true"
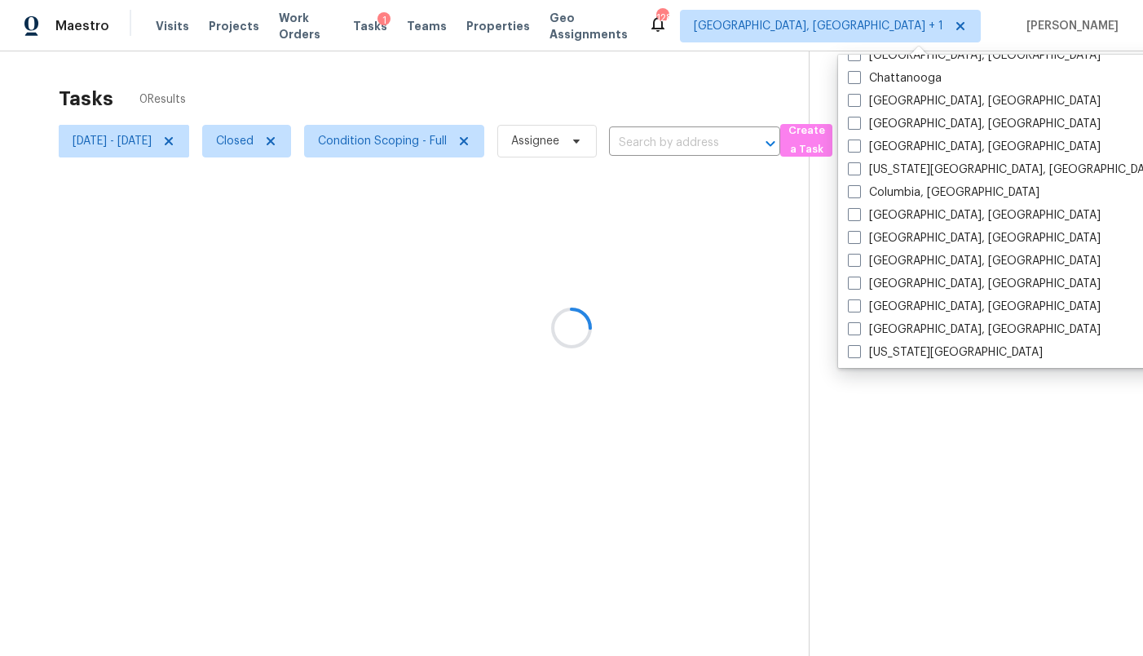
scroll to position [441, 0]
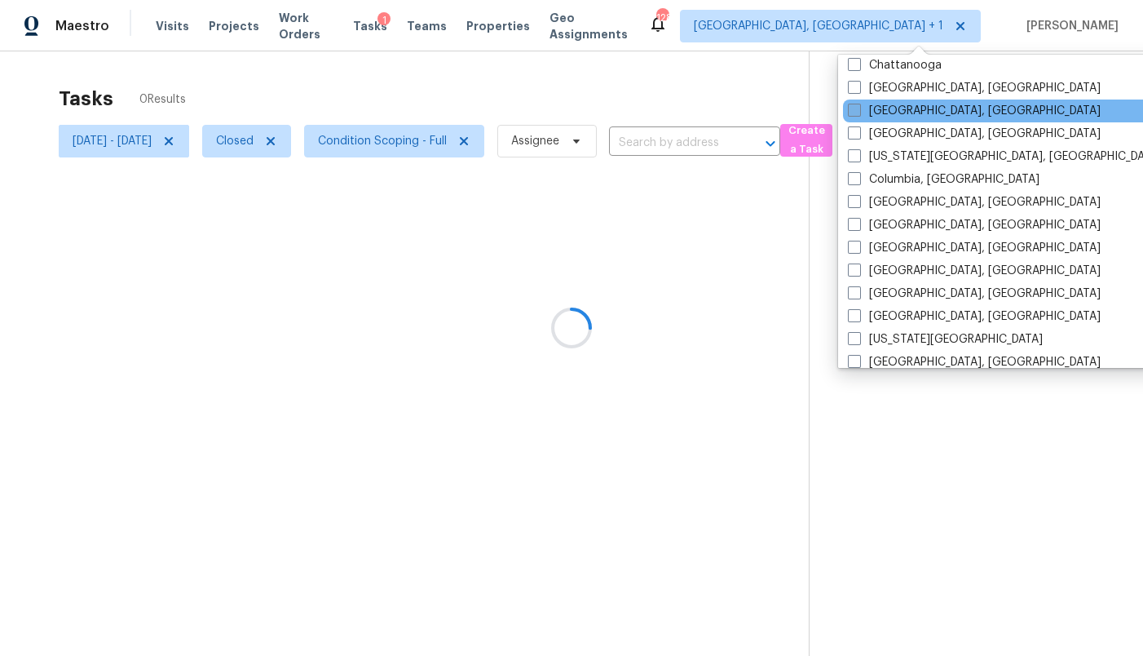
click at [911, 113] on label "[GEOGRAPHIC_DATA], [GEOGRAPHIC_DATA]" at bounding box center [974, 111] width 253 height 16
click at [859, 113] on input "[GEOGRAPHIC_DATA], [GEOGRAPHIC_DATA]" at bounding box center [853, 108] width 11 height 11
checkbox input "true"
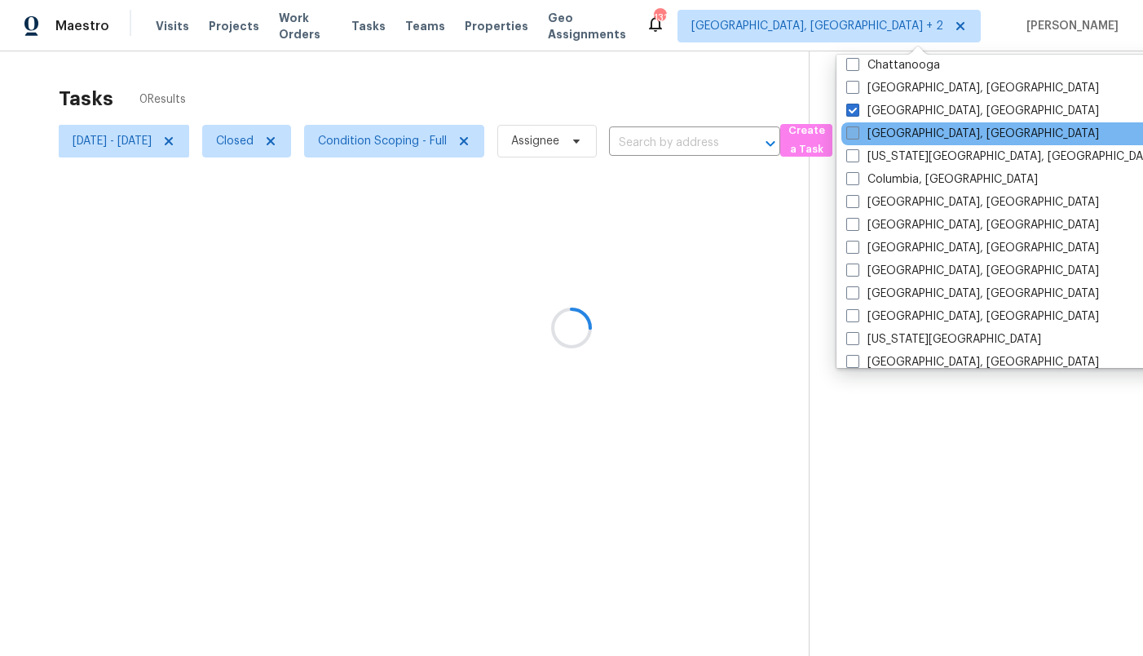
click at [910, 137] on label "[GEOGRAPHIC_DATA], [GEOGRAPHIC_DATA]" at bounding box center [972, 134] width 253 height 16
click at [857, 136] on input "[GEOGRAPHIC_DATA], [GEOGRAPHIC_DATA]" at bounding box center [851, 131] width 11 height 11
checkbox input "true"
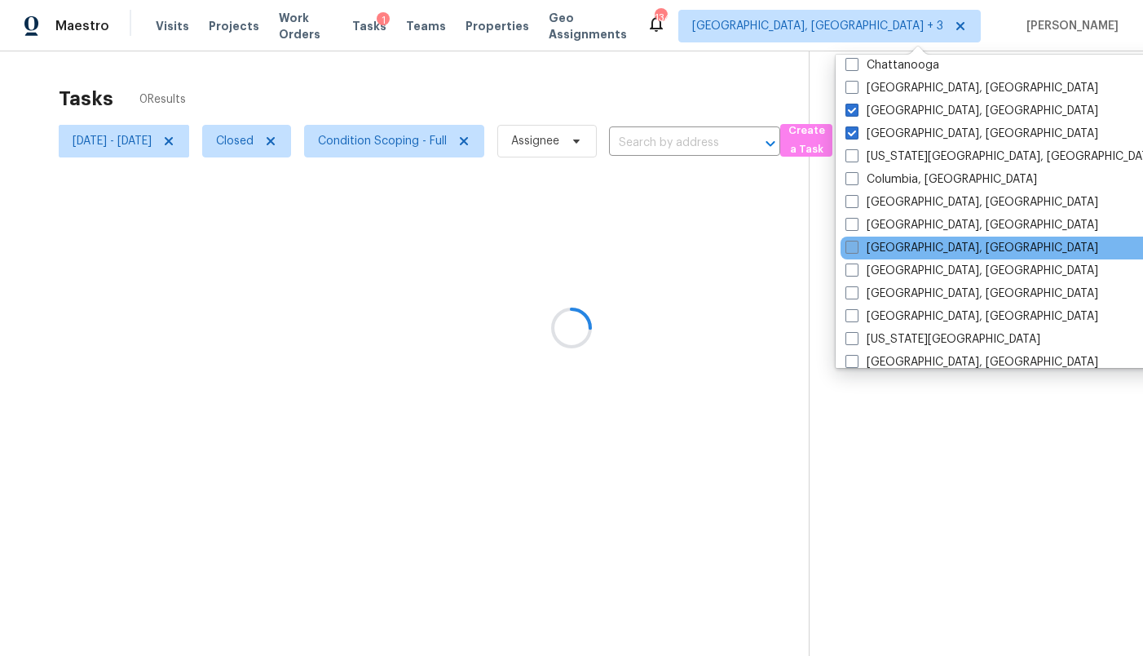
click at [896, 245] on label "[GEOGRAPHIC_DATA], [GEOGRAPHIC_DATA]" at bounding box center [972, 248] width 253 height 16
click at [856, 245] on input "[GEOGRAPHIC_DATA], [GEOGRAPHIC_DATA]" at bounding box center [851, 245] width 11 height 11
checkbox input "true"
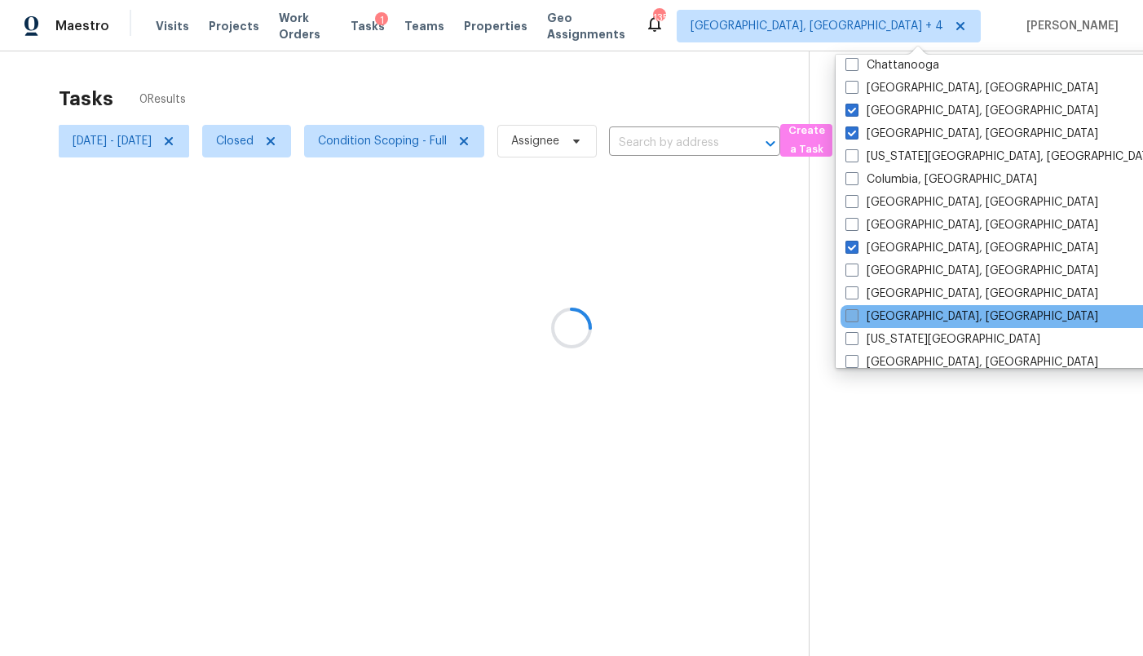
click at [897, 318] on label "[GEOGRAPHIC_DATA], [GEOGRAPHIC_DATA]" at bounding box center [972, 316] width 253 height 16
click at [856, 318] on input "[GEOGRAPHIC_DATA], [GEOGRAPHIC_DATA]" at bounding box center [851, 313] width 11 height 11
checkbox input "true"
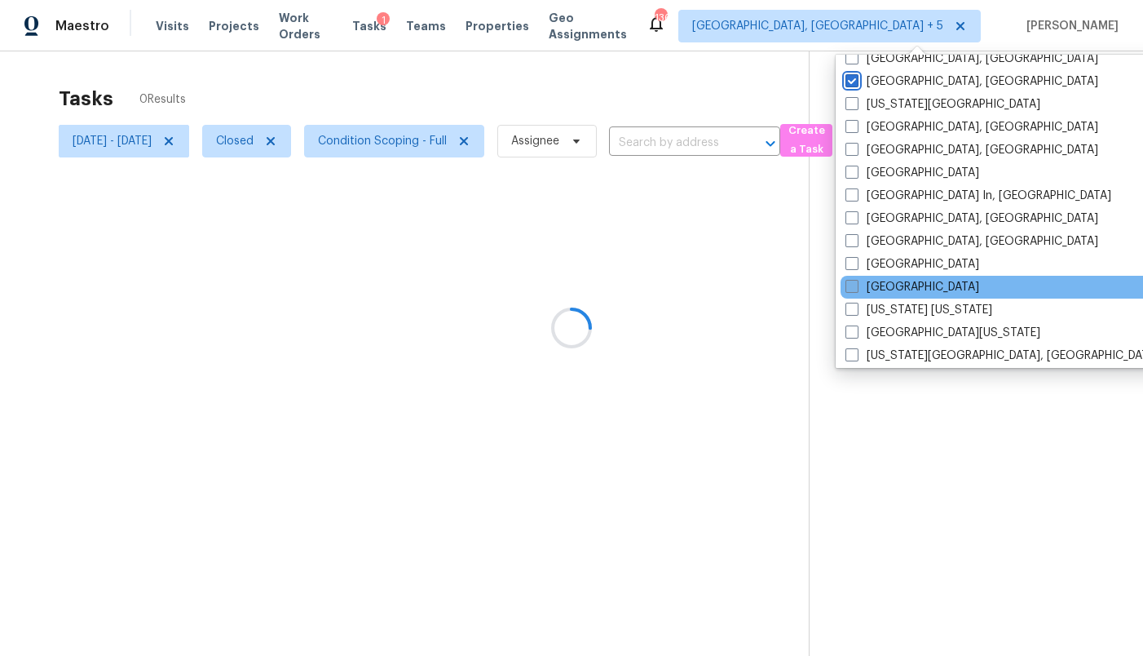
scroll to position [686, 0]
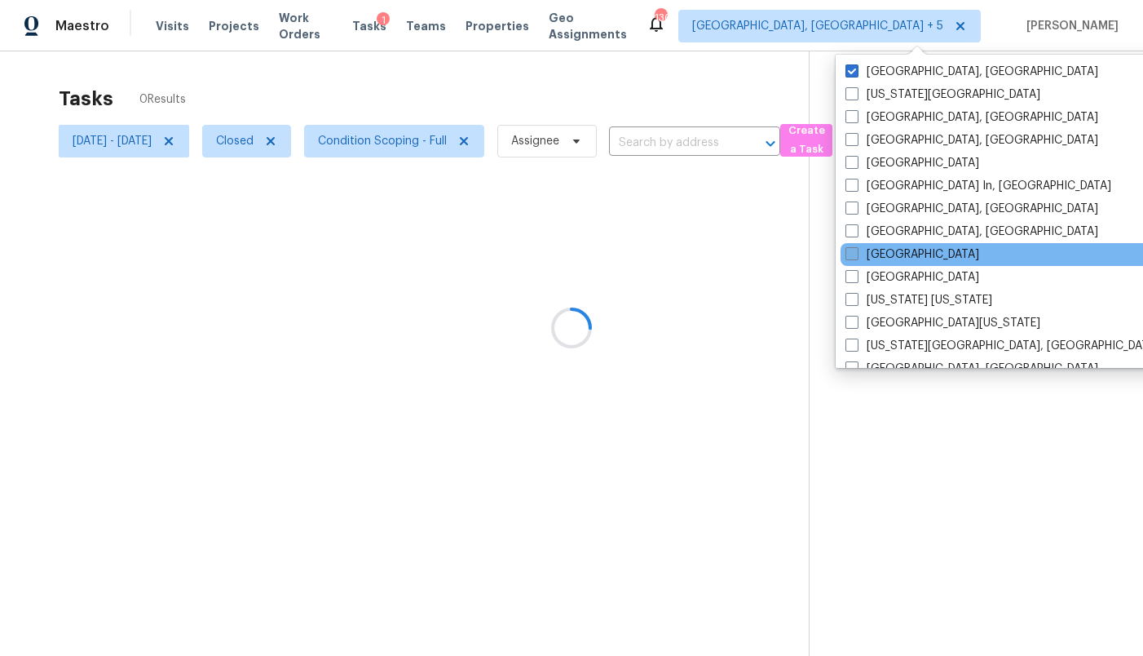
click at [893, 254] on label "[GEOGRAPHIC_DATA]" at bounding box center [913, 254] width 134 height 16
click at [856, 254] on input "[GEOGRAPHIC_DATA]" at bounding box center [851, 251] width 11 height 11
checkbox input "true"
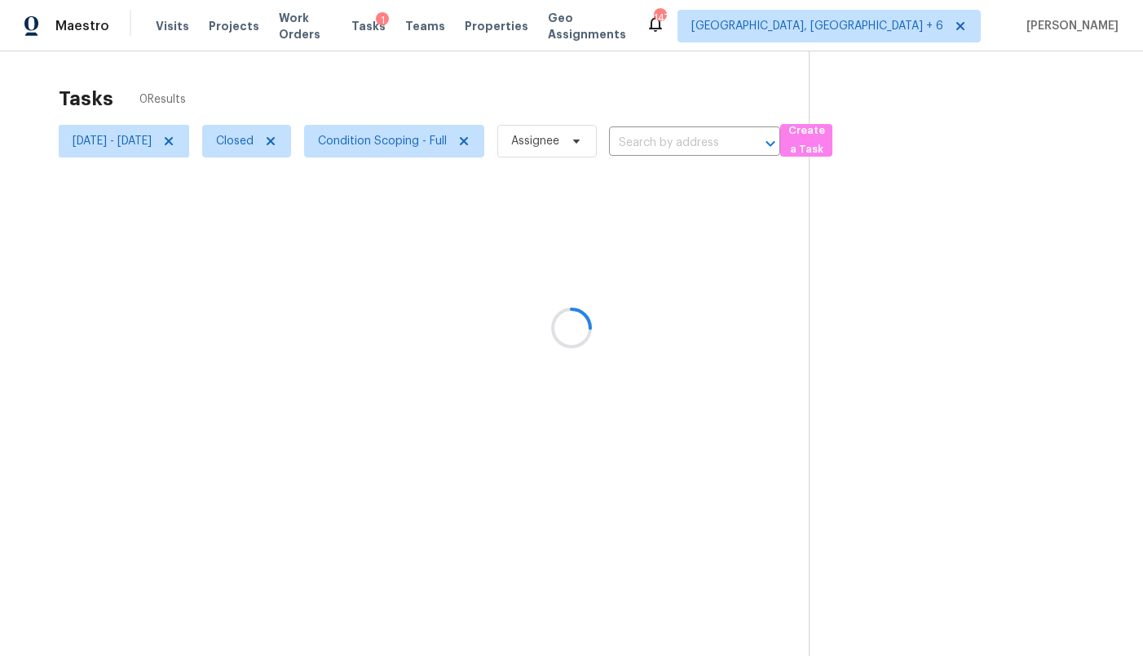
click at [521, 90] on div at bounding box center [571, 328] width 1143 height 656
click at [460, 138] on div at bounding box center [571, 328] width 1143 height 656
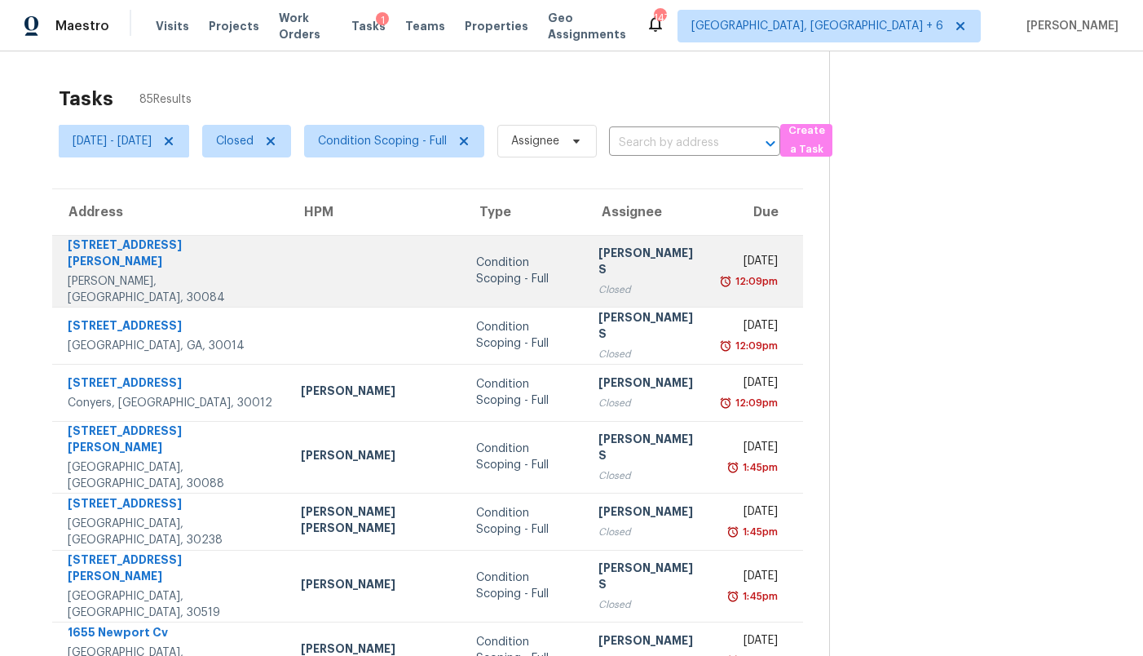
click at [476, 271] on div "Condition Scoping - Full" at bounding box center [524, 270] width 96 height 33
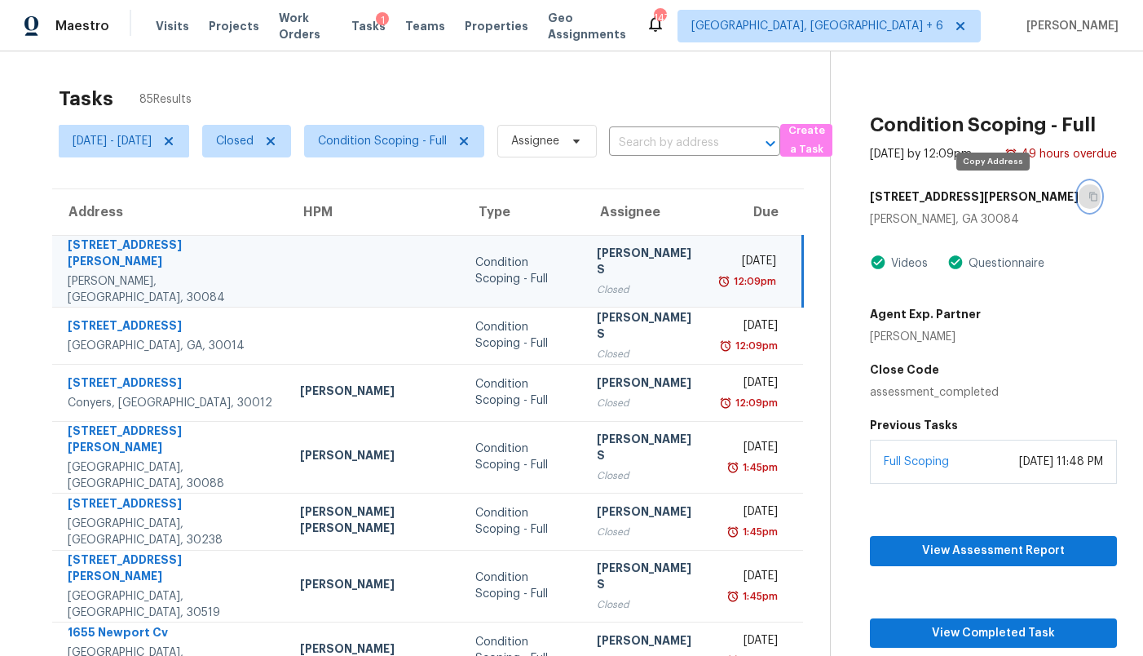
click at [1079, 206] on button "button" at bounding box center [1090, 196] width 22 height 29
click at [422, 153] on span "Condition Scoping - Full" at bounding box center [394, 141] width 180 height 33
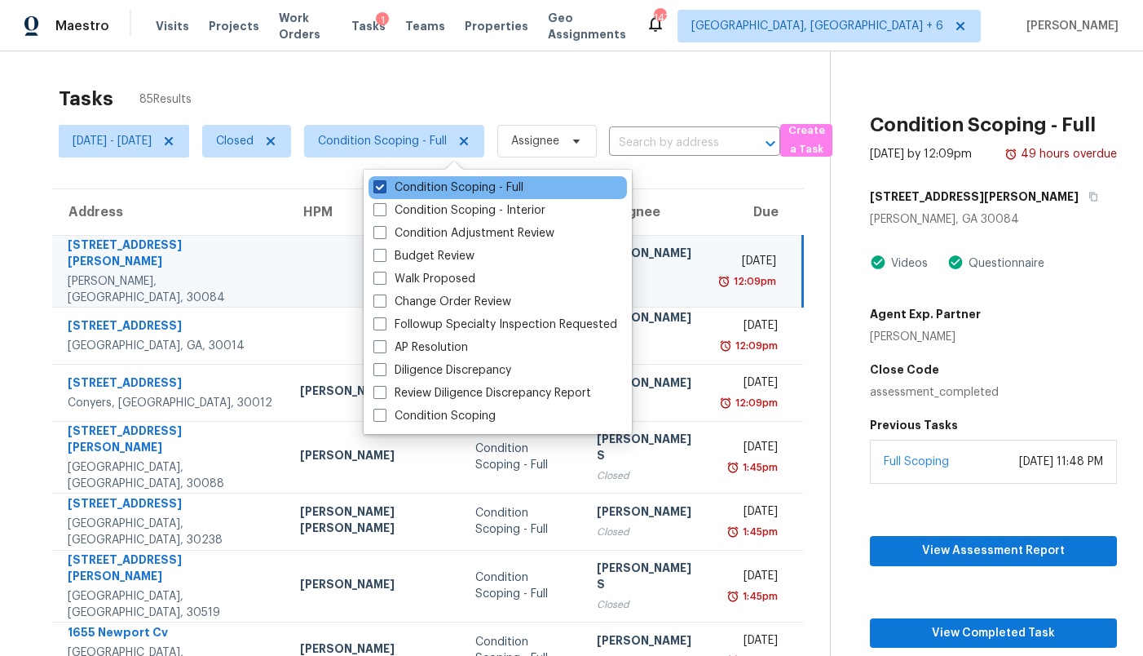
click at [417, 194] on label "Condition Scoping - Full" at bounding box center [448, 187] width 150 height 16
click at [384, 190] on input "Condition Scoping - Full" at bounding box center [378, 184] width 11 height 11
checkbox input "false"
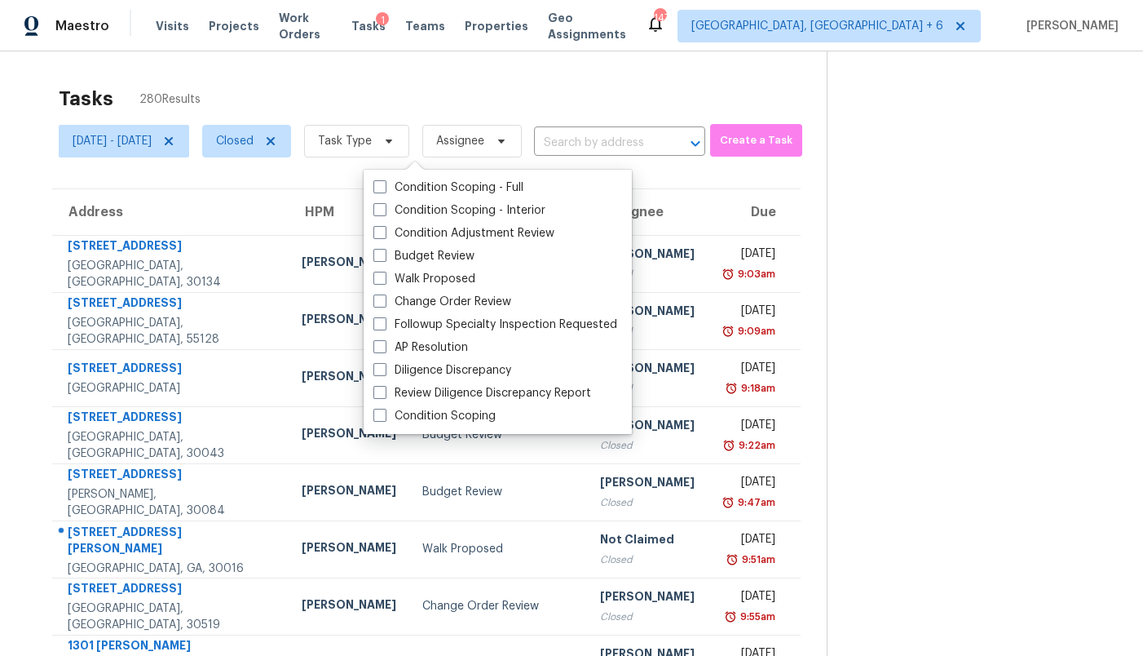
click at [324, 179] on section "Tasks 280 Results [DATE] - [DATE] Closed Task Type Assignee ​ Create a Task Add…" at bounding box center [426, 463] width 801 height 772
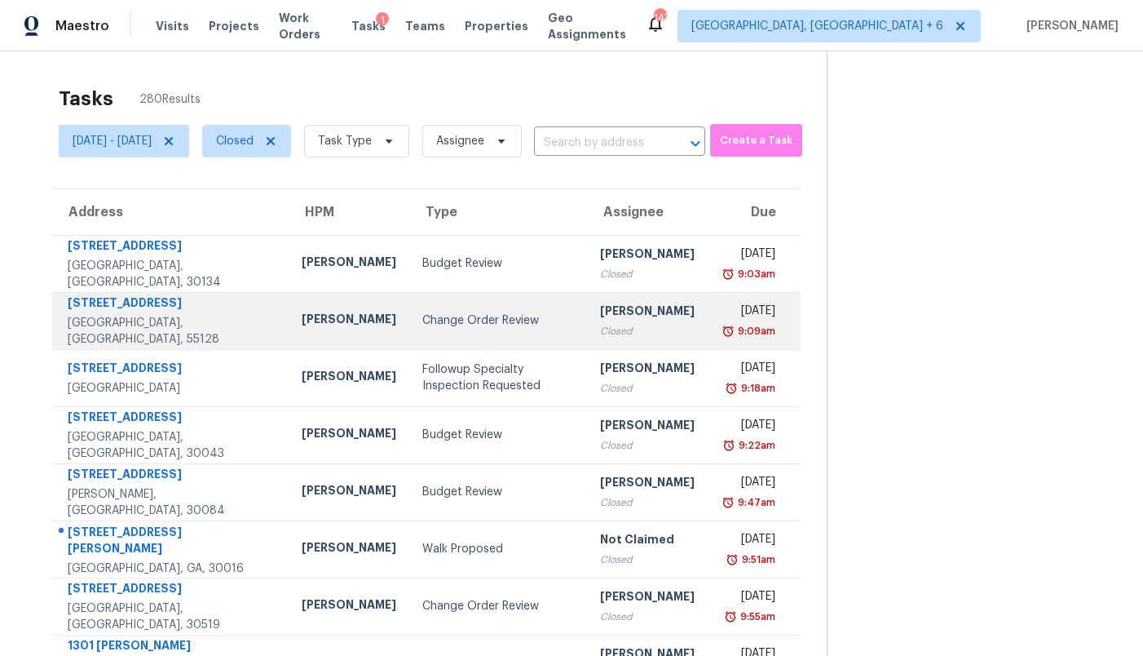
click at [409, 330] on td "Change Order Review" at bounding box center [498, 320] width 179 height 57
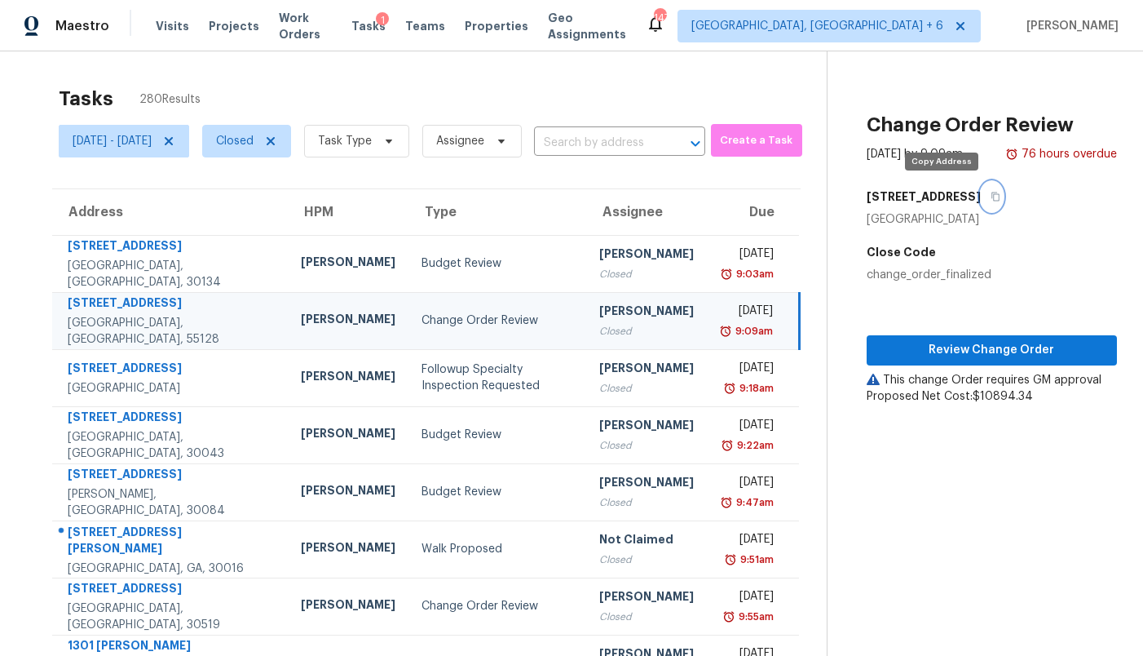
click at [991, 200] on icon "button" at bounding box center [995, 196] width 8 height 9
